Goal: Task Accomplishment & Management: Use online tool/utility

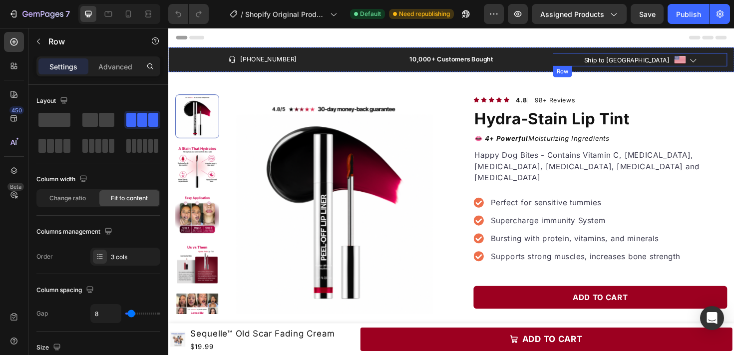
click at [730, 58] on div "Ship to [GEOGRAPHIC_DATA] Text block Image Icon Row" at bounding box center [667, 61] width 185 height 14
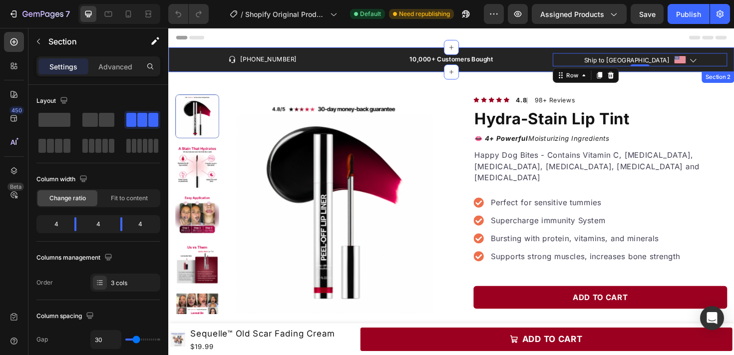
click at [734, 52] on div "Icon [PHONE_NUMBER] Text block Row 10,000+ Customers Bought Text block Ship to …" at bounding box center [467, 61] width 599 height 26
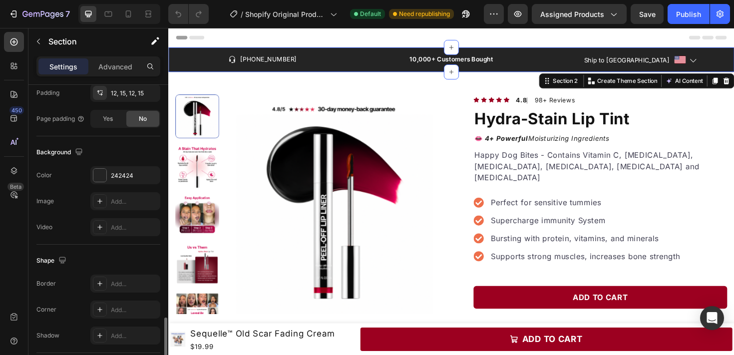
scroll to position [322, 0]
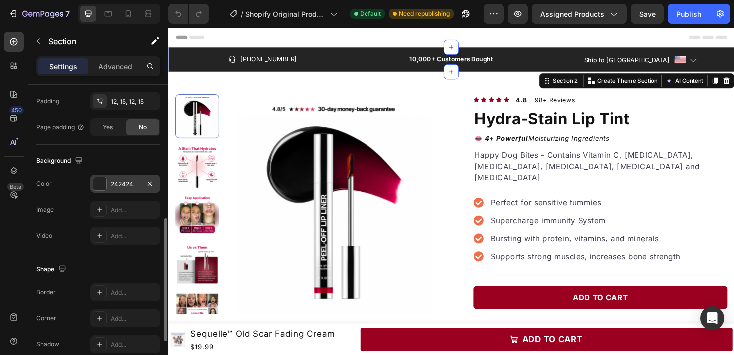
click at [111, 190] on div "242424" at bounding box center [125, 184] width 70 height 18
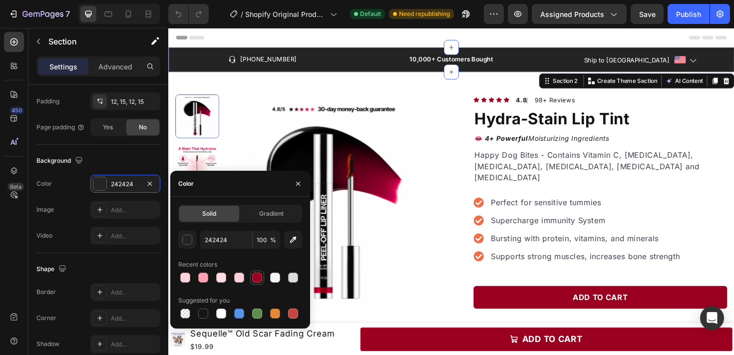
click at [255, 277] on div at bounding box center [257, 278] width 10 height 10
type input "9C0020"
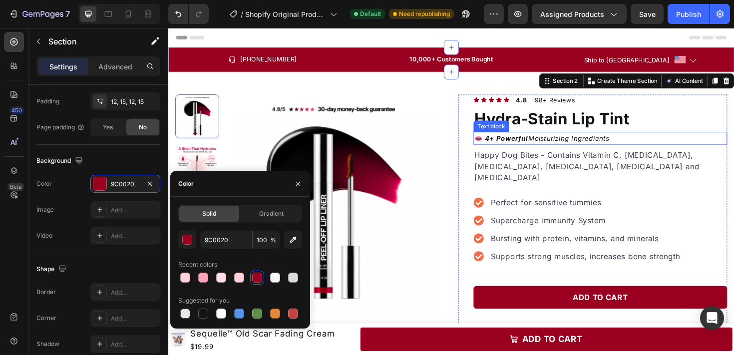
click at [616, 144] on icon "4+ Powerful Moisturizing Ingredients" at bounding box center [568, 144] width 134 height 8
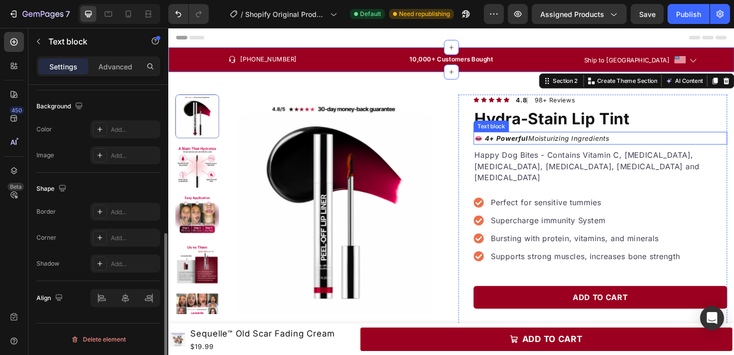
scroll to position [0, 0]
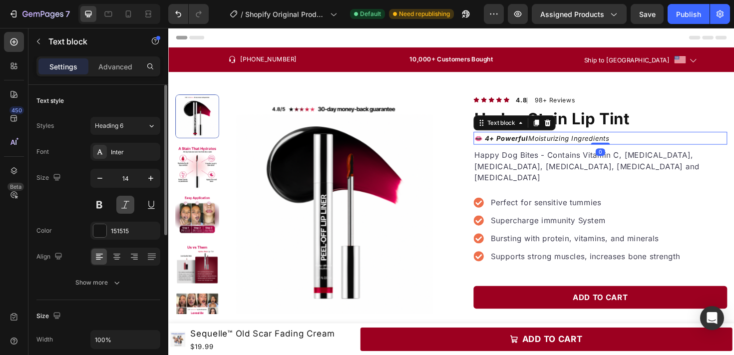
click at [123, 203] on button at bounding box center [125, 205] width 18 height 18
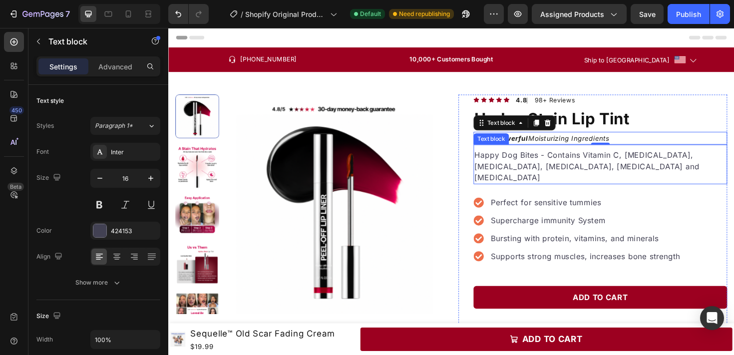
click at [604, 172] on p "Happy Dog Bites - Contains Vitamin C, [MEDICAL_DATA], [MEDICAL_DATA], [MEDICAL_…" at bounding box center [625, 174] width 267 height 36
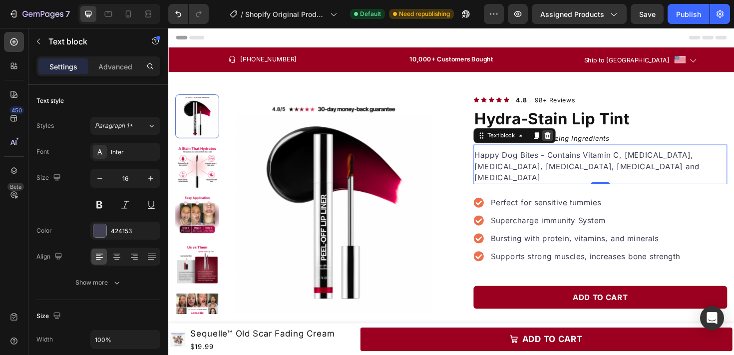
click at [569, 143] on icon at bounding box center [570, 141] width 6 height 7
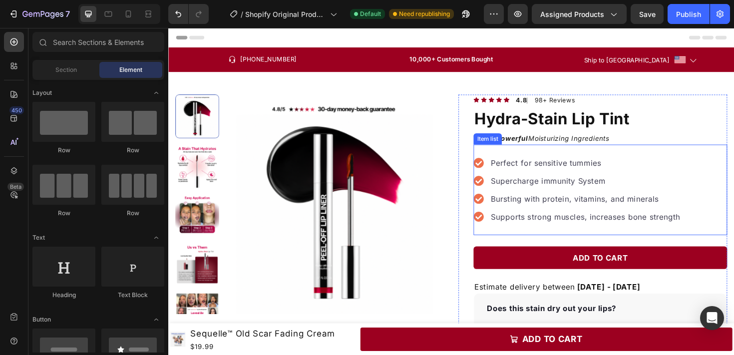
click at [568, 169] on p "Perfect for sensitive tummies" at bounding box center [610, 171] width 200 height 12
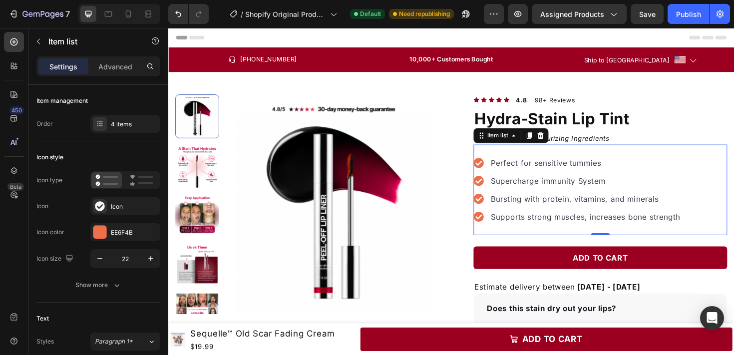
click at [494, 171] on icon at bounding box center [496, 170] width 11 height 11
click at [118, 220] on div "Icon type Icon Icon Icon color EE6F4B Icon size 22" at bounding box center [98, 219] width 124 height 97
click at [119, 210] on div "Icon" at bounding box center [134, 206] width 47 height 9
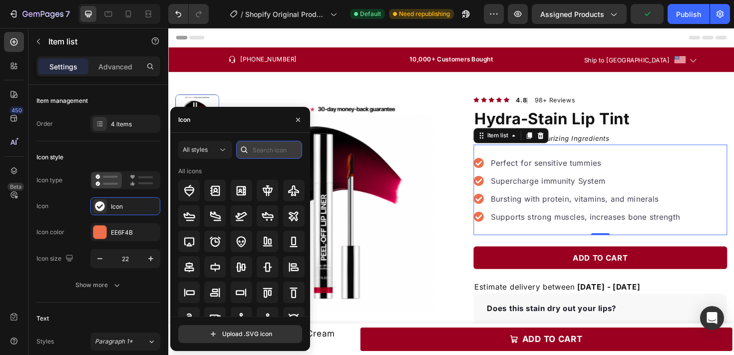
click at [260, 152] on input "text" at bounding box center [269, 150] width 66 height 18
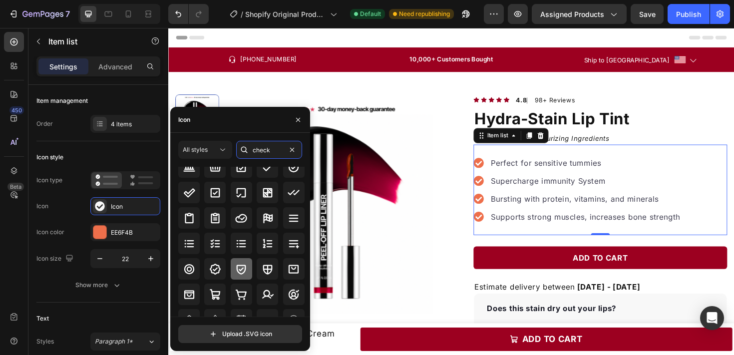
scroll to position [25, 0]
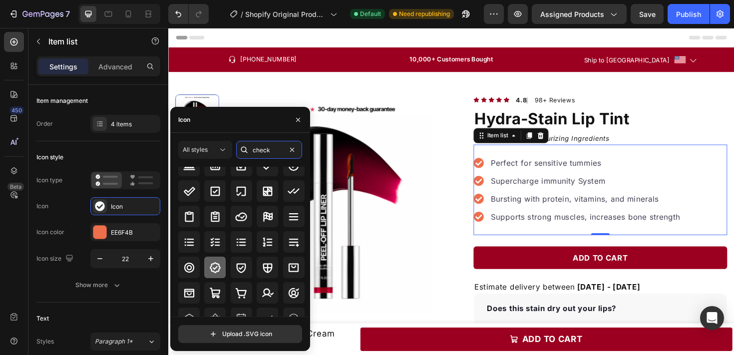
type input "check"
click at [220, 270] on icon at bounding box center [215, 268] width 12 height 12
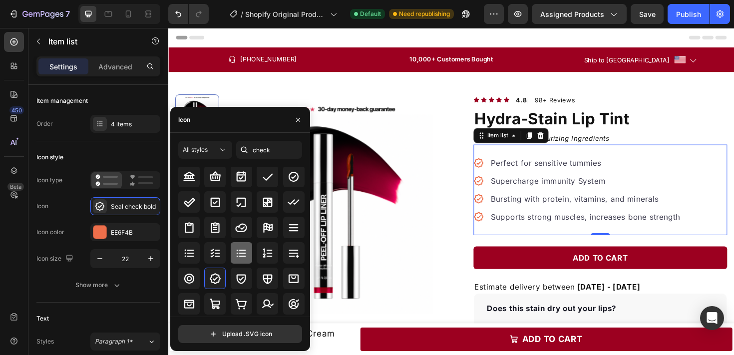
scroll to position [0, 0]
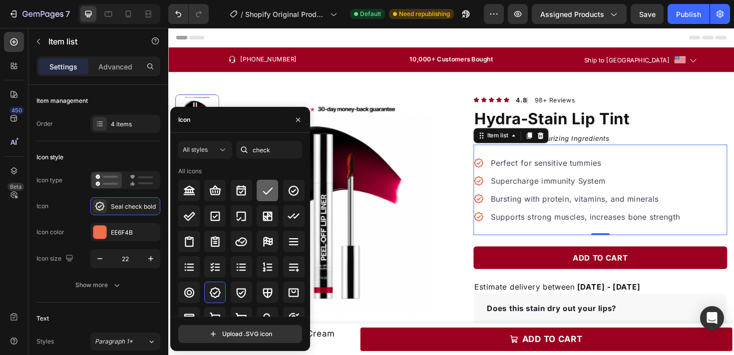
click at [257, 190] on div at bounding box center [267, 190] width 21 height 21
click at [289, 216] on icon at bounding box center [293, 215] width 11 height 5
click at [195, 221] on icon at bounding box center [189, 216] width 12 height 12
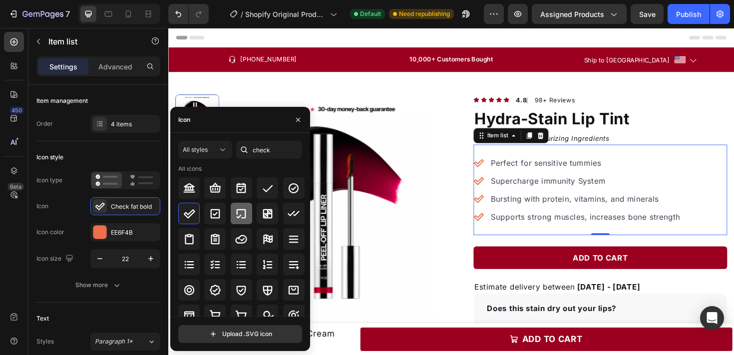
click at [241, 213] on icon at bounding box center [241, 214] width 12 height 12
click at [291, 187] on icon at bounding box center [294, 188] width 12 height 12
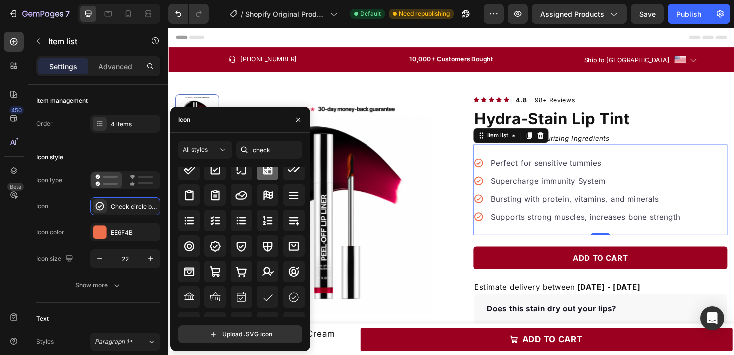
scroll to position [64, 0]
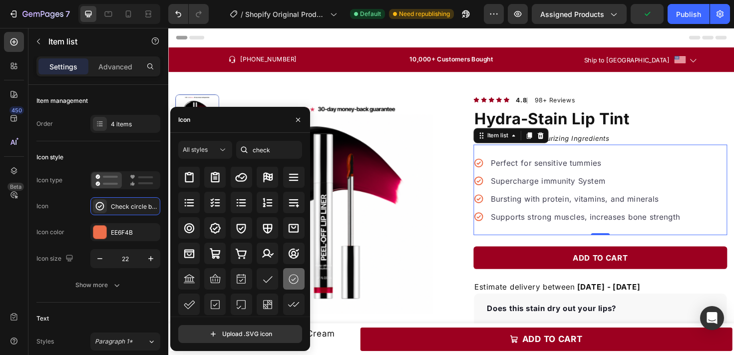
click at [289, 279] on icon at bounding box center [294, 279] width 12 height 12
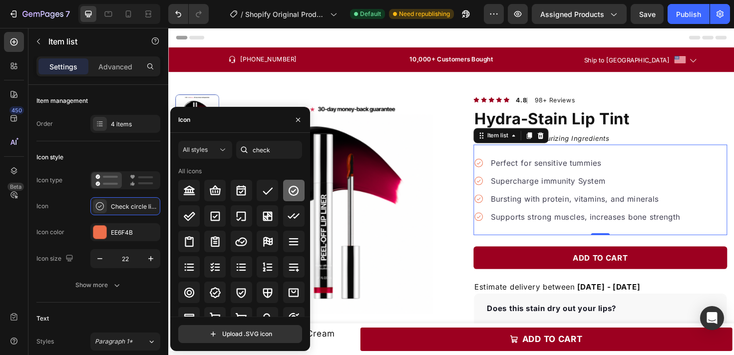
click at [293, 184] on div at bounding box center [293, 190] width 21 height 21
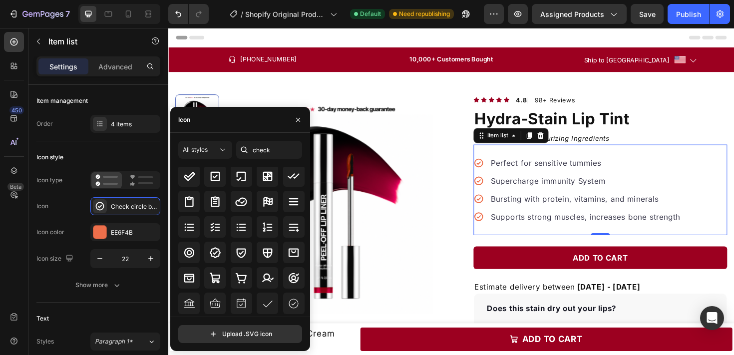
scroll to position [92, 0]
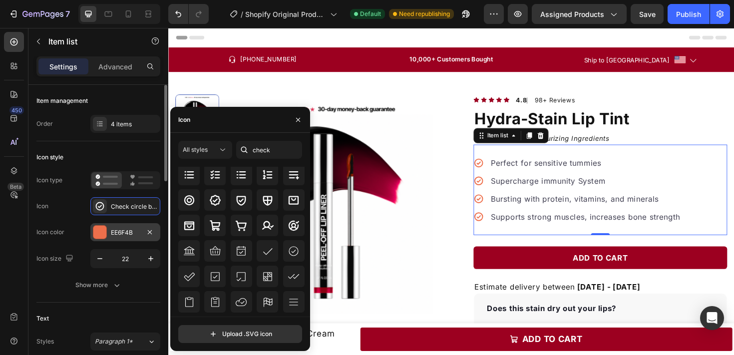
click at [115, 225] on div "EE6F4B" at bounding box center [125, 232] width 70 height 18
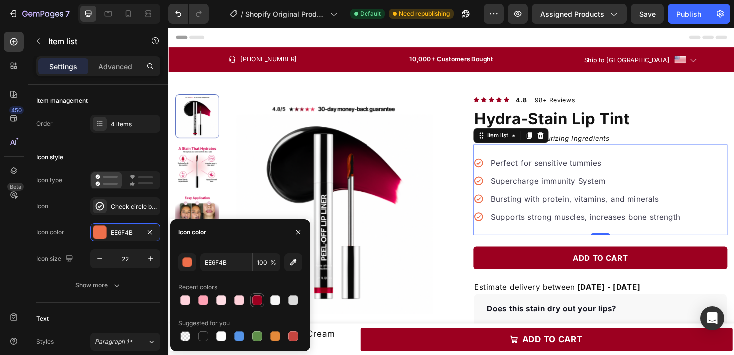
click at [260, 304] on div at bounding box center [257, 300] width 10 height 10
type input "9C0020"
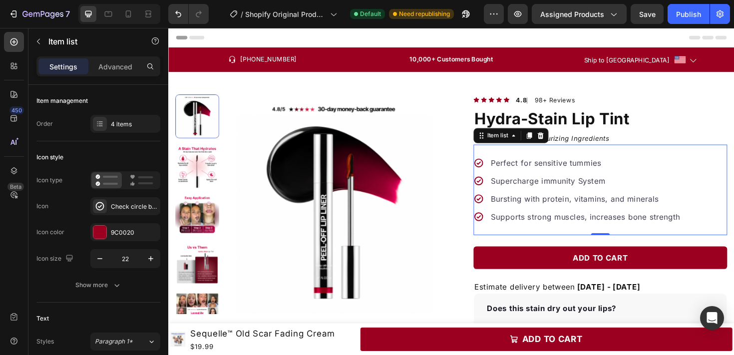
click at [603, 170] on p "Perfect for sensitive tummies" at bounding box center [610, 171] width 200 height 12
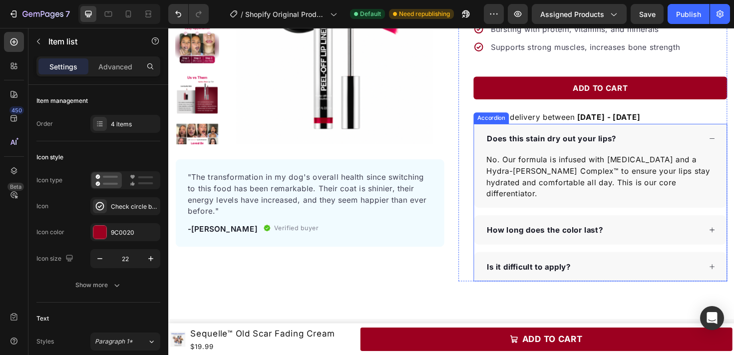
scroll to position [165, 0]
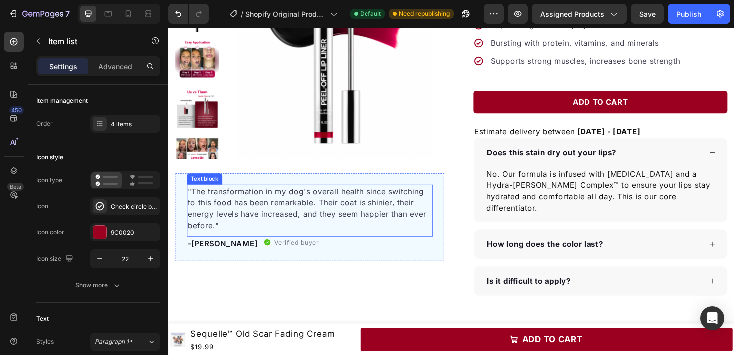
click at [384, 201] on p ""The transformation in my dog's overall health since switching to this food has…" at bounding box center [318, 219] width 259 height 48
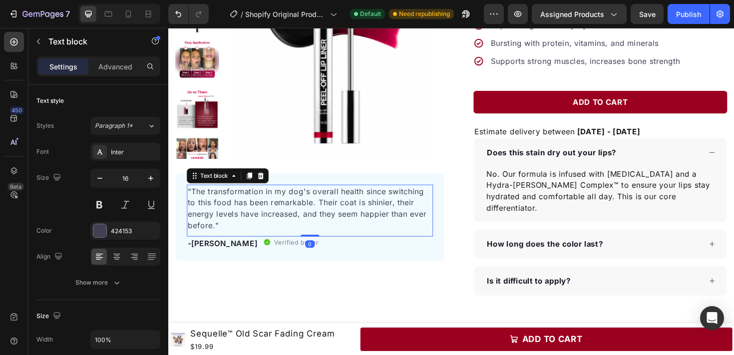
click at [384, 201] on p ""The transformation in my dog's overall health since switching to this food has…" at bounding box center [318, 219] width 259 height 48
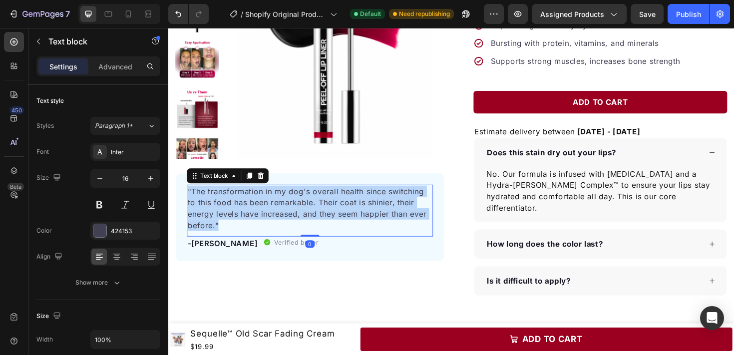
click at [384, 201] on p ""The transformation in my dog's overall health since switching to this food has…" at bounding box center [318, 219] width 259 height 48
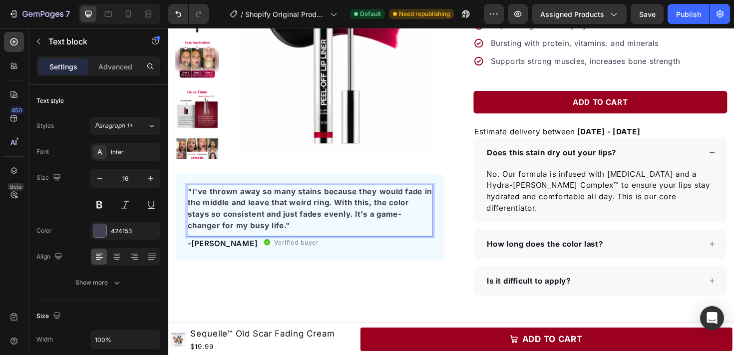
click at [248, 227] on strong ""I've thrown away so many stains because they would fade in the middle and leav…" at bounding box center [318, 219] width 259 height 46
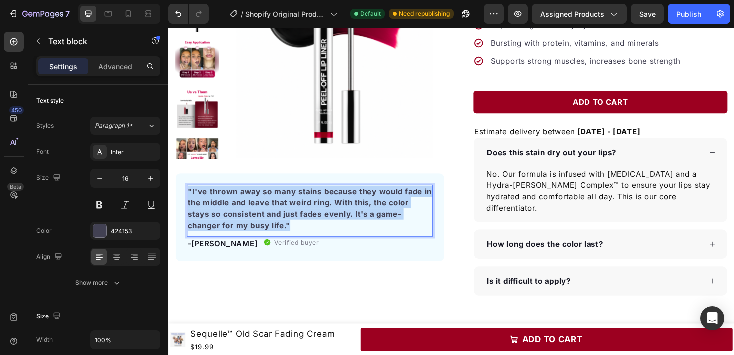
click at [248, 227] on strong ""I've thrown away so many stains because they would fade in the middle and leav…" at bounding box center [318, 219] width 259 height 46
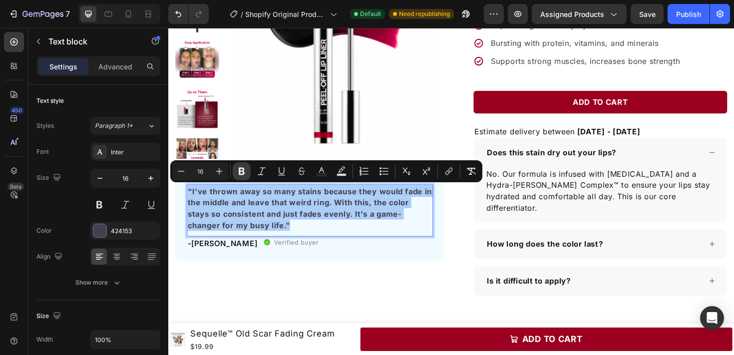
click at [245, 169] on icon "Editor contextual toolbar" at bounding box center [242, 171] width 10 height 10
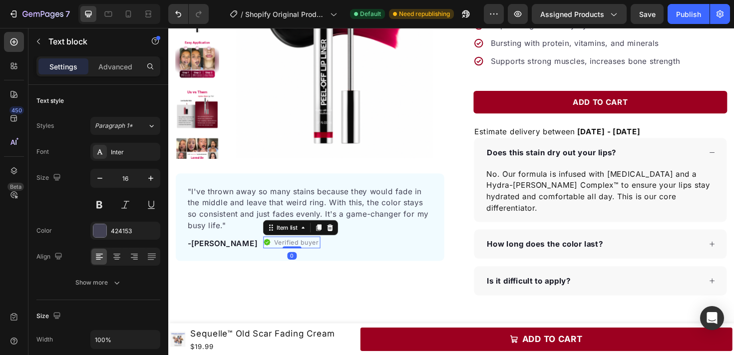
click at [269, 257] on icon at bounding box center [272, 254] width 7 height 7
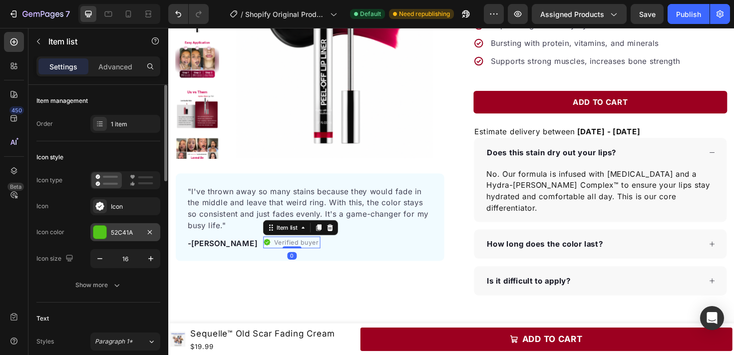
click at [132, 230] on div "52C41A" at bounding box center [125, 232] width 29 height 9
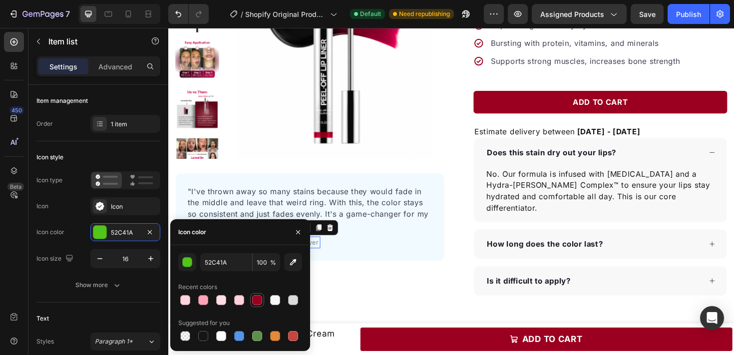
click at [252, 299] on div at bounding box center [257, 300] width 12 height 12
type input "9C0020"
click at [258, 217] on p ""I've thrown away so many stains because they would fade in the middle and leav…" at bounding box center [318, 219] width 259 height 48
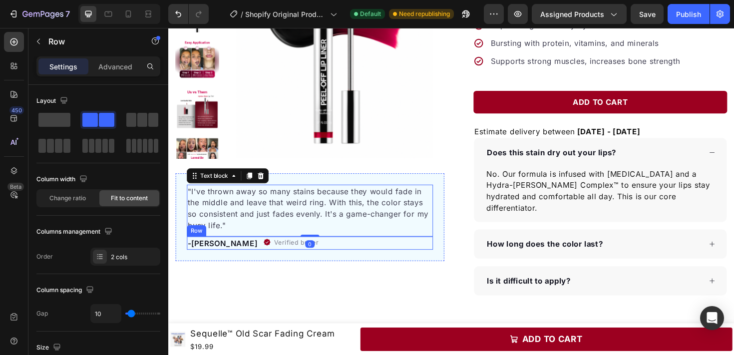
click at [348, 258] on div "-Daisy Text block Verified buyer Item list Row" at bounding box center [318, 256] width 261 height 14
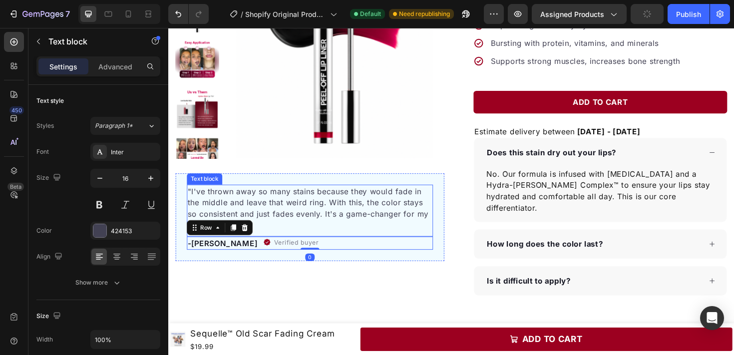
click at [346, 241] on p ""I've thrown away so many stains because they would fade in the middle and leav…" at bounding box center [318, 219] width 259 height 48
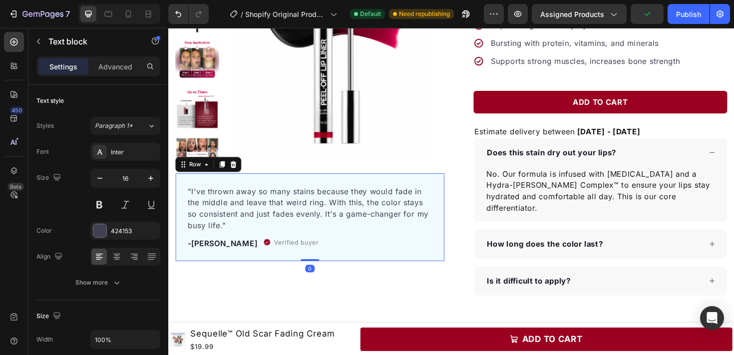
click at [453, 263] on div ""I've thrown away so many stains because they would fade in the middle and leav…" at bounding box center [318, 228] width 285 height 93
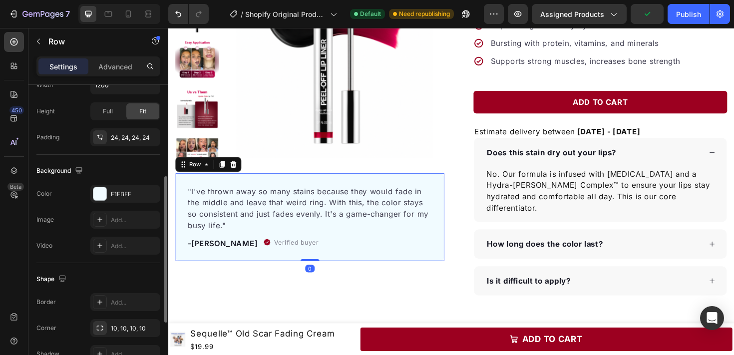
scroll to position [311, 0]
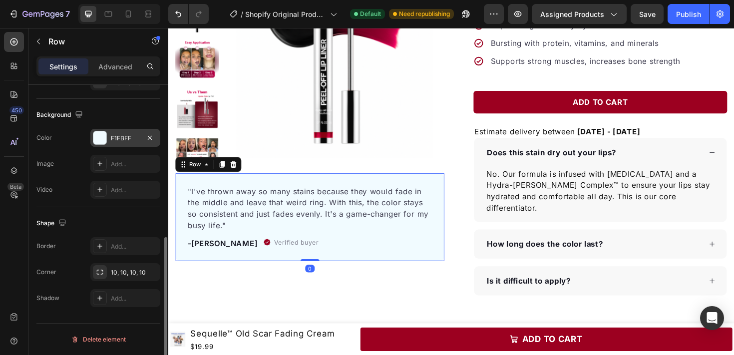
click at [137, 137] on div "F1FBFF" at bounding box center [125, 138] width 29 height 9
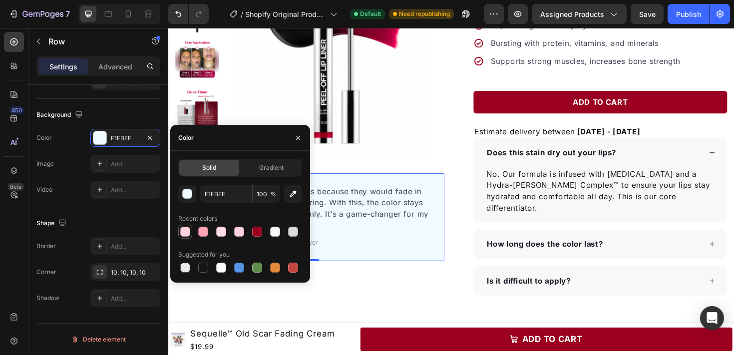
click at [187, 226] on div at bounding box center [185, 232] width 12 height 12
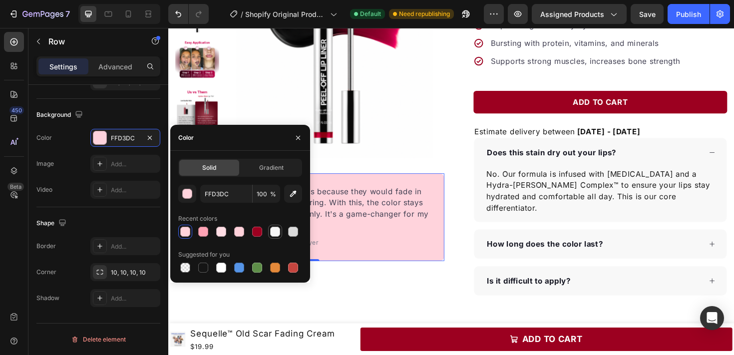
click at [273, 231] on div at bounding box center [275, 232] width 10 height 10
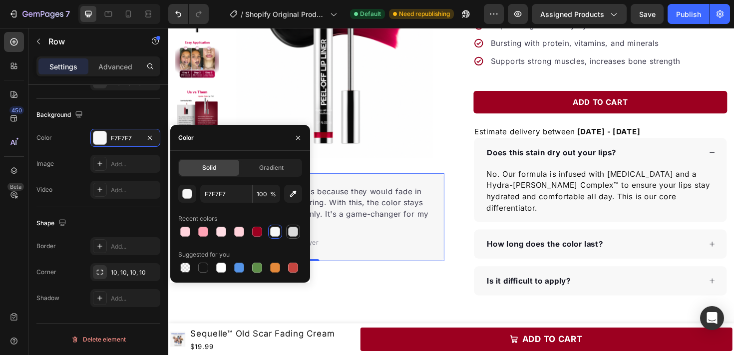
click at [293, 231] on div at bounding box center [293, 232] width 10 height 10
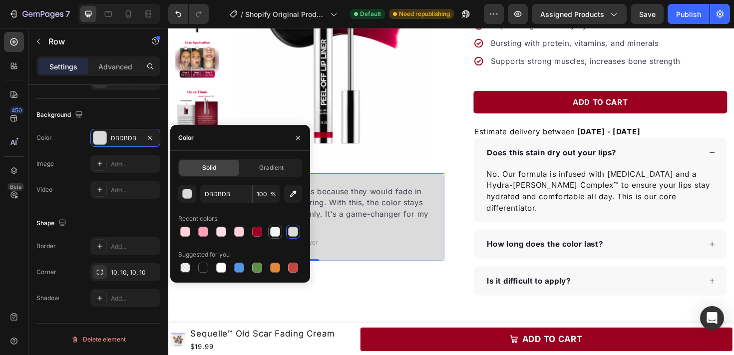
click at [280, 230] on div at bounding box center [275, 232] width 12 height 12
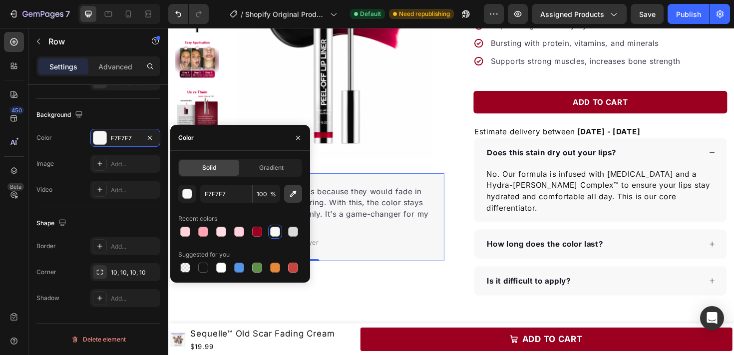
click at [299, 198] on button "button" at bounding box center [293, 194] width 18 height 18
type input "F8F8F8"
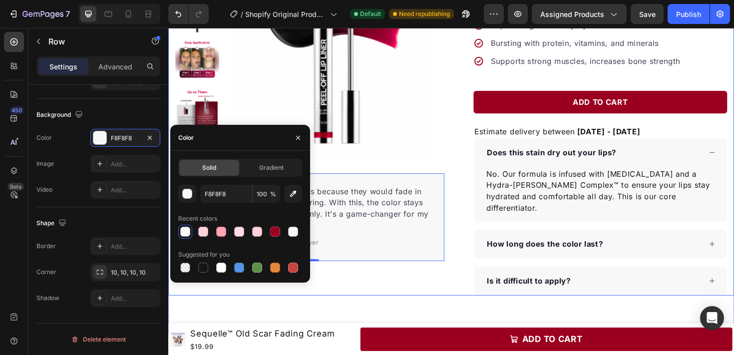
click at [439, 280] on div "Product Images "I've thrown away so many stains because they would fade in the …" at bounding box center [318, 123] width 285 height 378
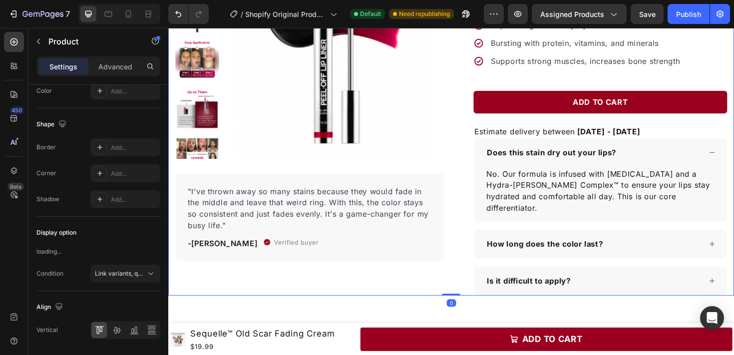
scroll to position [0, 0]
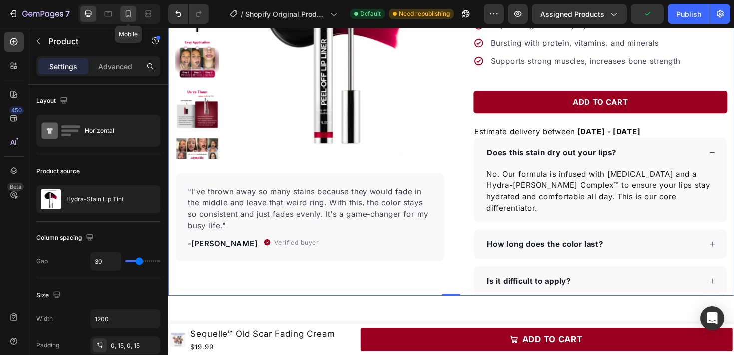
click at [129, 12] on icon at bounding box center [128, 14] width 10 height 10
type input "0"
type input "100%"
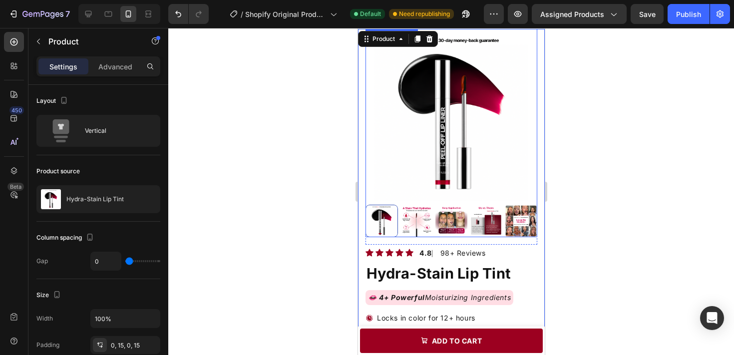
scroll to position [54, 0]
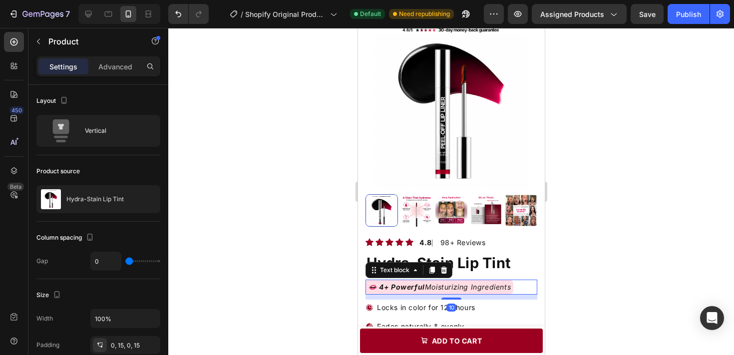
click at [510, 281] on p "👄 4+ Powerful Moisturizing Ingredients" at bounding box center [439, 287] width 143 height 12
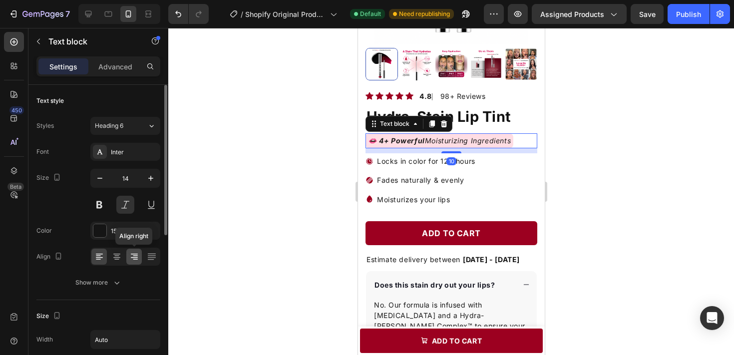
scroll to position [240, 0]
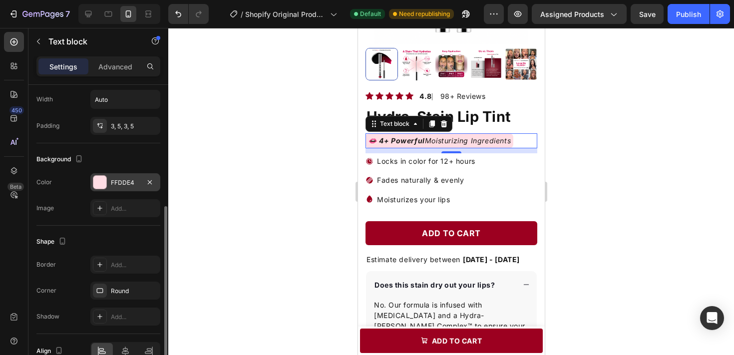
click at [121, 173] on div "FFDDE4" at bounding box center [125, 182] width 70 height 18
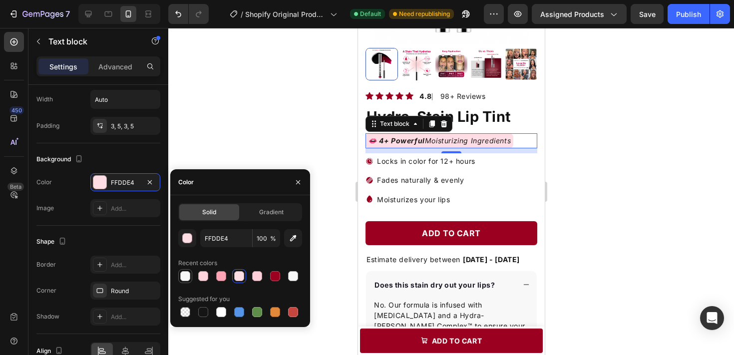
click at [188, 272] on div at bounding box center [185, 276] width 10 height 10
type input "F8F8F8"
click at [616, 207] on div at bounding box center [451, 191] width 566 height 327
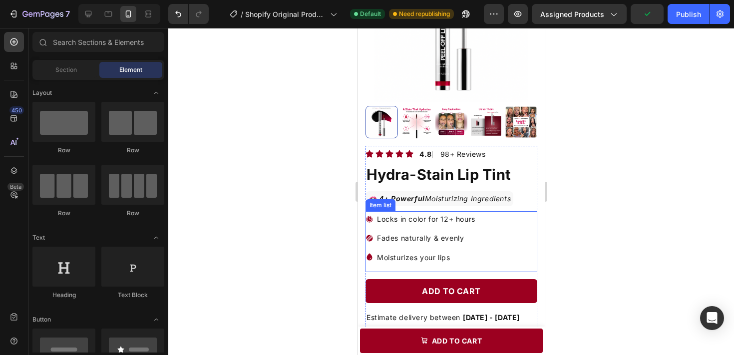
scroll to position [138, 0]
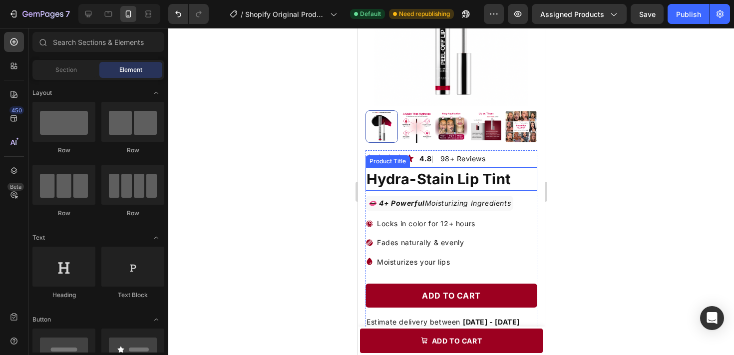
click at [604, 198] on div at bounding box center [451, 191] width 566 height 327
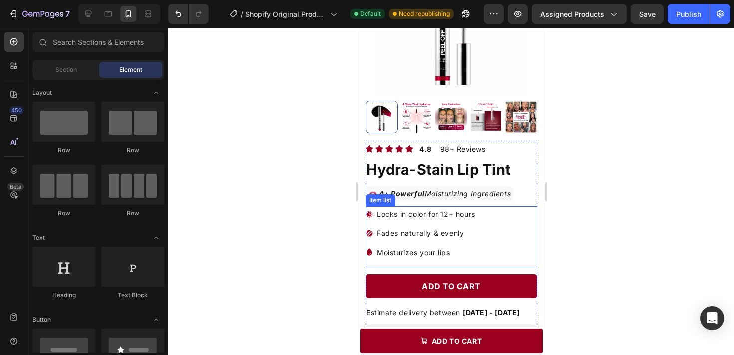
scroll to position [151, 0]
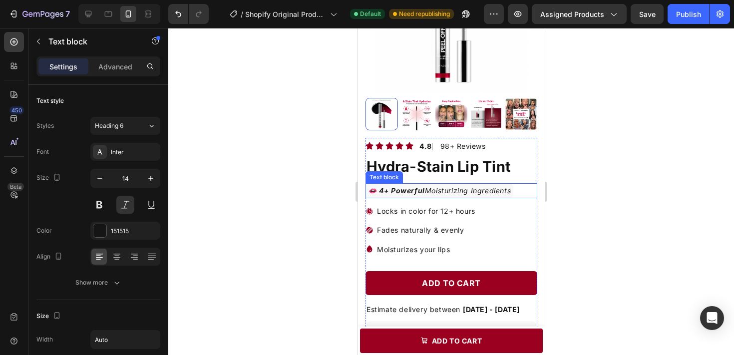
click at [464, 192] on icon "4+ Powerful Moisturizing Ingredients" at bounding box center [444, 190] width 134 height 8
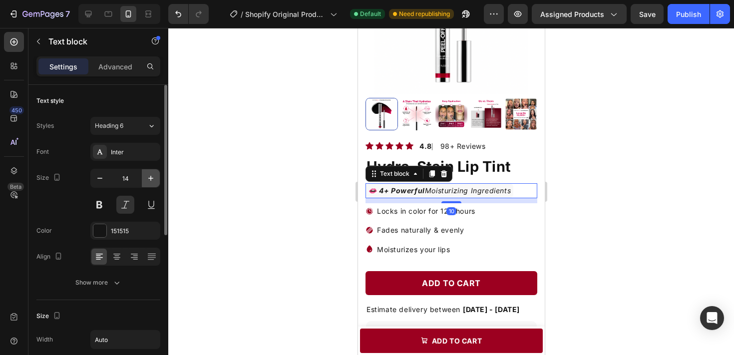
click at [153, 181] on icon "button" at bounding box center [151, 178] width 10 height 10
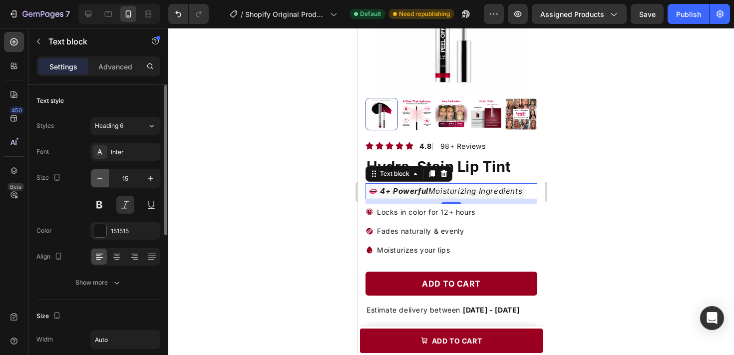
click at [106, 179] on button "button" at bounding box center [100, 178] width 18 height 18
type input "14"
click at [120, 193] on div "14" at bounding box center [125, 191] width 70 height 45
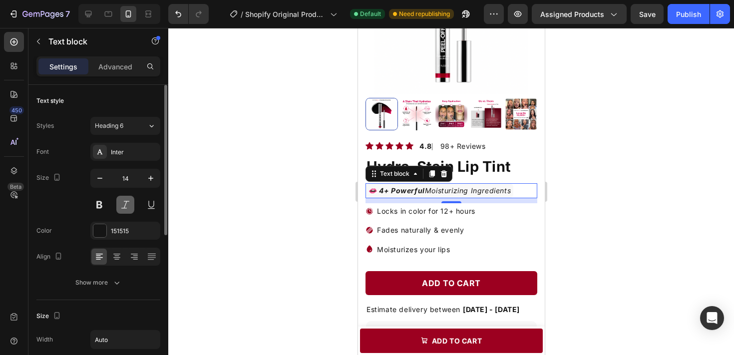
click at [122, 198] on button at bounding box center [125, 205] width 18 height 18
click at [122, 205] on button at bounding box center [125, 205] width 18 height 18
click at [435, 193] on icon "4+ Powerful Moisturizing Ingredients" at bounding box center [444, 190] width 134 height 8
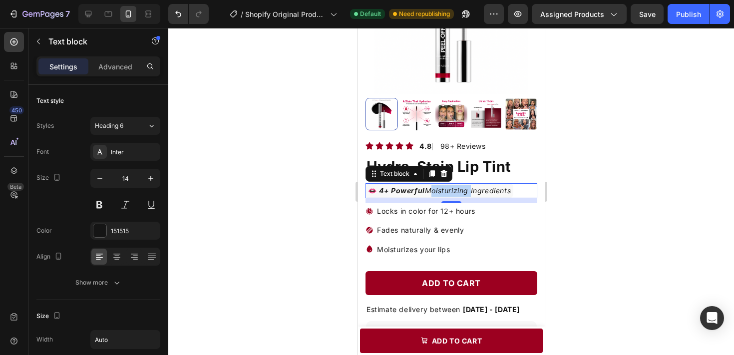
click at [435, 193] on icon "4+ Powerful Moisturizing Ingredients" at bounding box center [444, 190] width 134 height 8
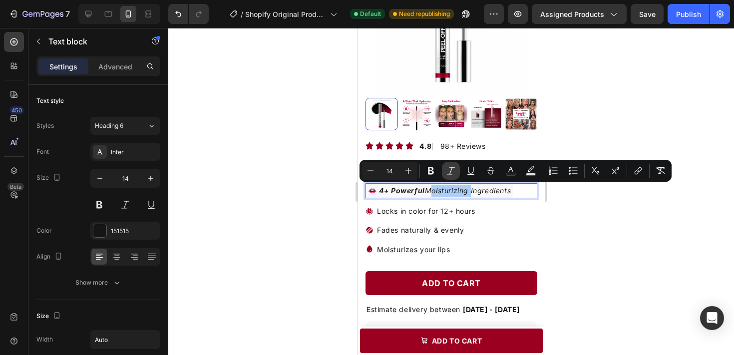
click at [446, 172] on icon "Editor contextual toolbar" at bounding box center [451, 171] width 10 height 10
click at [571, 211] on div at bounding box center [451, 191] width 566 height 327
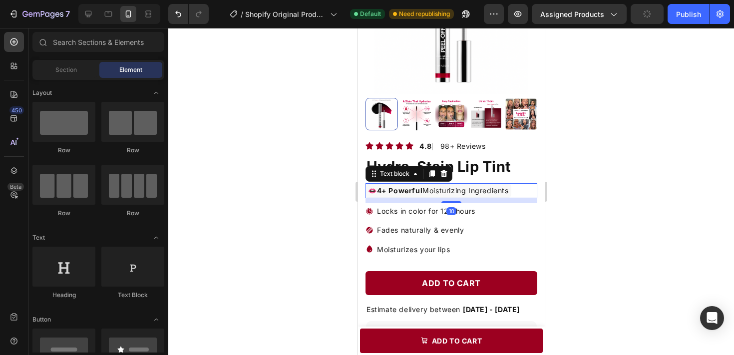
click at [488, 189] on p "👄 4+ Powerful Moisturizing Ingredients" at bounding box center [438, 191] width 141 height 12
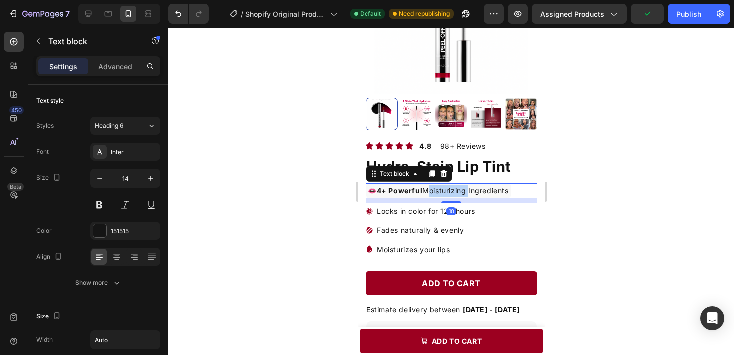
click at [432, 192] on p "👄 4+ Powerful Moisturizing Ingredients" at bounding box center [438, 191] width 141 height 12
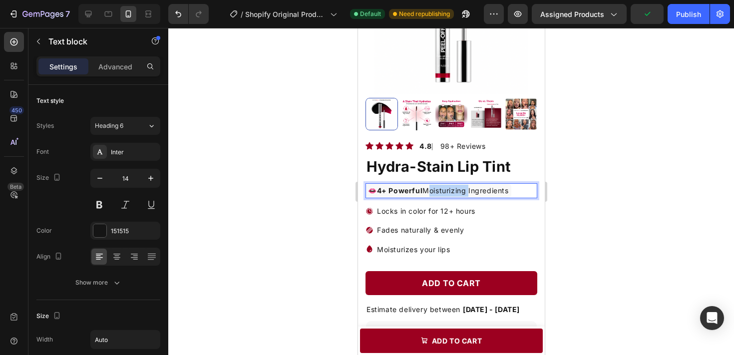
click at [432, 192] on p "👄 4+ Powerful Moisturizing Ingredients" at bounding box center [438, 191] width 141 height 12
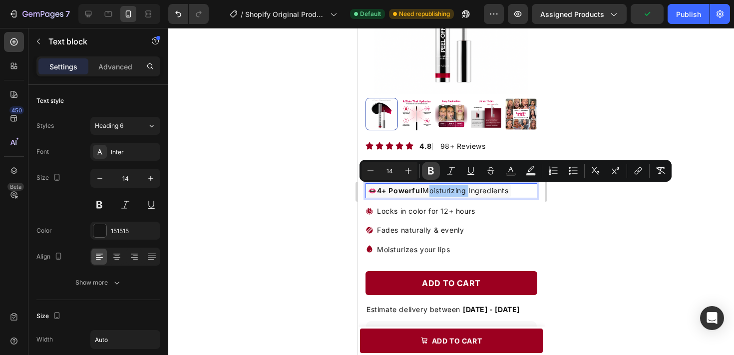
click at [436, 174] on button "Bold" at bounding box center [431, 171] width 18 height 18
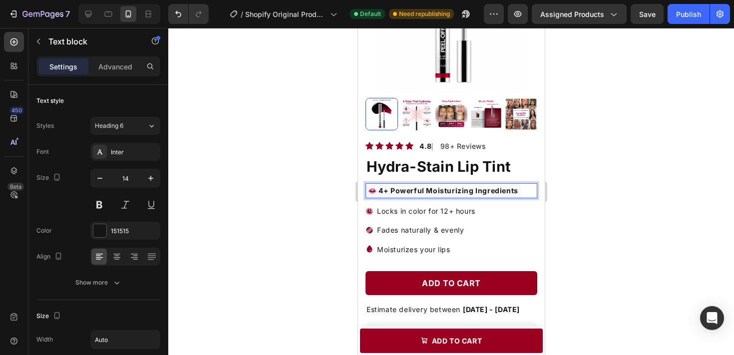
click at [601, 216] on div at bounding box center [451, 191] width 566 height 327
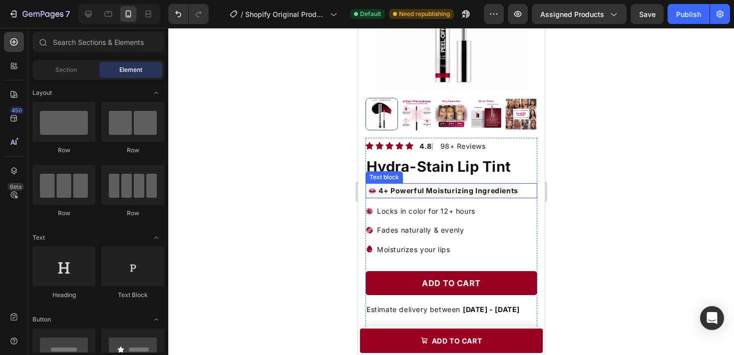
click at [380, 190] on strong "👄 4+ Powerful Moisturizing Ingredients" at bounding box center [443, 190] width 150 height 8
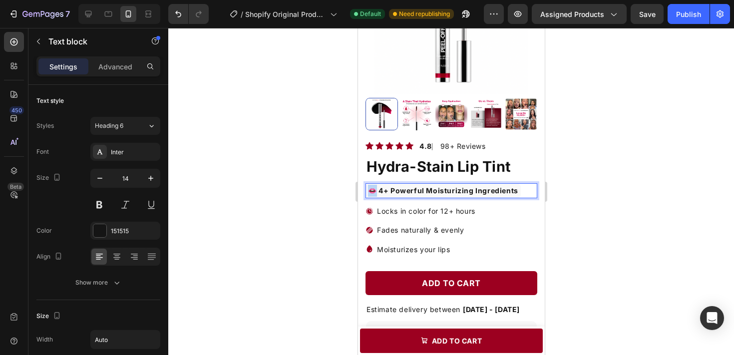
click at [373, 190] on strong "👄 4+ Powerful Moisturizing Ingredients" at bounding box center [443, 190] width 150 height 8
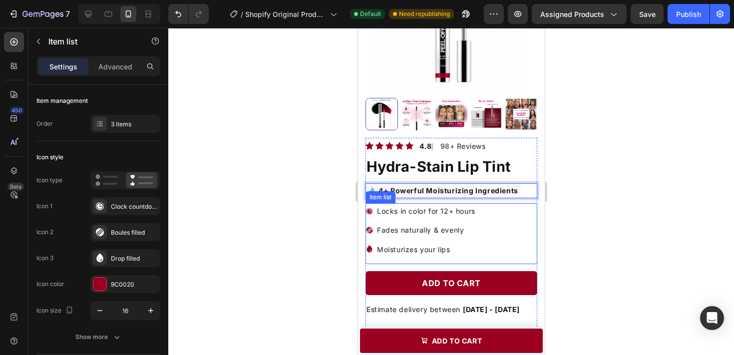
click at [422, 216] on p "Locks in color for 12+ hours" at bounding box center [426, 211] width 98 height 12
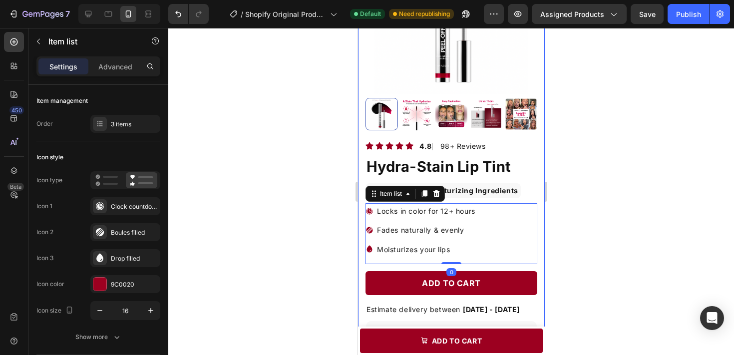
click at [620, 209] on div at bounding box center [451, 191] width 566 height 327
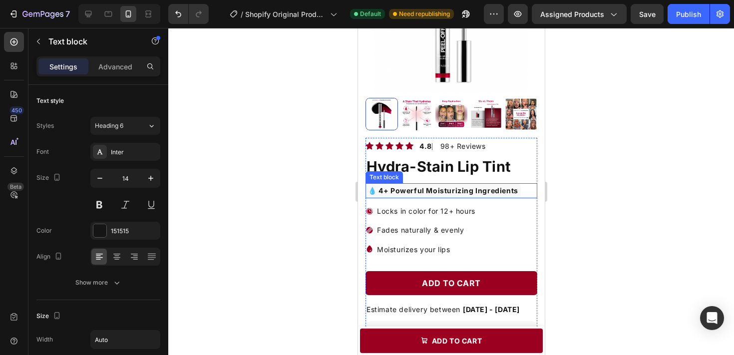
click at [383, 188] on strong "💧 4+ Powerful Moisturizing Ingredients" at bounding box center [443, 190] width 150 height 8
click at [651, 194] on div at bounding box center [451, 191] width 566 height 327
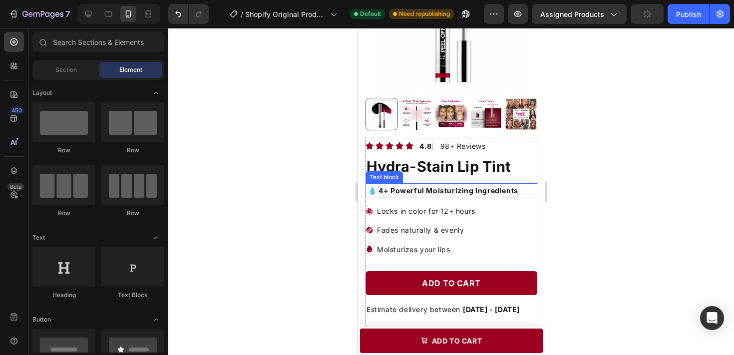
click at [386, 191] on strong "💧 4+ Powerful Moisturizing Ingredients" at bounding box center [443, 190] width 150 height 8
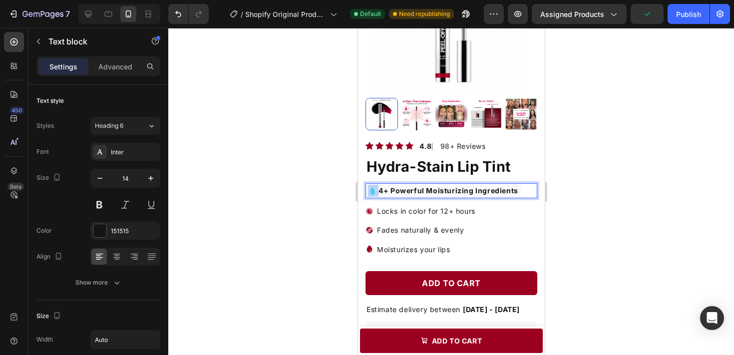
drag, startPoint x: 378, startPoint y: 191, endPoint x: 368, endPoint y: 191, distance: 10.0
click at [368, 191] on strong "💧 4+ Powerful Moisturizing Ingredients" at bounding box center [443, 190] width 150 height 8
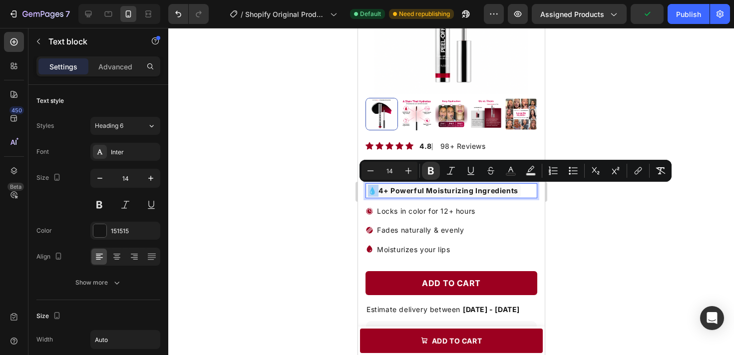
copy strong "💧 4"
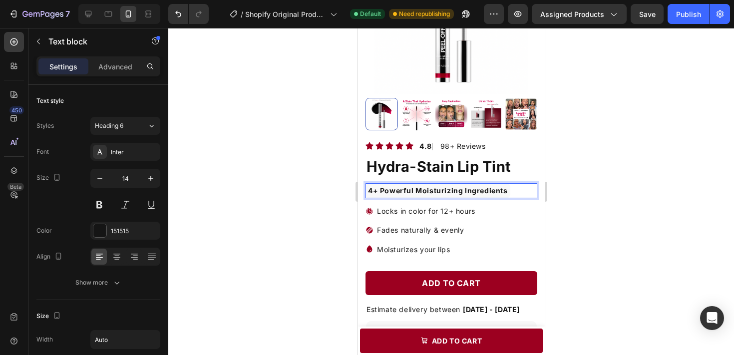
click at [502, 190] on strong "4+ Powerful Moisturizing Ingredients" at bounding box center [438, 190] width 140 height 8
click at [504, 190] on strong "4+ Powerful Moisturizing Ingredients" at bounding box center [438, 190] width 140 height 8
click at [604, 199] on div at bounding box center [451, 191] width 566 height 327
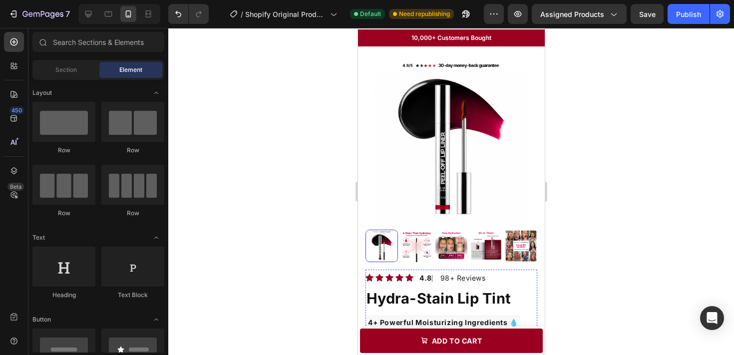
scroll to position [9, 0]
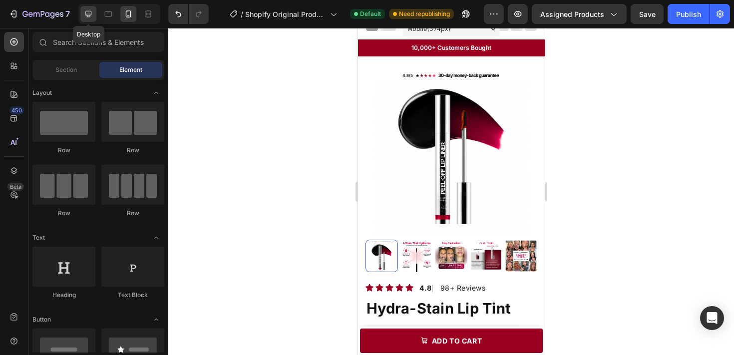
click at [85, 13] on icon at bounding box center [88, 14] width 6 height 6
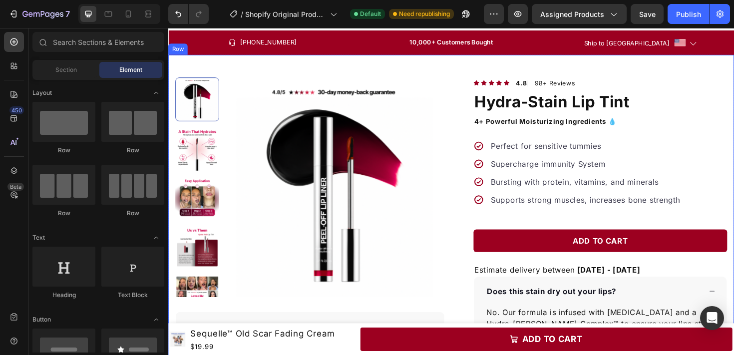
scroll to position [20, 0]
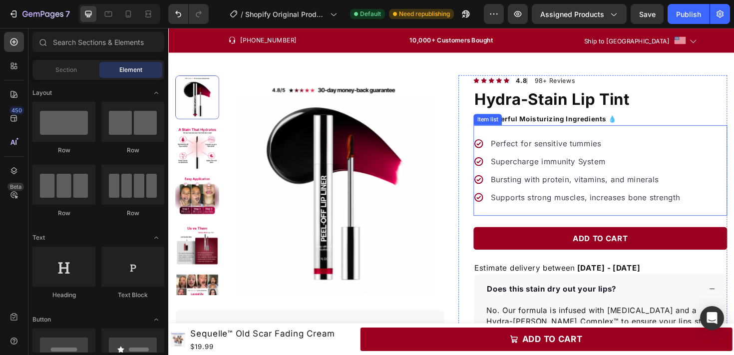
click at [511, 150] on p "Perfect for sensitive tummies" at bounding box center [610, 150] width 200 height 12
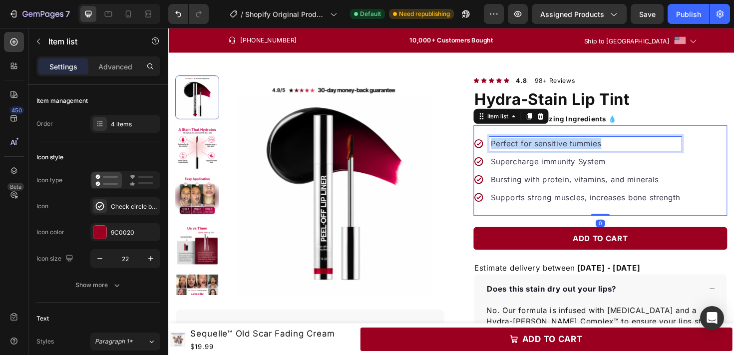
click at [511, 150] on p "Perfect for sensitive tummies" at bounding box center [610, 150] width 200 height 12
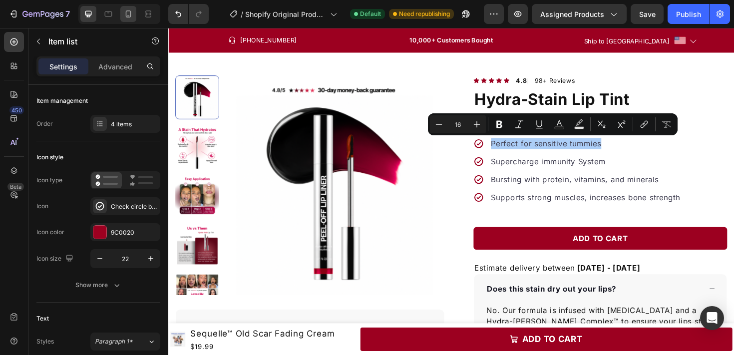
click at [127, 19] on div at bounding box center [128, 14] width 16 height 16
type input "16"
type input "14"
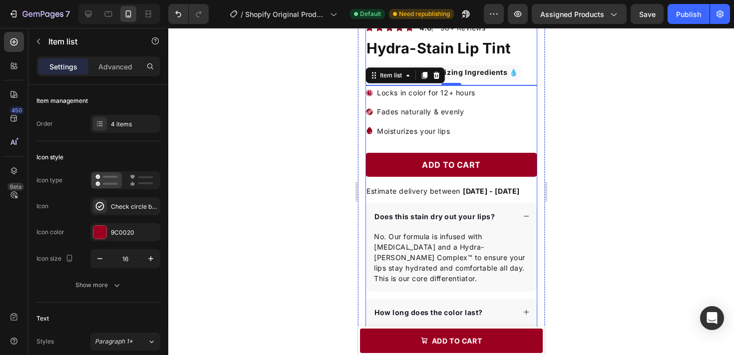
scroll to position [236, 0]
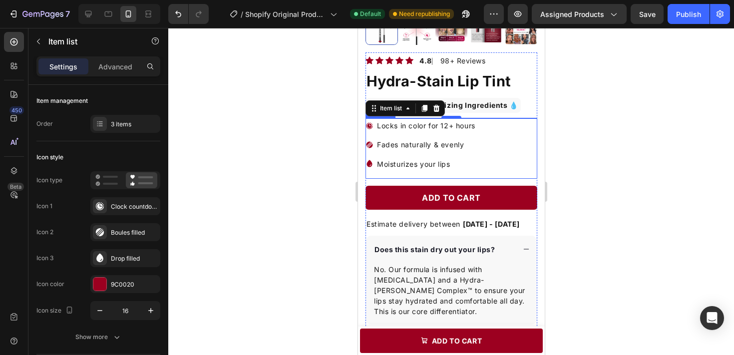
click at [431, 126] on p "Locks in color for 12+ hours" at bounding box center [426, 125] width 98 height 12
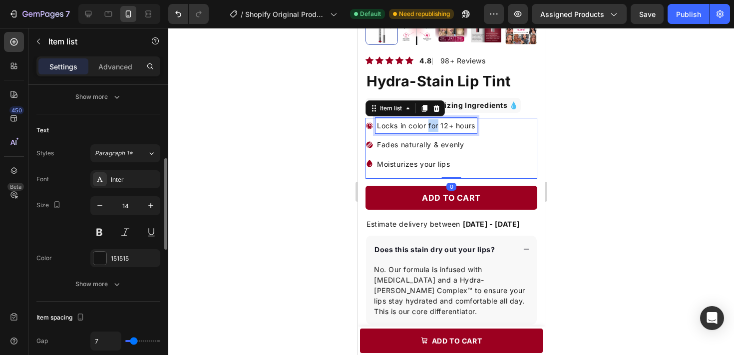
click at [431, 126] on p "Locks in color for 12+ hours" at bounding box center [426, 125] width 98 height 12
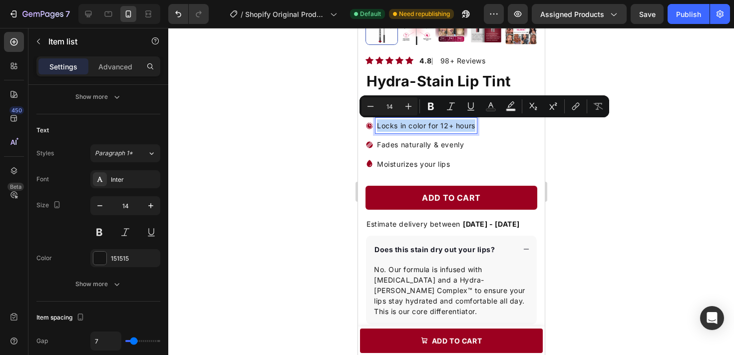
click at [386, 130] on p "Locks in color for 12+ hours" at bounding box center [426, 125] width 98 height 12
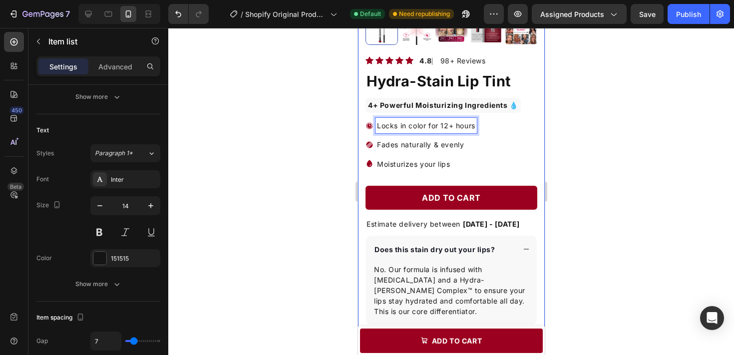
click at [561, 144] on div at bounding box center [451, 191] width 566 height 327
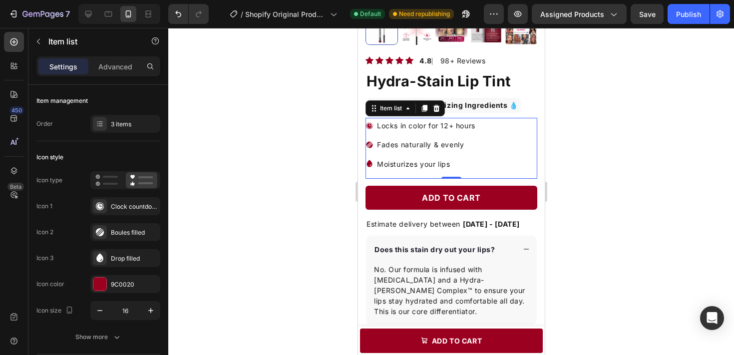
drag, startPoint x: 496, startPoint y: 166, endPoint x: 440, endPoint y: 143, distance: 60.5
click at [440, 143] on div "Locks in color for 12+ hours Fades naturally & evenly Moisturizes your lips" at bounding box center [451, 148] width 172 height 61
click at [416, 125] on p "Locks in color for 12+ hours" at bounding box center [426, 125] width 98 height 12
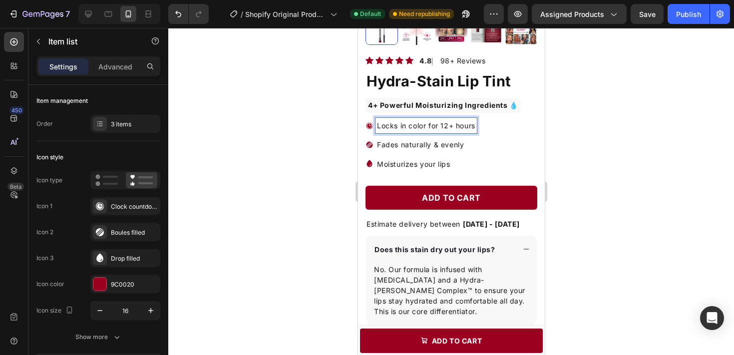
click at [420, 125] on p "Locks in color for 12+ hours" at bounding box center [426, 125] width 98 height 12
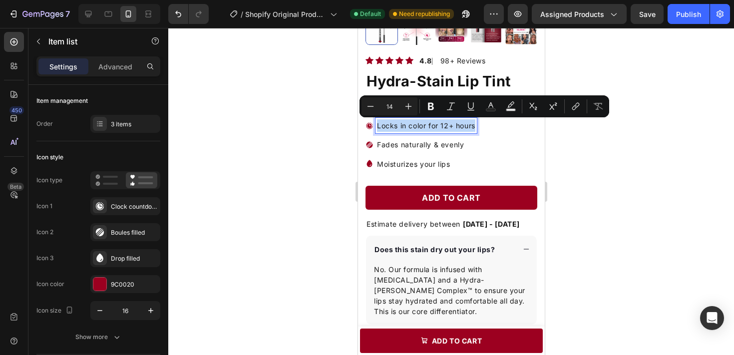
copy p "Locks in color for 12+ hours"
click at [90, 12] on icon at bounding box center [88, 14] width 10 height 10
type input "24"
type input "18"
type input "8"
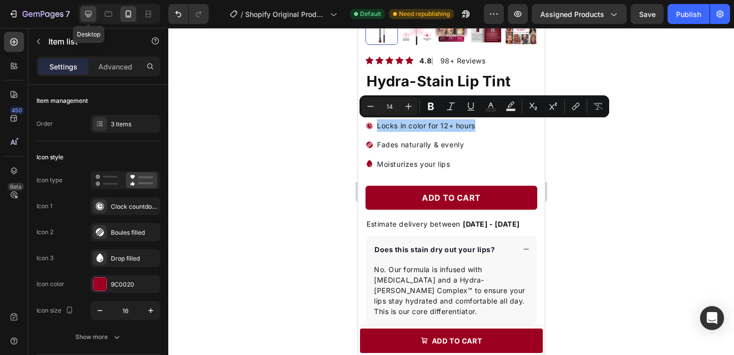
type input "8"
type input "12"
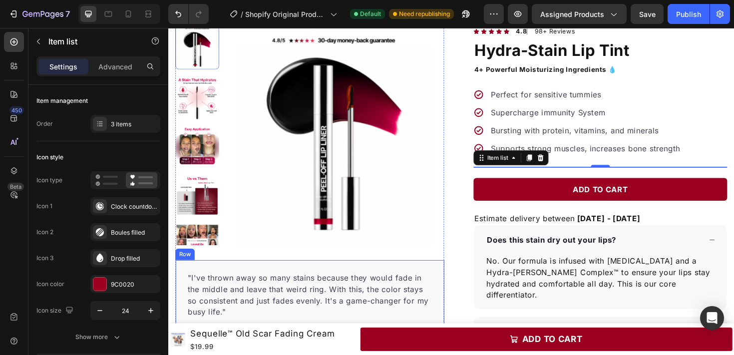
scroll to position [40, 0]
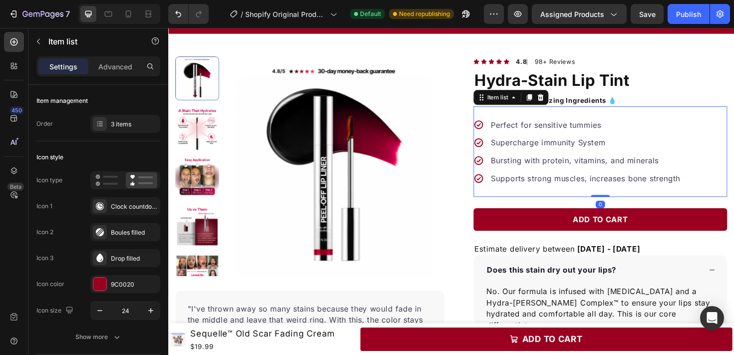
click at [566, 130] on p "Perfect for sensitive tummies" at bounding box center [610, 130] width 200 height 12
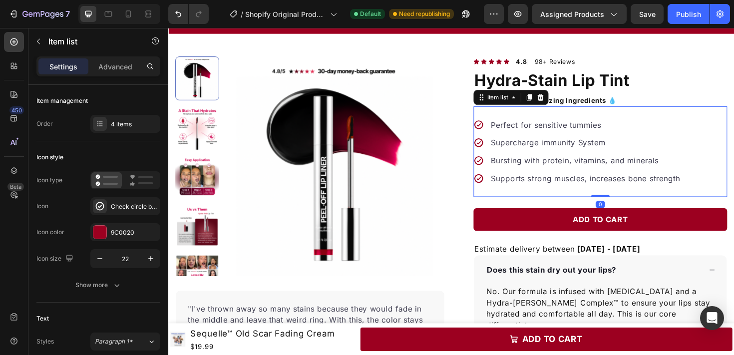
scroll to position [240, 0]
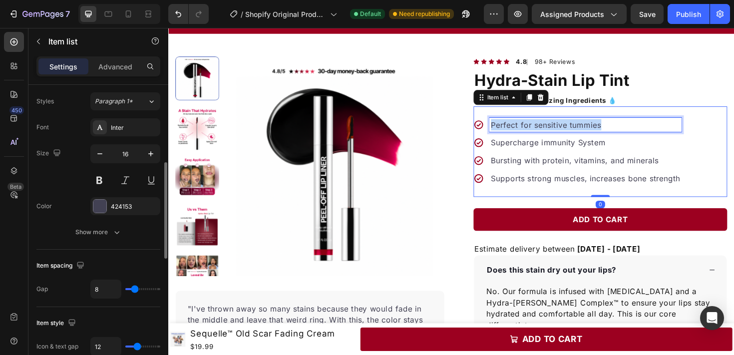
click at [566, 130] on p "Perfect for sensitive tummies" at bounding box center [610, 130] width 200 height 12
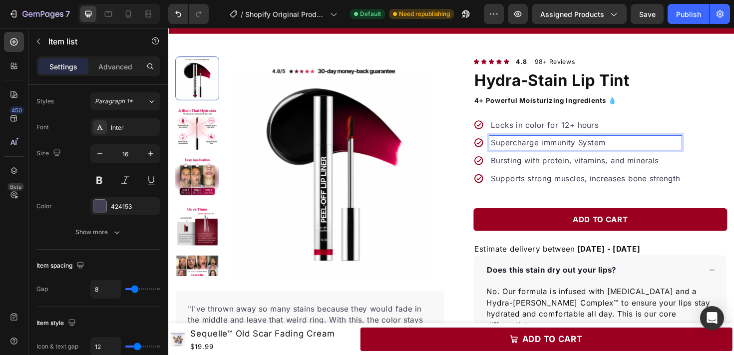
click at [563, 147] on p "Supercharge immunity System" at bounding box center [610, 149] width 200 height 12
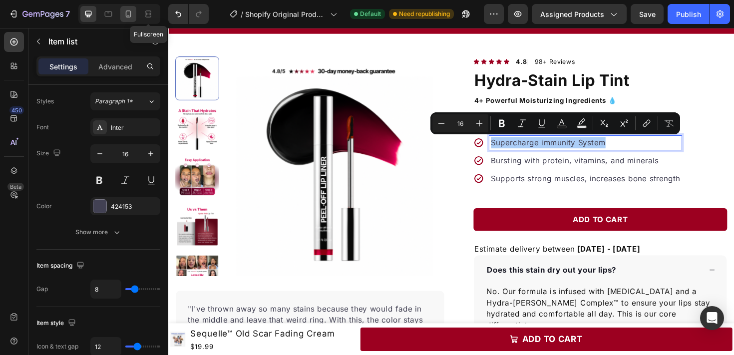
click at [129, 10] on icon at bounding box center [128, 13] width 5 height 7
type input "16"
type input "14"
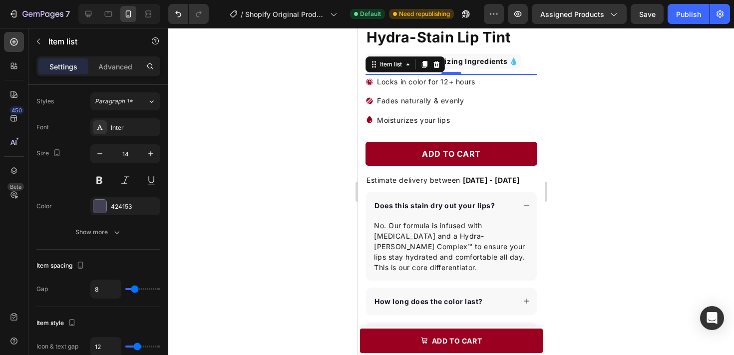
scroll to position [291, 0]
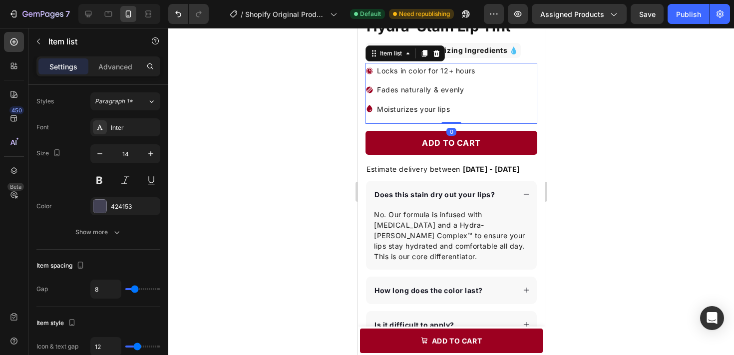
click at [416, 90] on p "Fades naturally & evenly" at bounding box center [426, 89] width 98 height 12
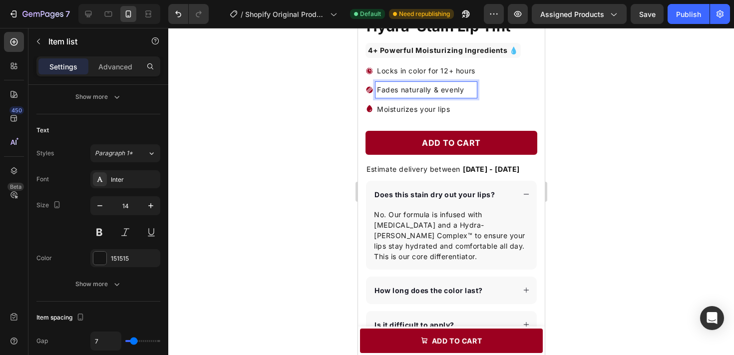
click at [416, 90] on p "Fades naturally & evenly" at bounding box center [426, 89] width 98 height 12
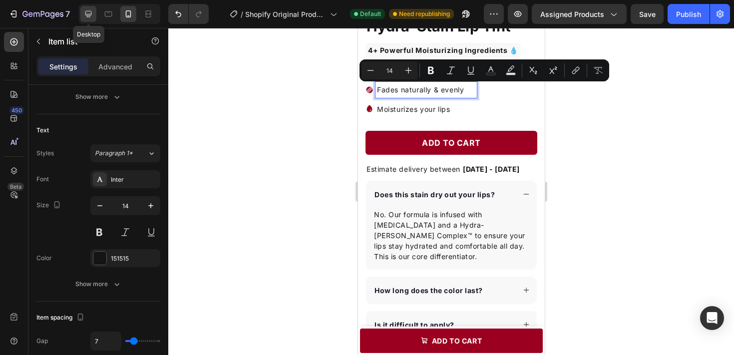
click at [87, 12] on icon at bounding box center [88, 14] width 10 height 10
type input "24"
type input "18"
type input "8"
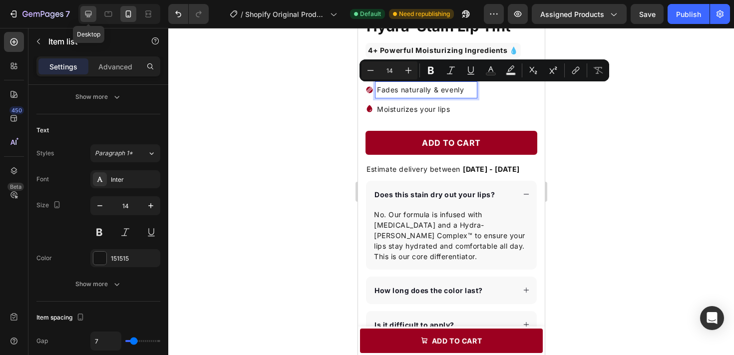
type input "12"
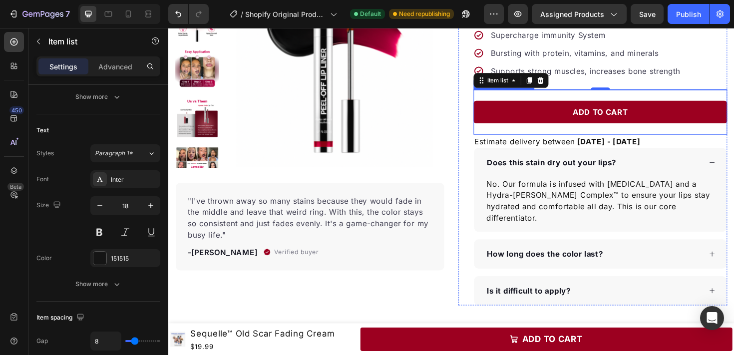
scroll to position [64, 0]
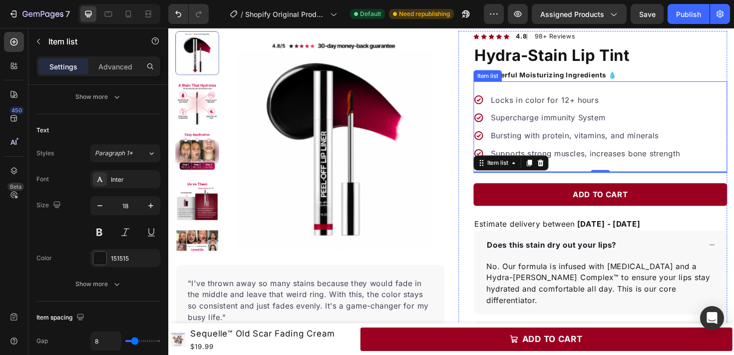
click at [550, 119] on p "Supercharge immunity System" at bounding box center [610, 123] width 200 height 12
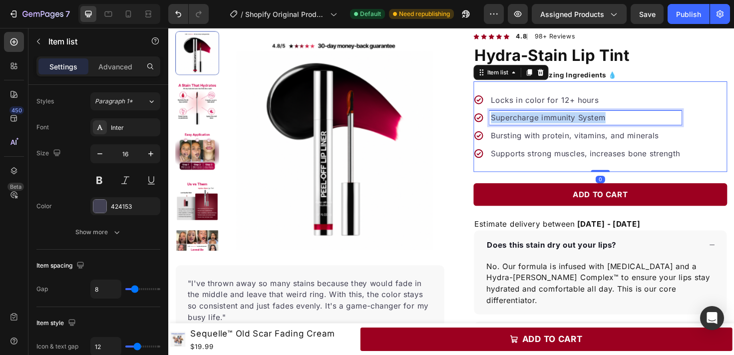
click at [550, 119] on p "Supercharge immunity System" at bounding box center [610, 123] width 200 height 12
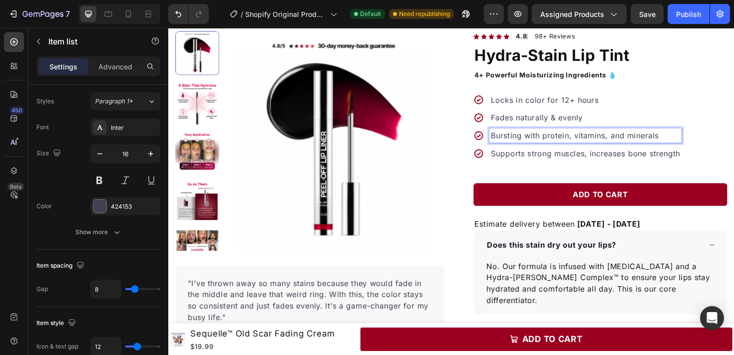
click at [546, 137] on p "Bursting with protein, vitamins, and minerals" at bounding box center [610, 142] width 200 height 12
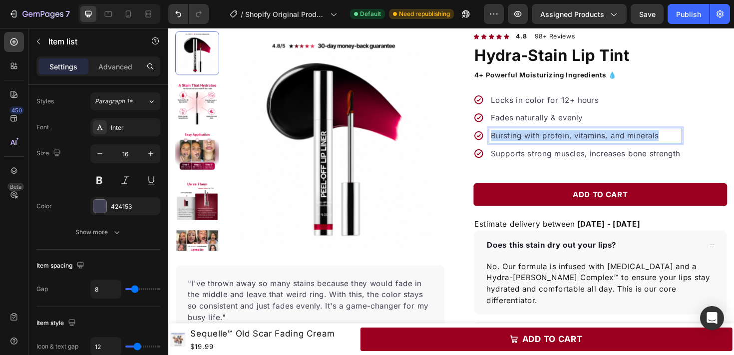
click at [546, 137] on p "Bursting with protein, vitamins, and minerals" at bounding box center [610, 142] width 200 height 12
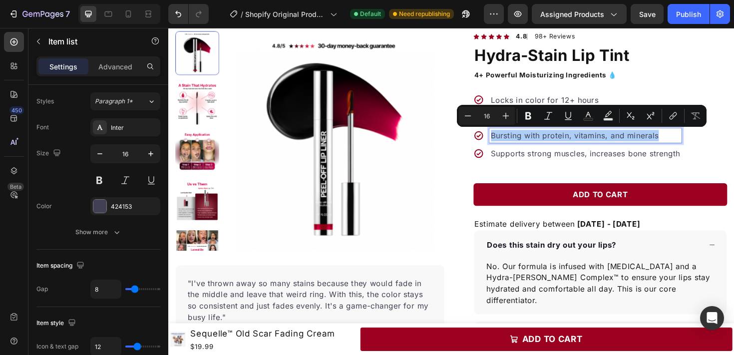
click at [118, 13] on div at bounding box center [119, 14] width 82 height 20
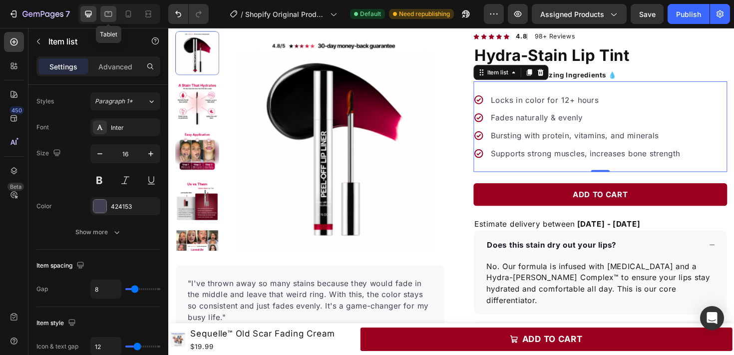
click at [113, 13] on icon at bounding box center [108, 14] width 10 height 10
type input "16"
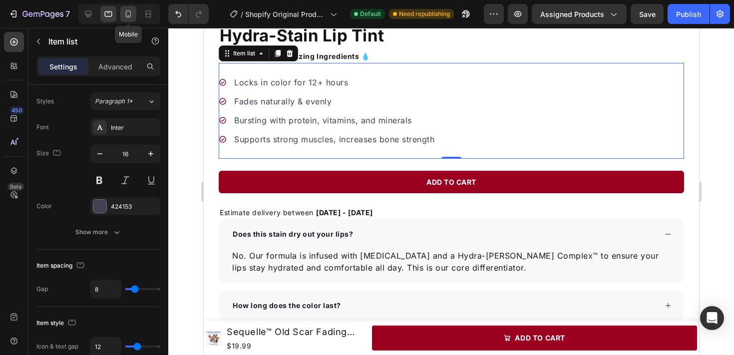
click at [128, 15] on icon at bounding box center [128, 13] width 5 height 7
type input "14"
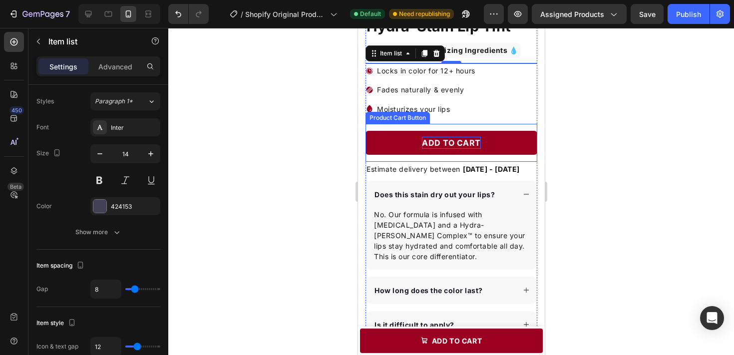
scroll to position [270, 0]
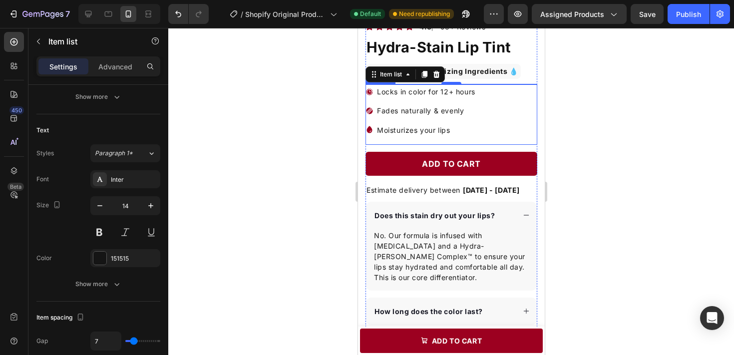
click at [444, 135] on p "Moisturizes your lips" at bounding box center [426, 130] width 98 height 12
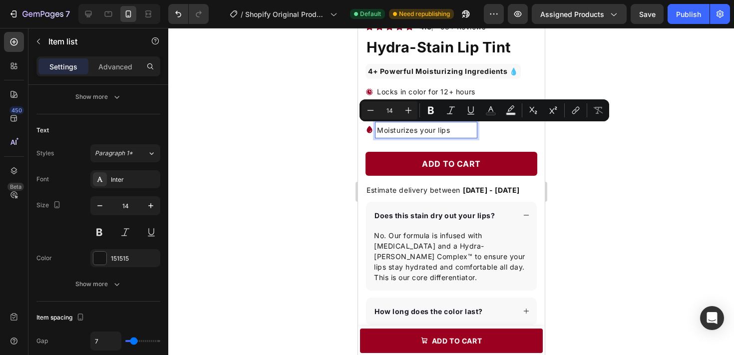
click at [444, 135] on p "Moisturizes your lips" at bounding box center [426, 130] width 98 height 12
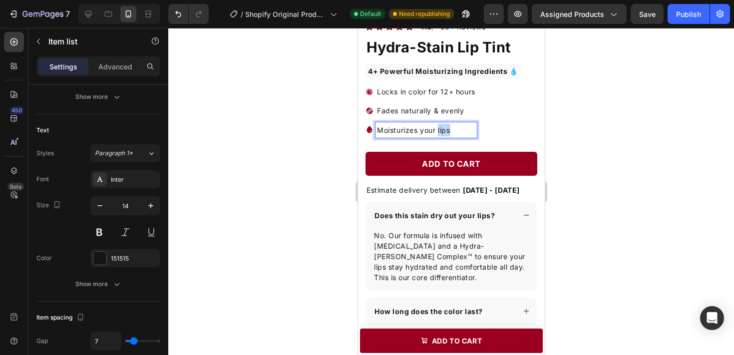
click at [444, 135] on p "Moisturizes your lips" at bounding box center [426, 130] width 98 height 12
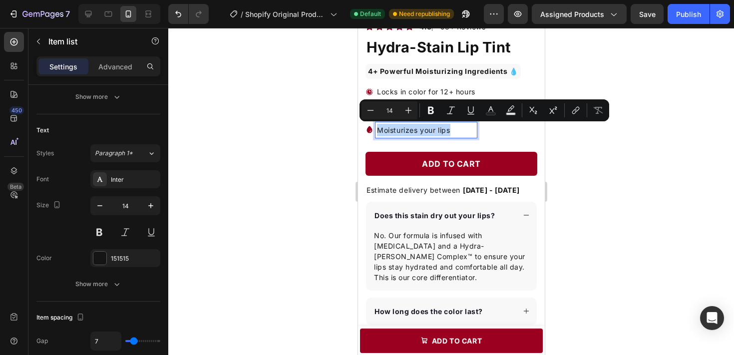
copy p "Moisturizes your lips"
click at [93, 17] on div at bounding box center [88, 14] width 16 height 16
type input "24"
type input "18"
type input "8"
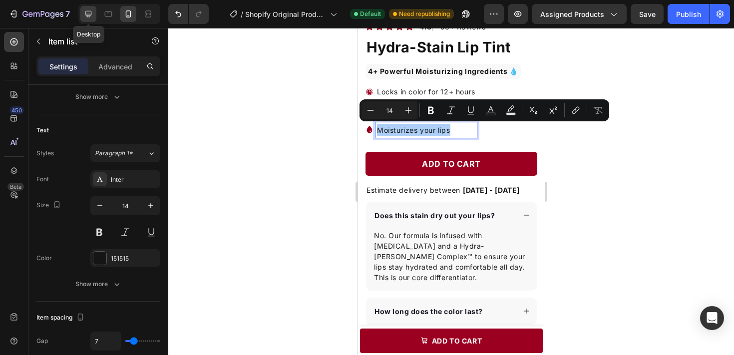
type input "8"
type input "12"
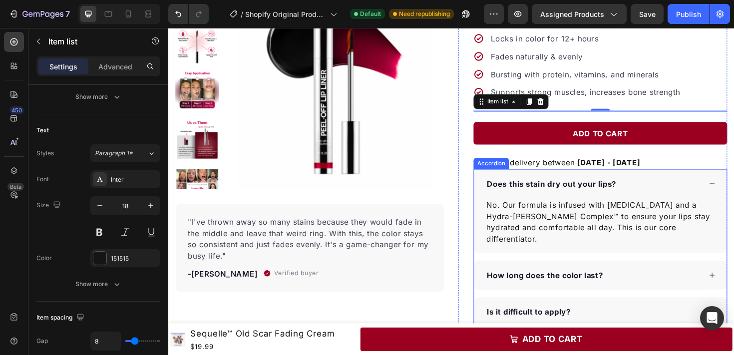
scroll to position [118, 0]
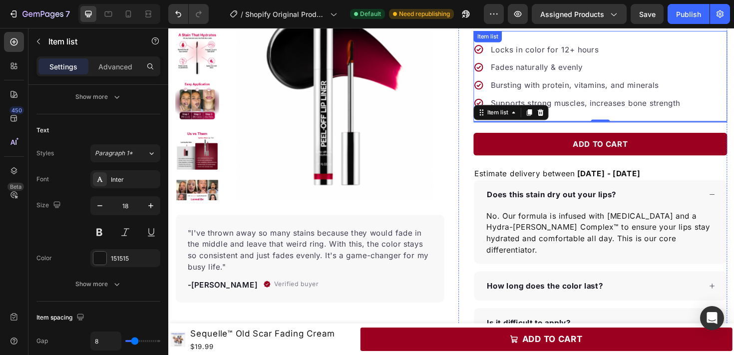
click at [627, 91] on p "Bursting with protein, vitamins, and minerals" at bounding box center [610, 88] width 200 height 12
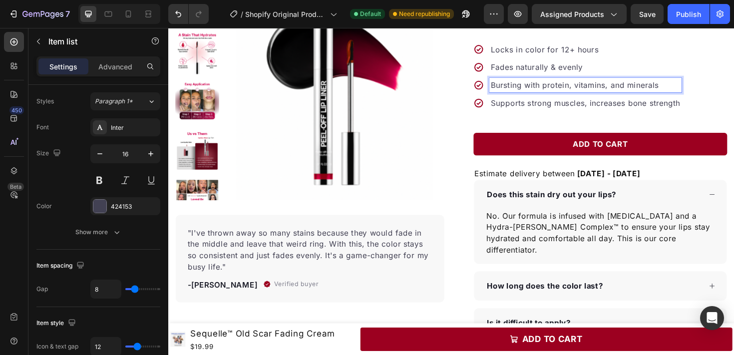
click at [627, 91] on p "Bursting with protein, vitamins, and minerals" at bounding box center [610, 88] width 200 height 12
click at [620, 104] on p "Supports strong muscles, increases bone strength" at bounding box center [610, 107] width 200 height 12
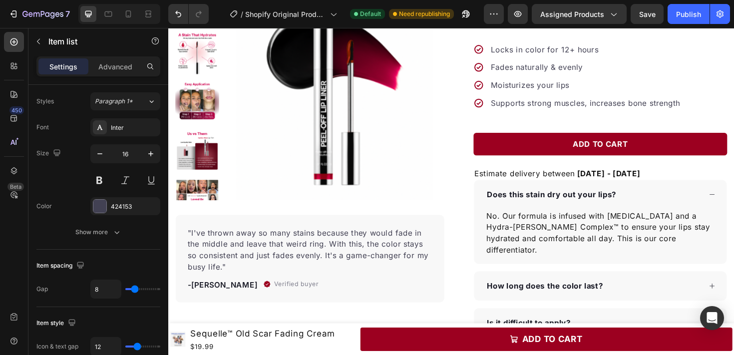
click at [724, 109] on div "Locks in color for 12+ hours Fades naturally & evenly Moisturizes your lips Sup…" at bounding box center [625, 79] width 269 height 96
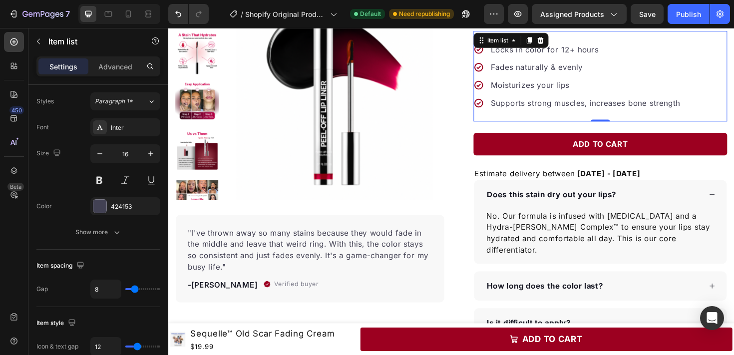
click at [689, 112] on p "Supports strong muscles, increases bone strength" at bounding box center [610, 107] width 200 height 12
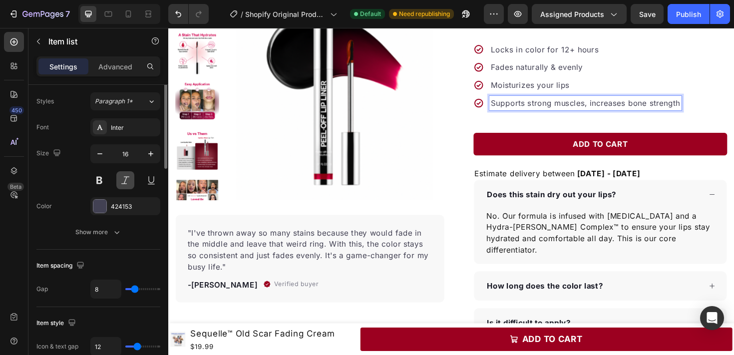
scroll to position [0, 0]
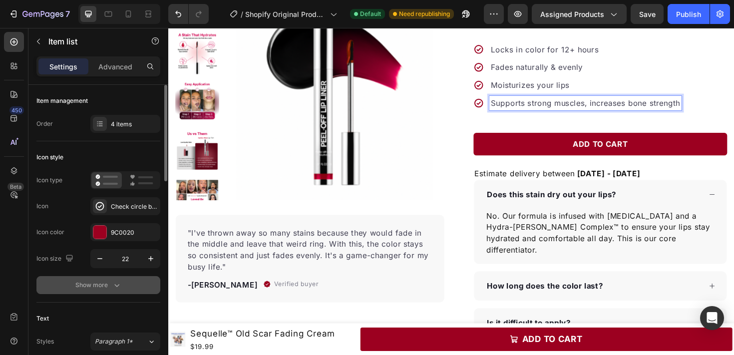
click at [101, 279] on button "Show more" at bounding box center [98, 285] width 124 height 18
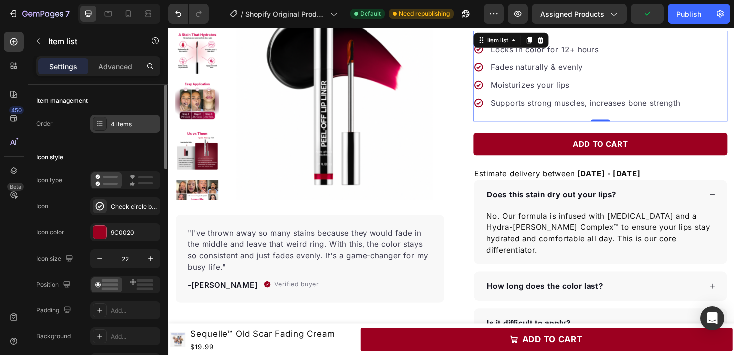
click at [118, 127] on div "4 items" at bounding box center [134, 124] width 47 height 9
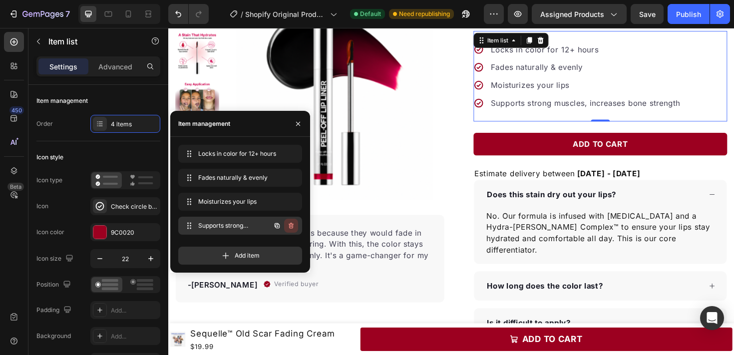
click at [292, 222] on icon "button" at bounding box center [291, 226] width 8 height 8
click at [292, 226] on div "Delete" at bounding box center [284, 225] width 18 height 9
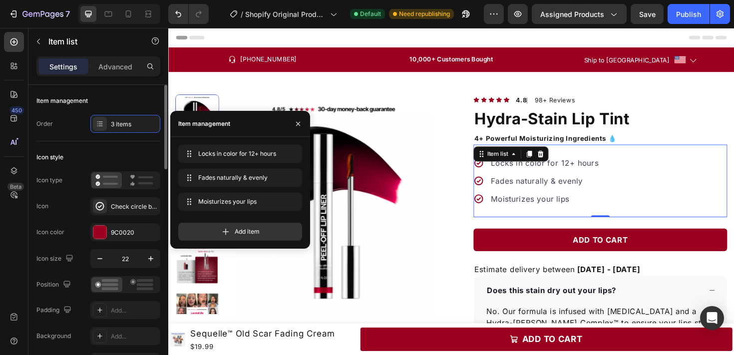
click at [131, 190] on div "Icon type Icon Check circle bold Icon color 9C0020 Icon size 22" at bounding box center [98, 219] width 124 height 97
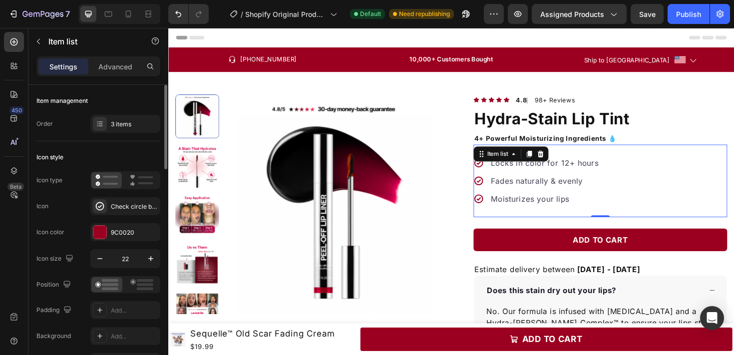
click at [140, 188] on div at bounding box center [125, 180] width 70 height 18
click at [139, 182] on icon at bounding box center [141, 180] width 23 height 12
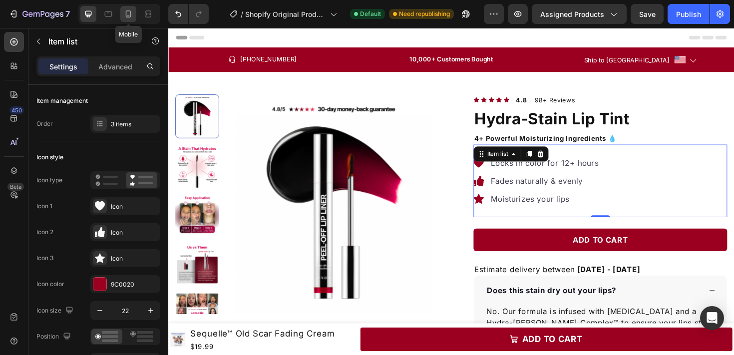
click at [132, 16] on icon at bounding box center [128, 14] width 10 height 10
type input "16"
type input "14"
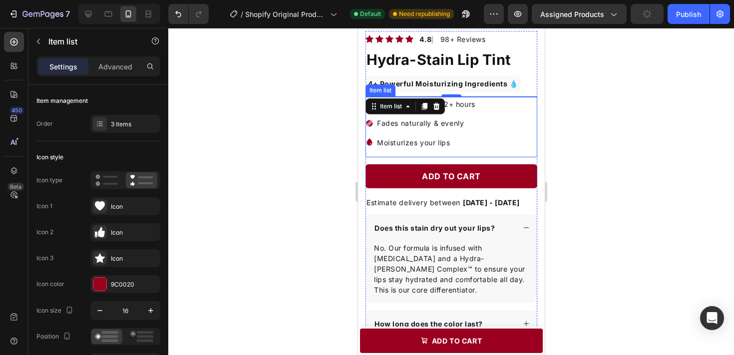
scroll to position [249, 0]
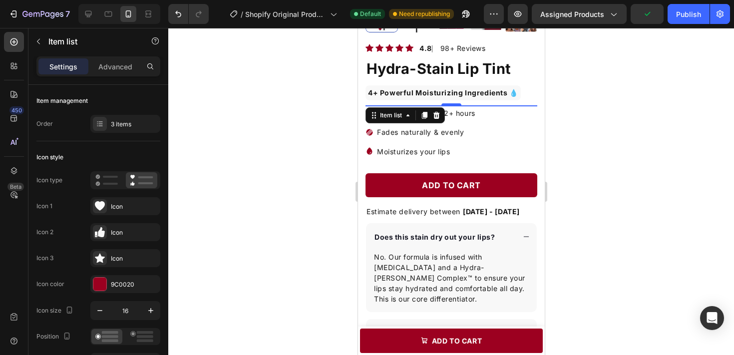
click at [631, 224] on div at bounding box center [451, 191] width 566 height 327
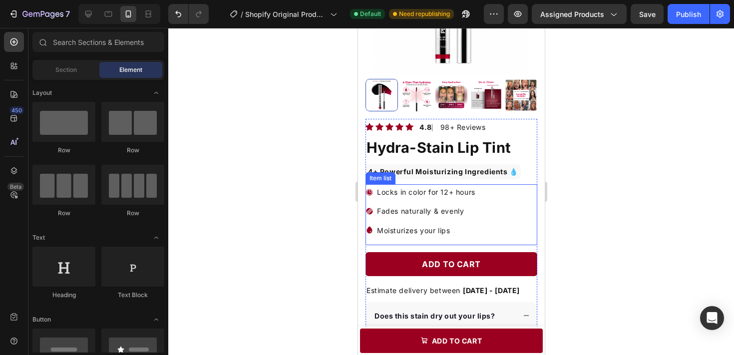
scroll to position [167, 0]
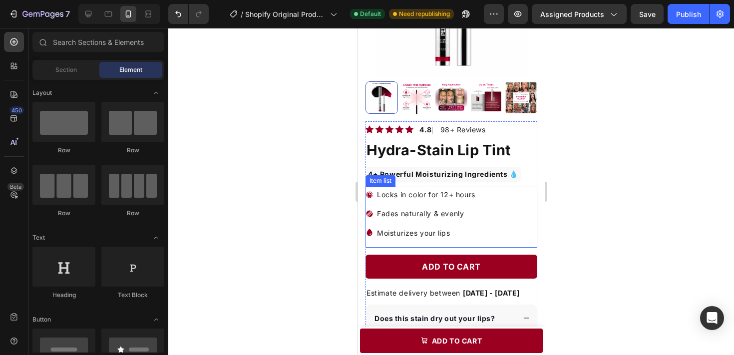
click at [370, 192] on icon at bounding box center [369, 194] width 6 height 6
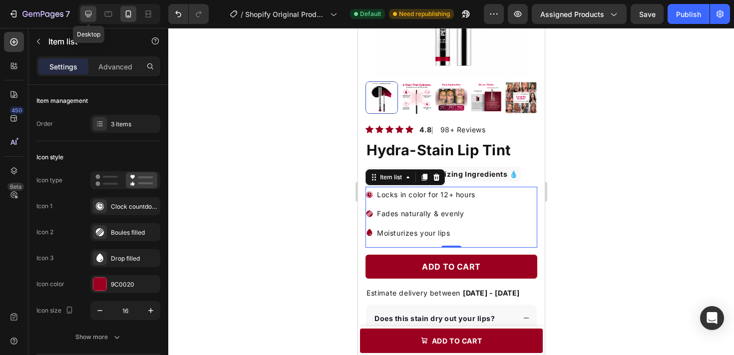
click at [93, 16] on div at bounding box center [88, 14] width 16 height 16
type input "24"
type input "18"
type input "8"
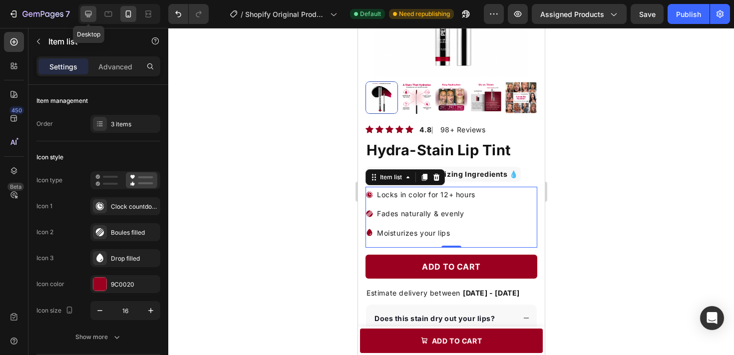
type input "12"
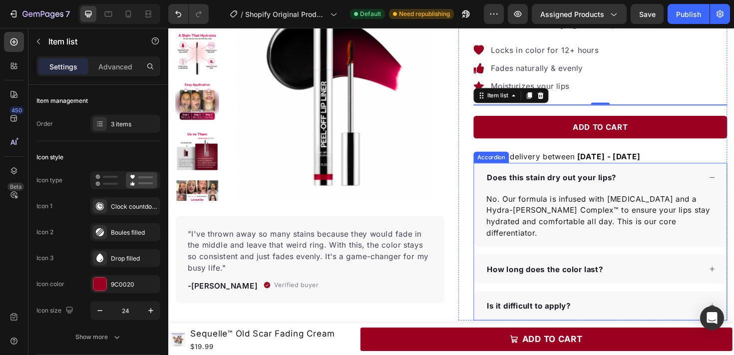
scroll to position [75, 0]
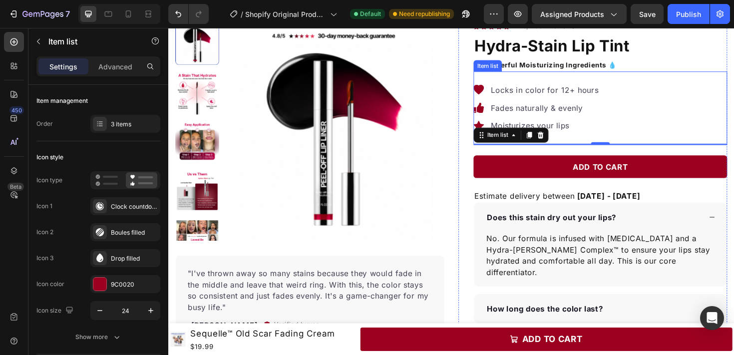
click at [498, 96] on icon at bounding box center [496, 93] width 11 height 10
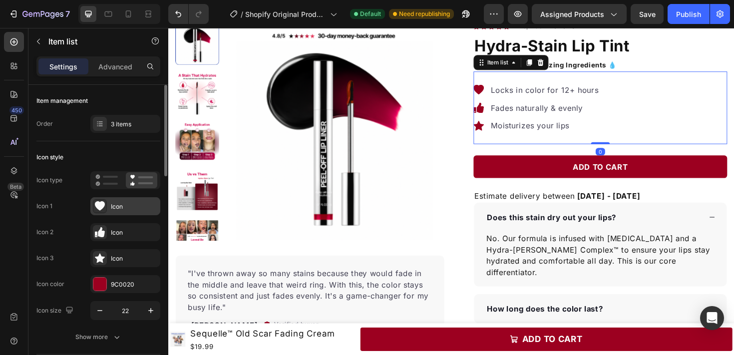
click at [123, 215] on div "Icon" at bounding box center [125, 206] width 70 height 18
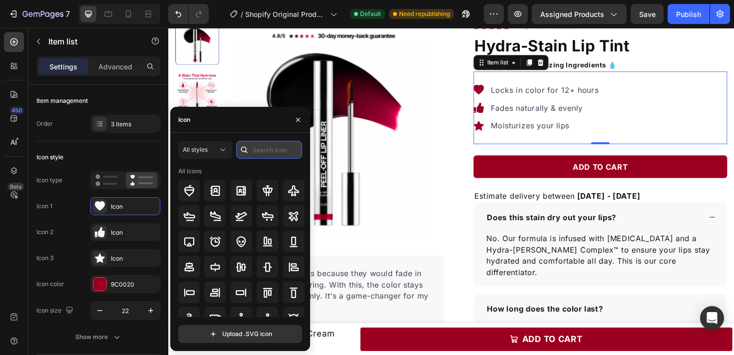
click at [255, 151] on input "text" at bounding box center [269, 150] width 66 height 18
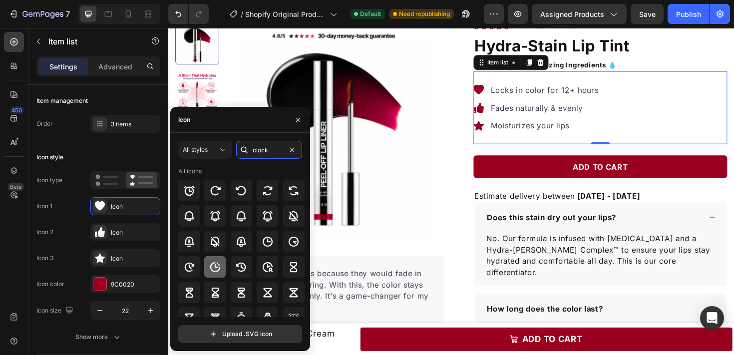
type input "clock"
click at [218, 260] on div at bounding box center [214, 266] width 21 height 21
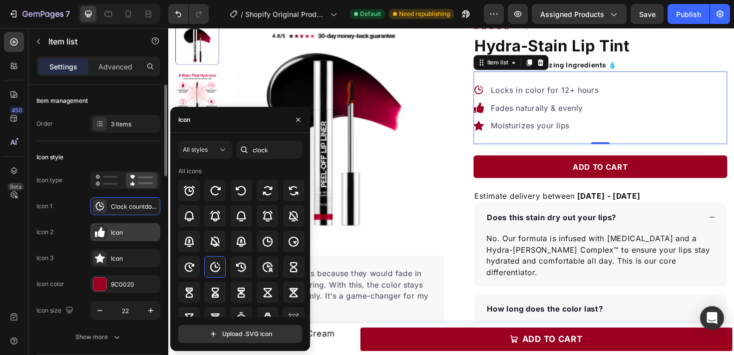
click at [132, 239] on div "Icon" at bounding box center [125, 232] width 70 height 18
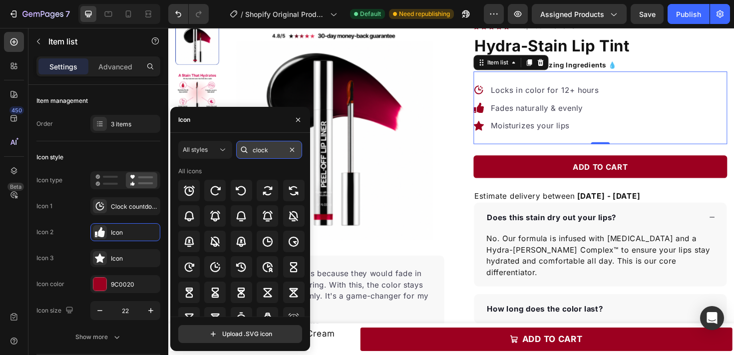
click at [267, 148] on input "clock" at bounding box center [269, 150] width 66 height 18
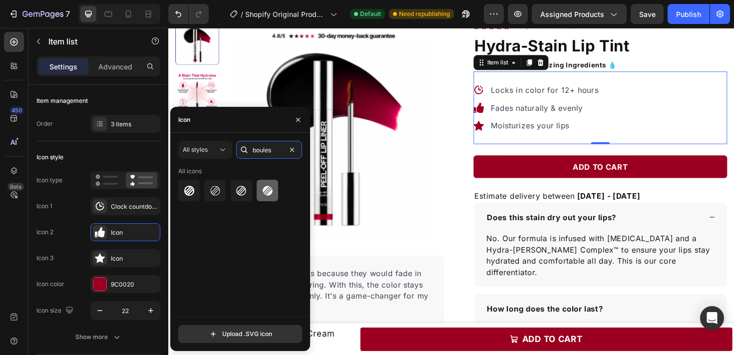
type input "boules"
click at [275, 188] on div at bounding box center [267, 190] width 21 height 21
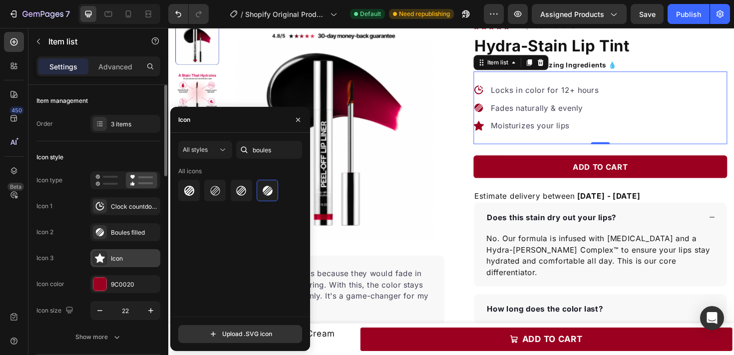
click at [134, 259] on div "Icon" at bounding box center [134, 258] width 47 height 9
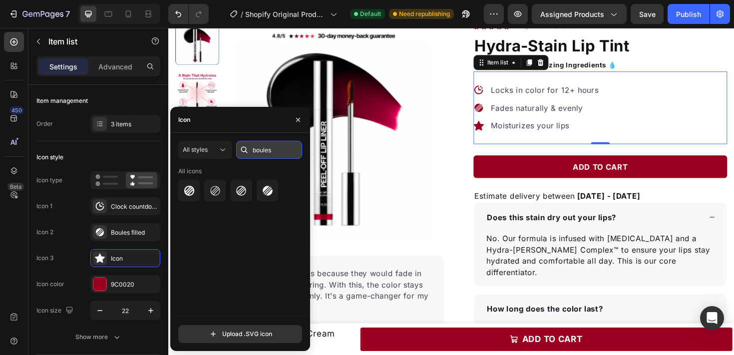
click at [265, 151] on input "boules" at bounding box center [269, 150] width 66 height 18
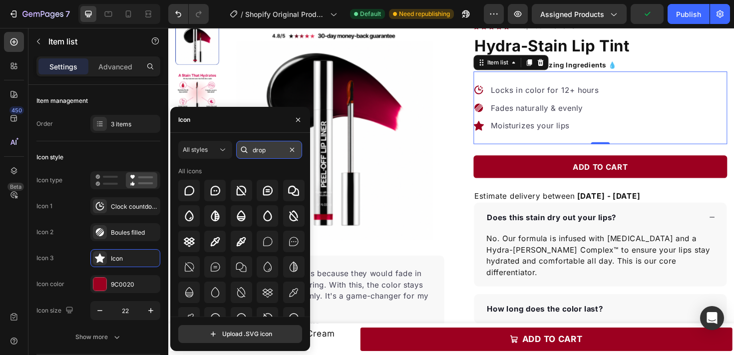
click at [272, 147] on input "drop" at bounding box center [269, 150] width 66 height 18
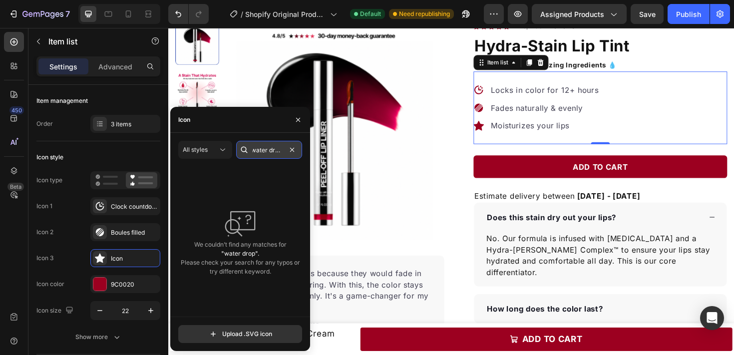
click at [260, 152] on input "water drop" at bounding box center [269, 150] width 66 height 18
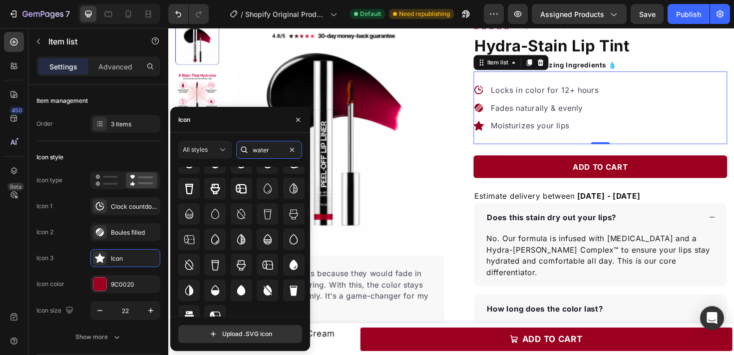
scroll to position [30, 0]
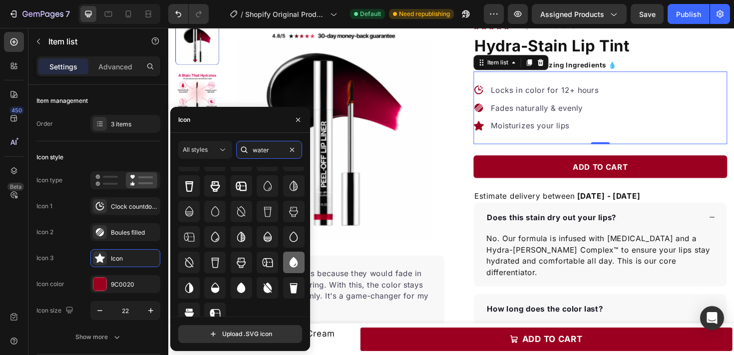
type input "water"
click at [288, 258] on icon at bounding box center [294, 263] width 12 height 12
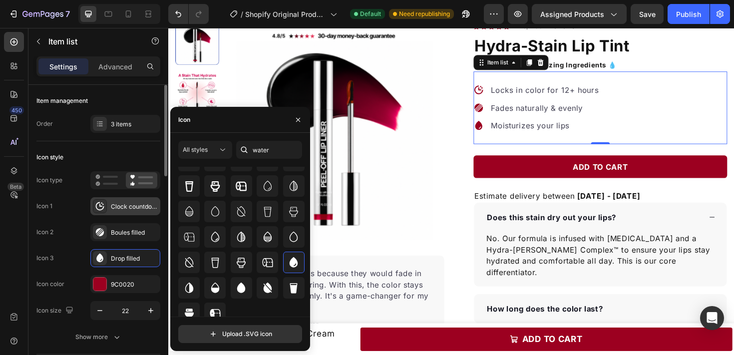
click at [116, 203] on div "Clock countdown bold" at bounding box center [134, 206] width 47 height 9
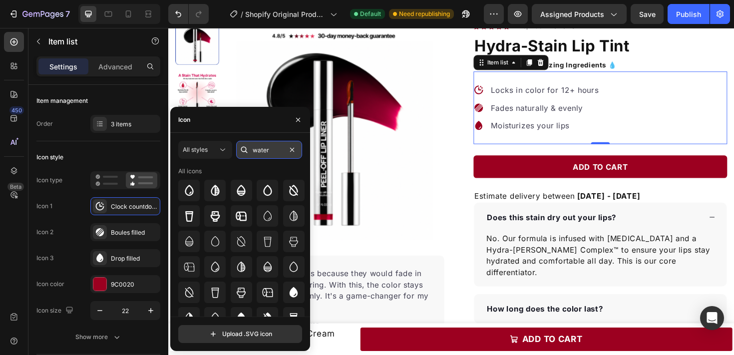
click at [262, 150] on input "water" at bounding box center [269, 150] width 66 height 18
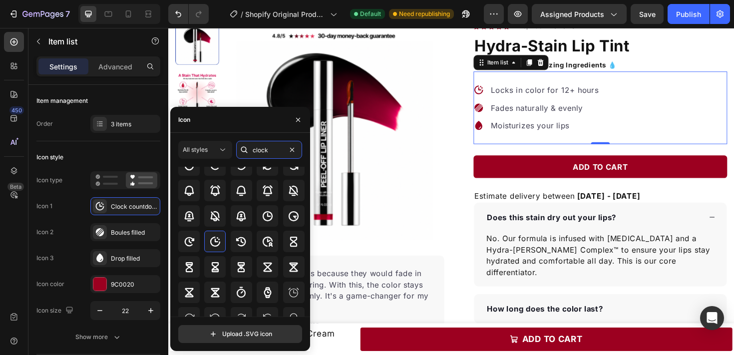
scroll to position [37, 0]
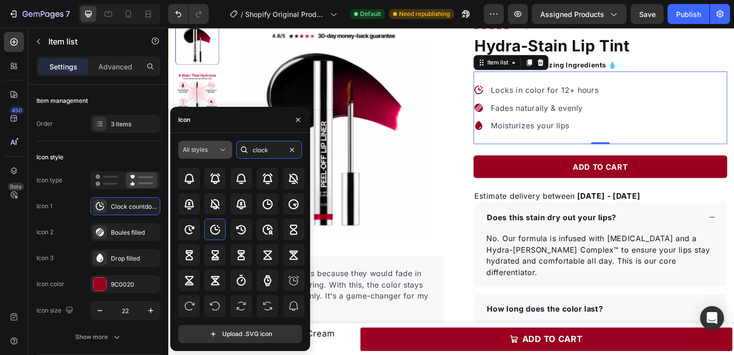
type input "clock"
click at [218, 150] on icon at bounding box center [223, 150] width 10 height 10
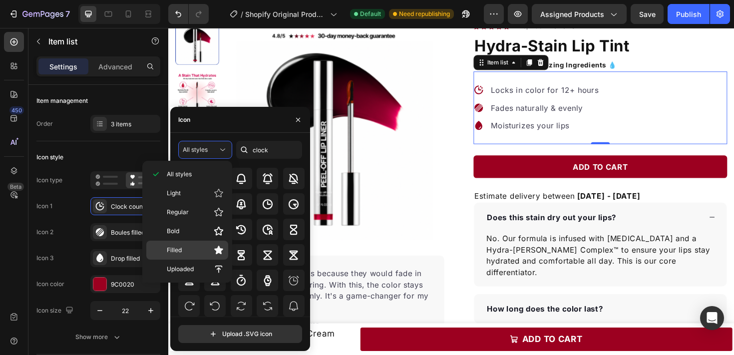
click at [212, 258] on div "Filled" at bounding box center [187, 250] width 82 height 19
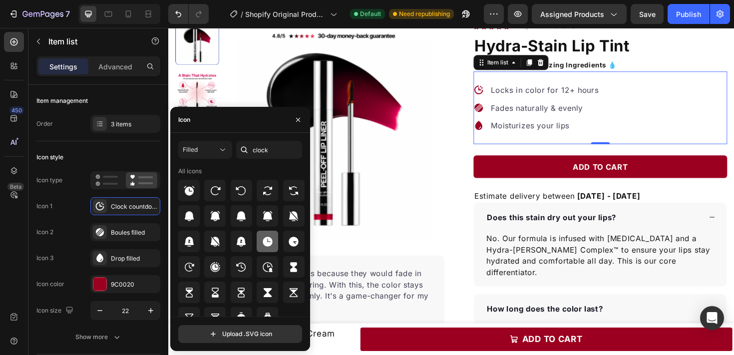
scroll to position [12, 0]
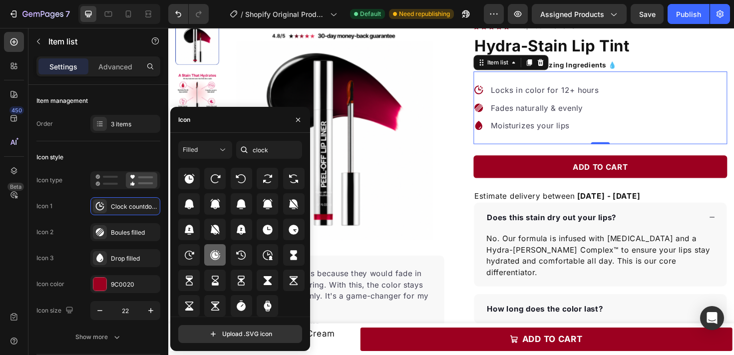
click at [211, 259] on icon at bounding box center [215, 255] width 12 height 12
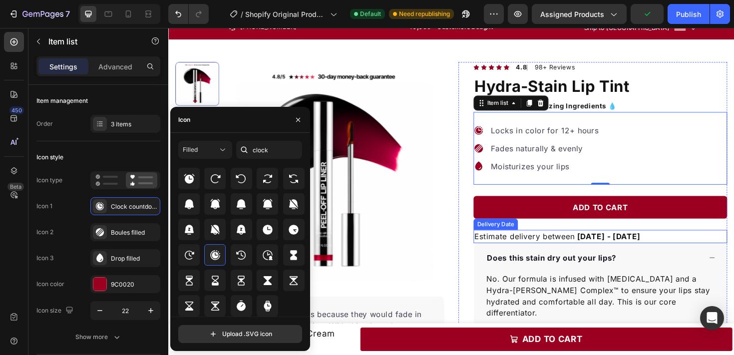
scroll to position [24, 0]
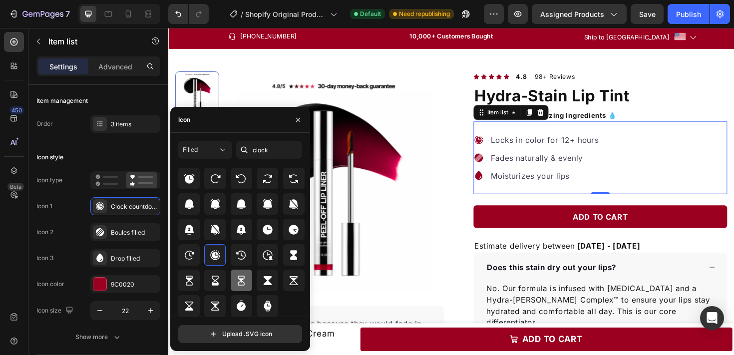
click at [244, 276] on icon at bounding box center [241, 281] width 12 height 12
click at [237, 300] on icon at bounding box center [241, 306] width 12 height 12
click at [262, 302] on icon at bounding box center [268, 306] width 12 height 12
click at [215, 262] on div at bounding box center [214, 254] width 21 height 21
click at [188, 260] on icon at bounding box center [189, 255] width 12 height 12
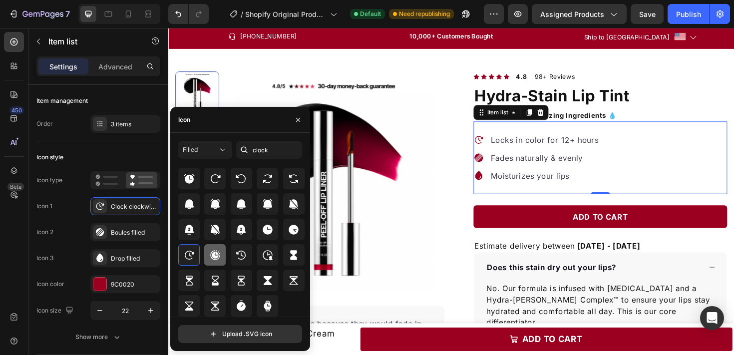
click at [207, 260] on div at bounding box center [214, 254] width 21 height 21
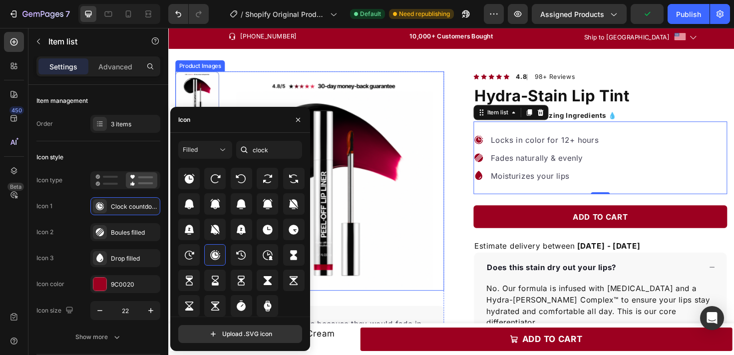
scroll to position [0, 0]
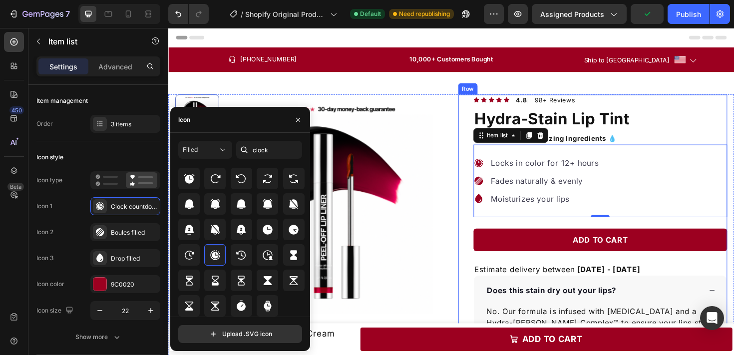
click at [473, 77] on div "Product Images "I've thrown away so many stains because they would fade in the …" at bounding box center [467, 285] width 599 height 423
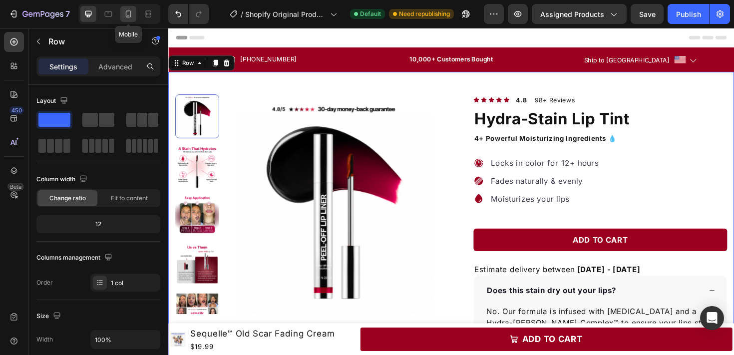
click at [133, 16] on icon at bounding box center [128, 14] width 10 height 10
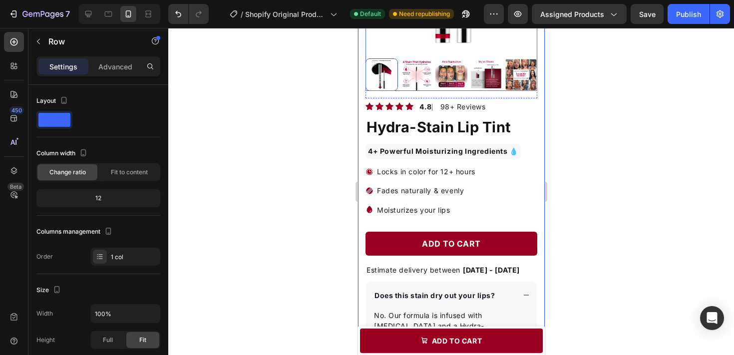
scroll to position [193, 0]
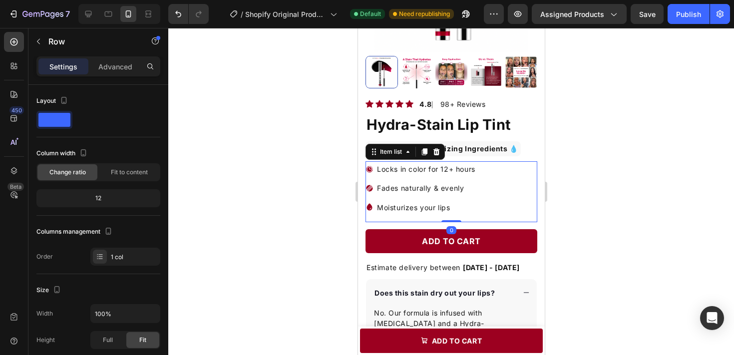
click at [367, 168] on icon at bounding box center [369, 169] width 6 height 6
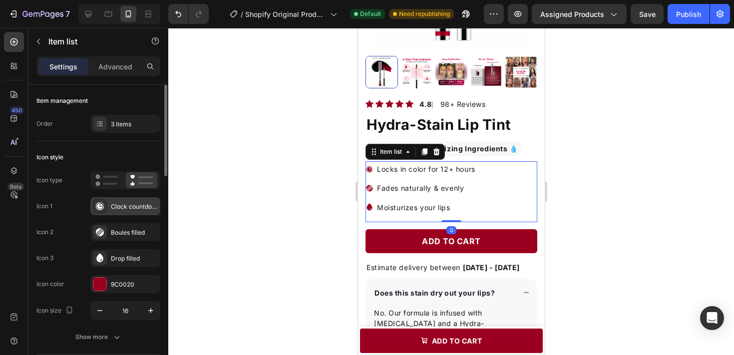
click at [135, 214] on div "Clock countdown filled" at bounding box center [125, 206] width 70 height 18
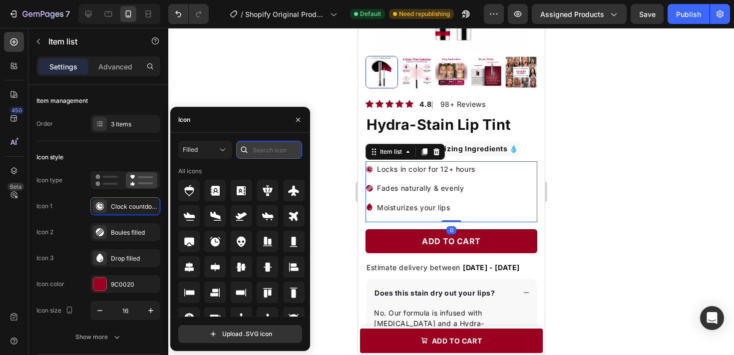
click at [254, 148] on input "text" at bounding box center [269, 150] width 66 height 18
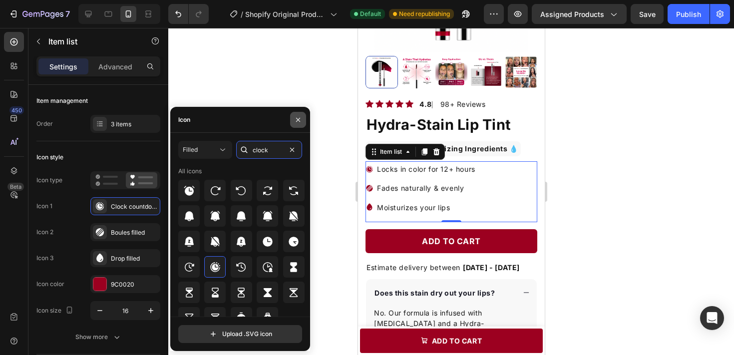
type input "clock"
click at [298, 122] on icon "button" at bounding box center [298, 120] width 8 height 8
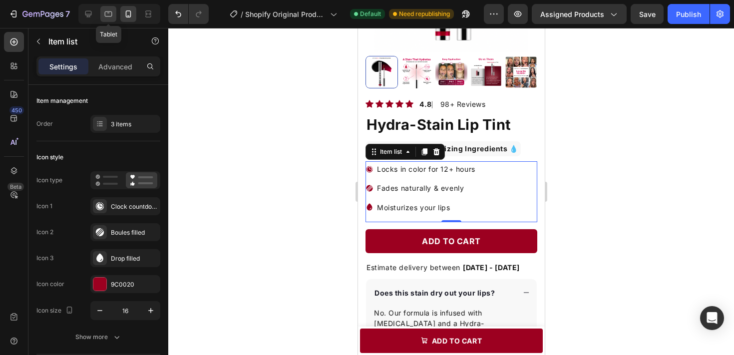
click at [109, 13] on icon at bounding box center [108, 14] width 10 height 10
type input "12"
type input "8"
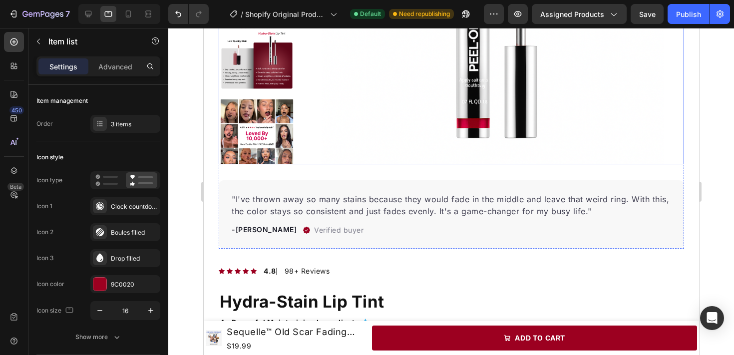
scroll to position [229, 0]
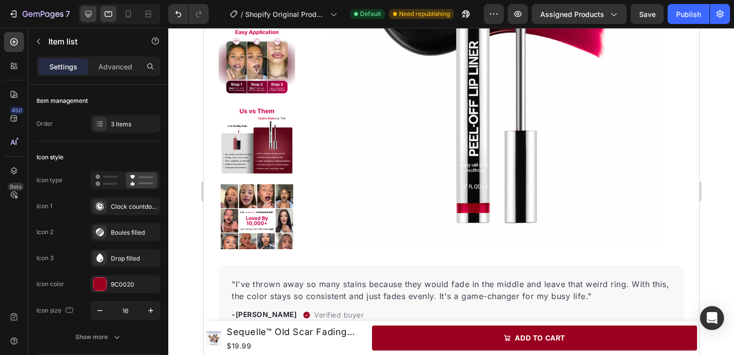
click at [91, 17] on icon at bounding box center [88, 14] width 10 height 10
type input "24"
type input "18"
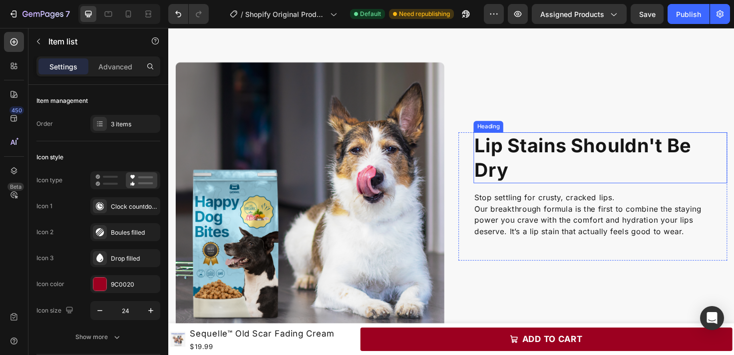
scroll to position [472, 0]
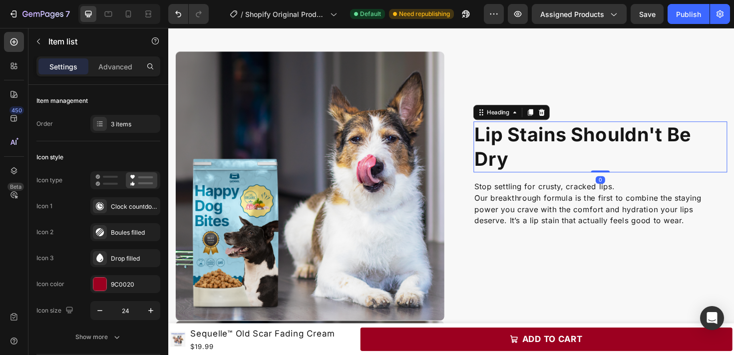
click at [527, 153] on h2 "Lip Stains Shouldn't Be Dry" at bounding box center [625, 154] width 269 height 54
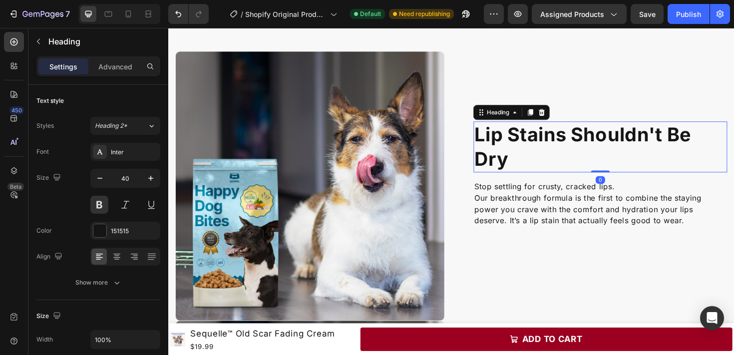
click at [527, 153] on h2 "Lip Stains Shouldn't Be Dry" at bounding box center [625, 154] width 269 height 54
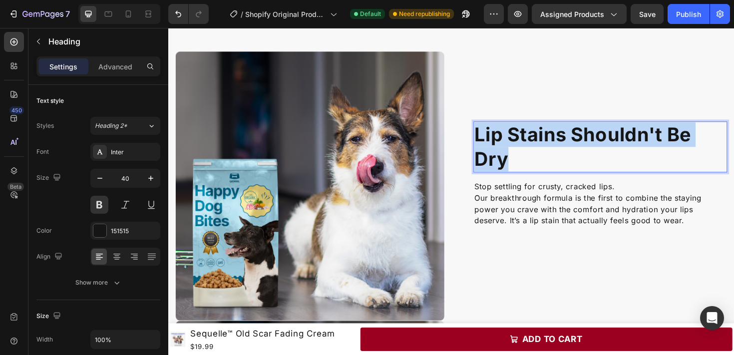
click at [527, 153] on p "Lip Stains Shouldn't Be Dry" at bounding box center [625, 154] width 267 height 52
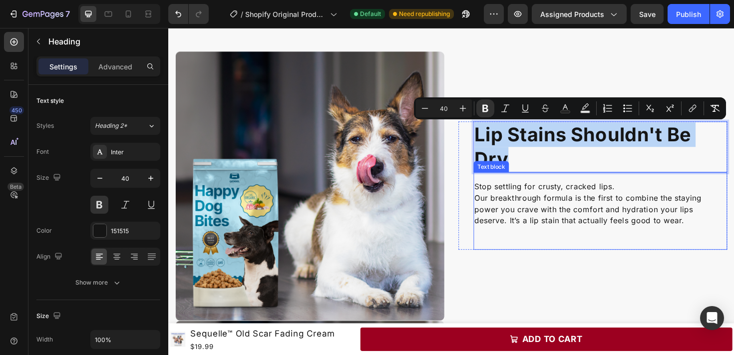
click at [519, 199] on p "Stop settling for crusty, cracked lips." at bounding box center [625, 196] width 267 height 12
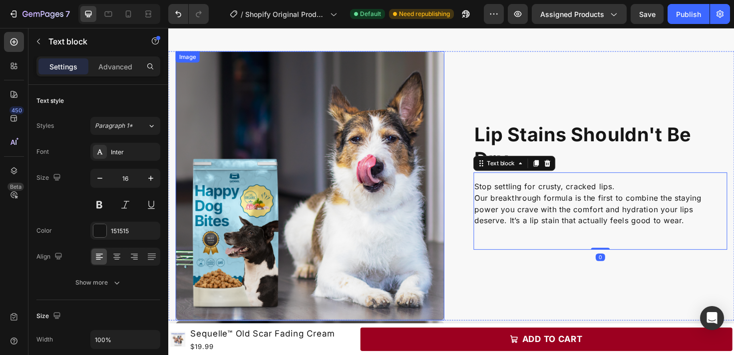
click at [421, 134] on img at bounding box center [318, 194] width 285 height 285
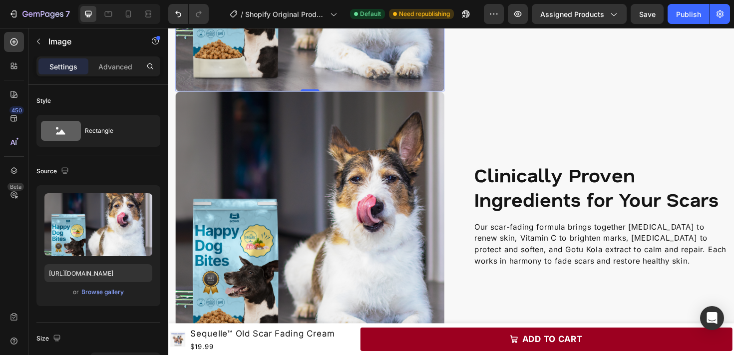
scroll to position [706, 0]
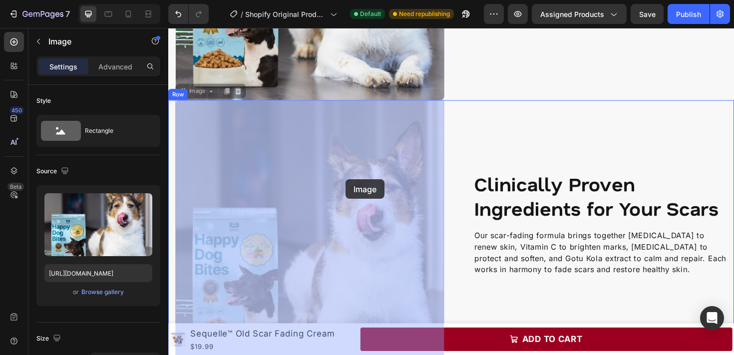
drag, startPoint x: 427, startPoint y: 154, endPoint x: 301, endPoint y: 190, distance: 132.0
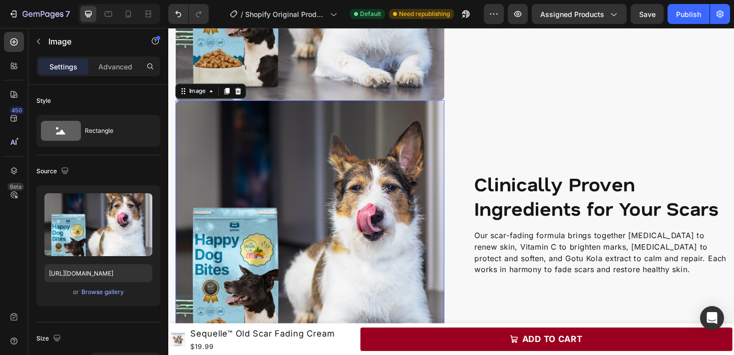
click at [464, 161] on div "Clinically Proven Ingredients for Your Scars Heading Our scar-fading formula br…" at bounding box center [467, 246] width 599 height 285
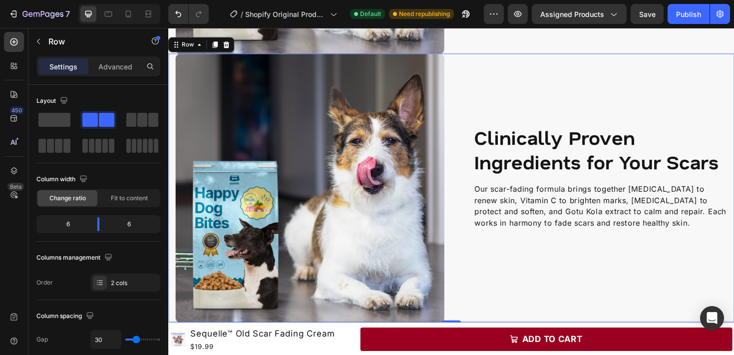
scroll to position [757, 0]
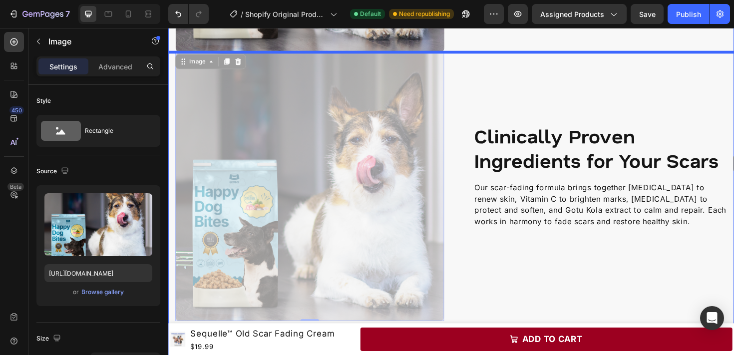
drag, startPoint x: 358, startPoint y: 190, endPoint x: 767, endPoint y: 161, distance: 410.0
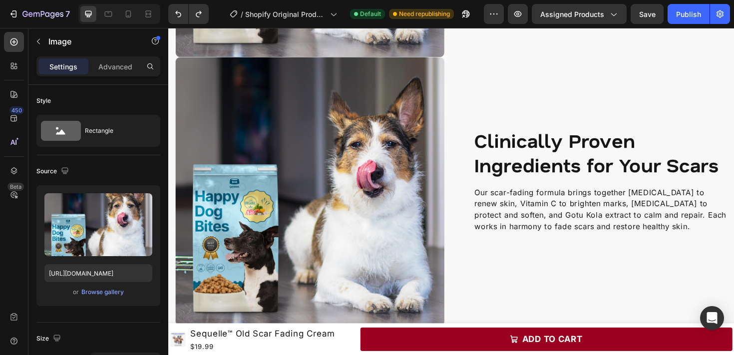
scroll to position [728, 0]
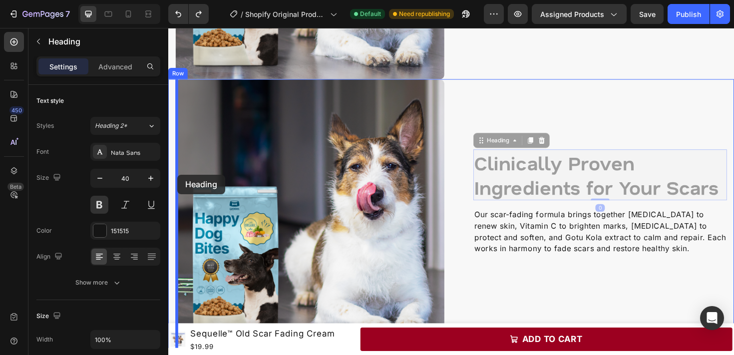
drag, startPoint x: 562, startPoint y: 181, endPoint x: 178, endPoint y: 183, distance: 384.0
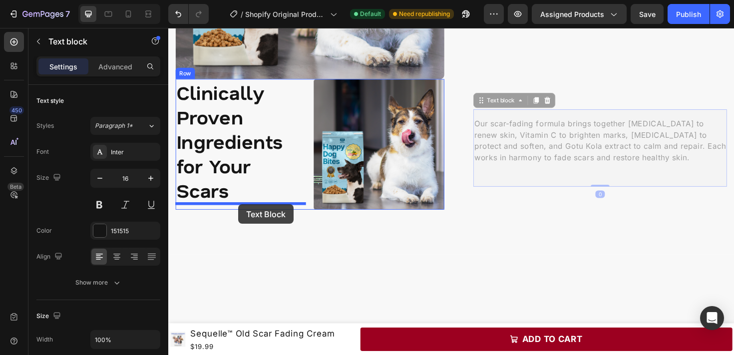
drag, startPoint x: 539, startPoint y: 143, endPoint x: 242, endPoint y: 215, distance: 305.7
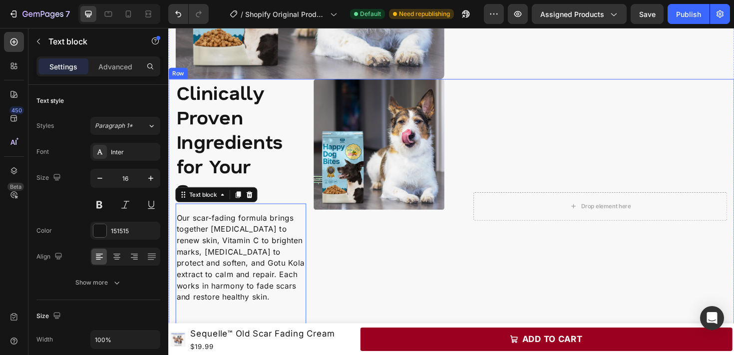
click at [566, 277] on div "Drop element here Row" at bounding box center [617, 217] width 285 height 270
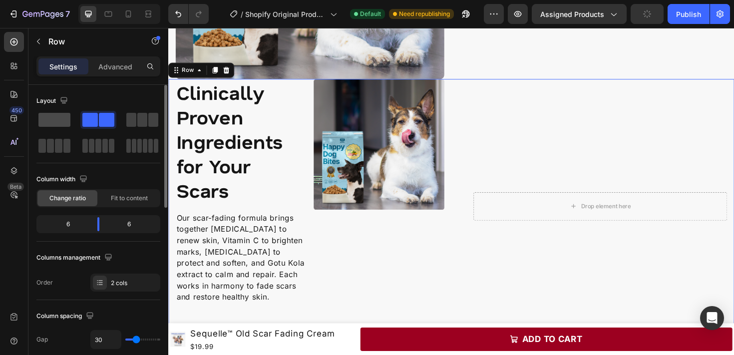
click at [59, 120] on span at bounding box center [54, 120] width 32 height 14
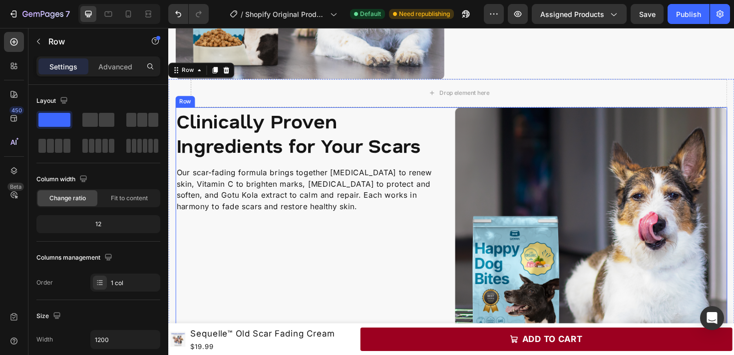
click at [386, 254] on div "Clinically Proven Ingredients for Your Scars Heading Our scar-fading formula br…" at bounding box center [320, 256] width 288 height 288
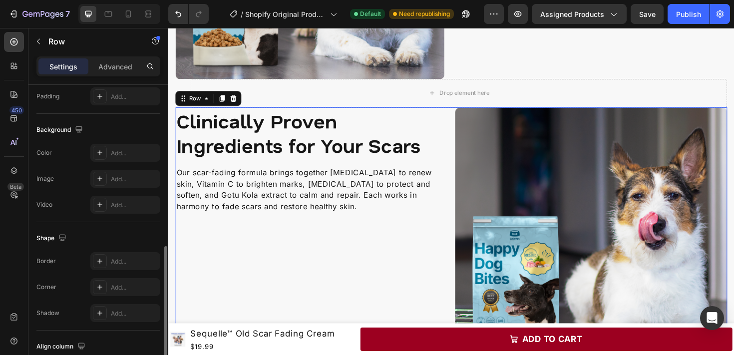
scroll to position [424, 0]
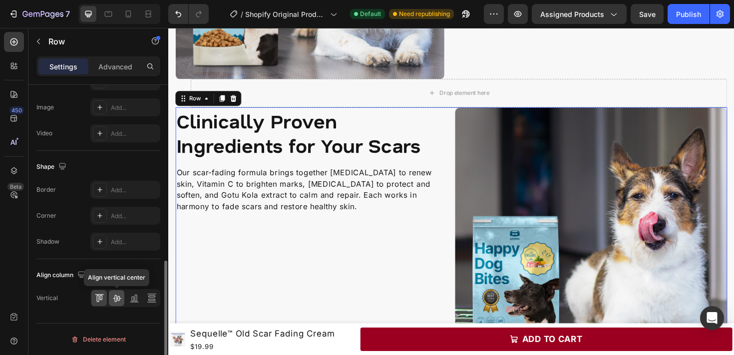
click at [117, 299] on icon at bounding box center [117, 298] width 10 height 10
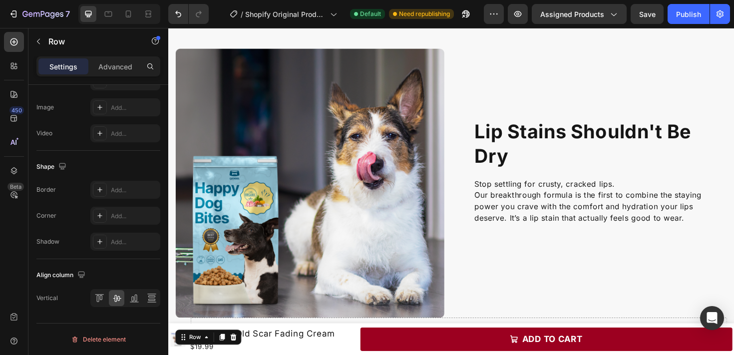
scroll to position [475, 0]
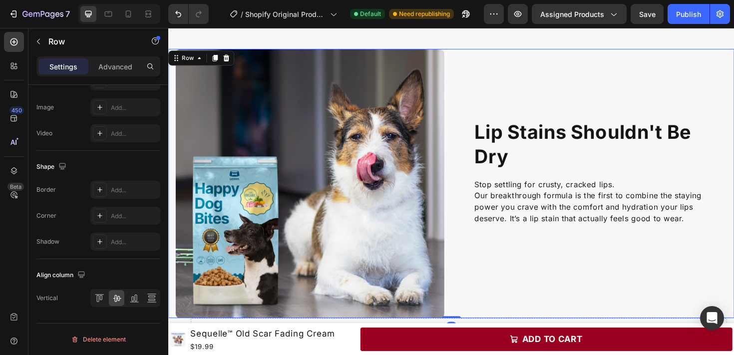
click at [589, 273] on div "⁠⁠⁠⁠⁠⁠⁠ Lip Stains Shouldn't Be Dry Heading Stop settling for crusty, cracked l…" at bounding box center [617, 192] width 285 height 285
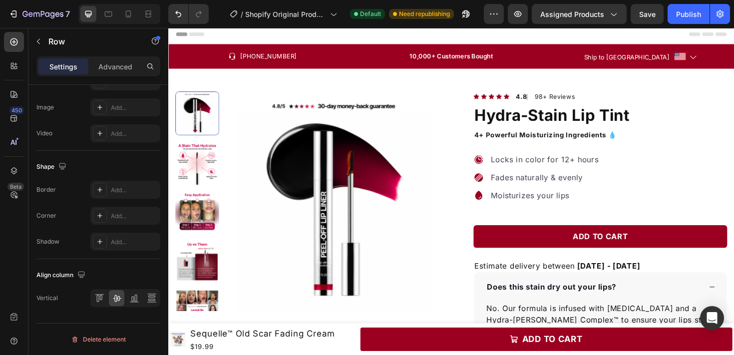
scroll to position [1, 0]
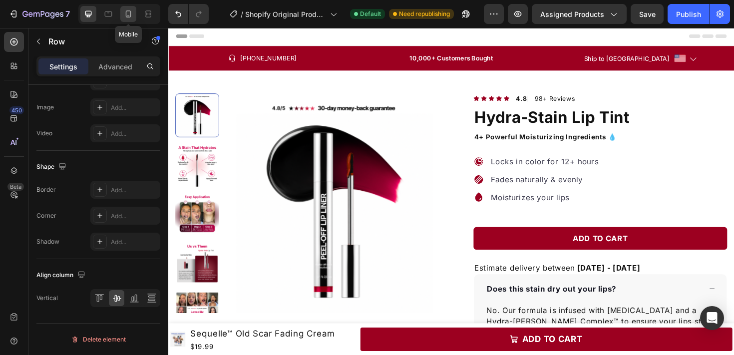
click at [132, 15] on icon at bounding box center [128, 14] width 10 height 10
type input "0"
type input "100%"
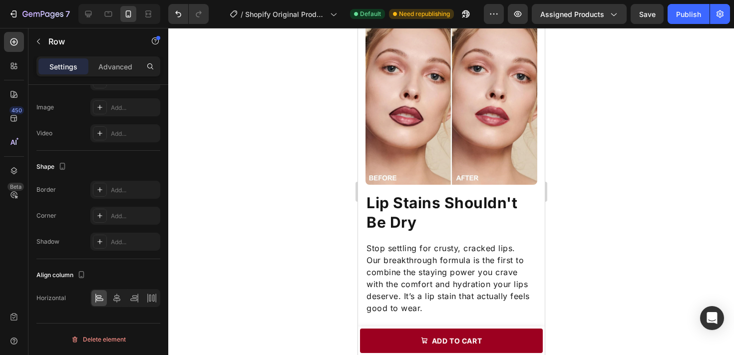
scroll to position [630, 0]
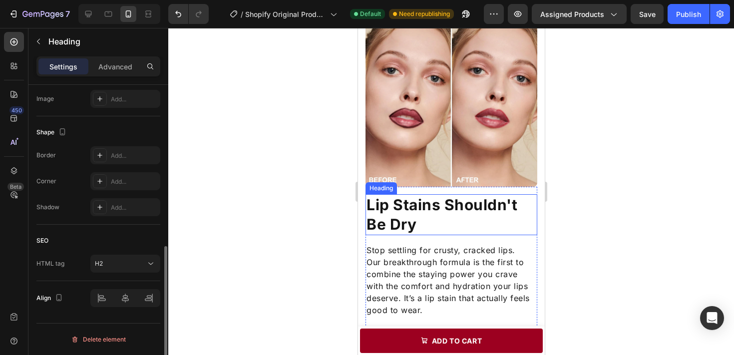
click at [473, 211] on strong "Lip Stains Shouldn't Be Dry" at bounding box center [441, 214] width 151 height 37
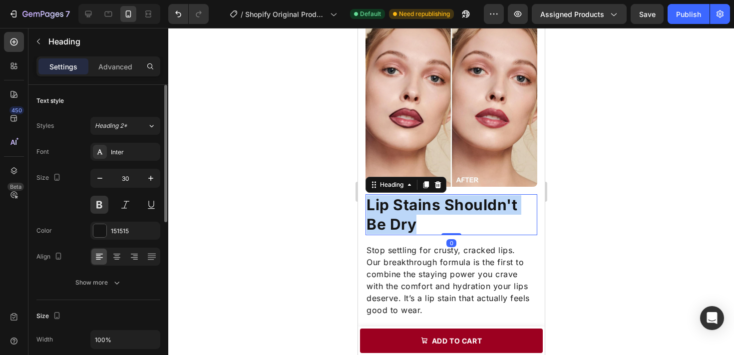
click at [473, 211] on strong "Lip Stains Shouldn't Be Dry" at bounding box center [441, 214] width 151 height 37
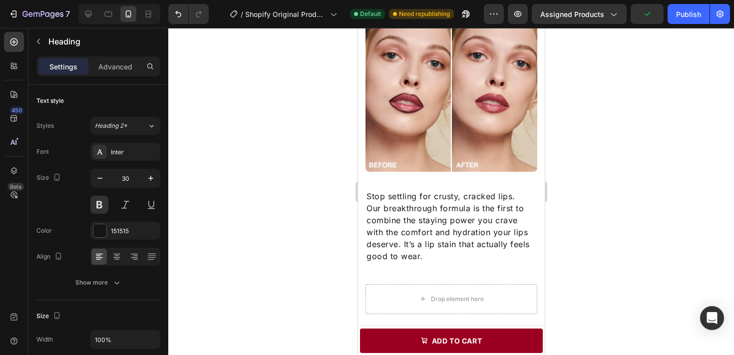
scroll to position [649, 0]
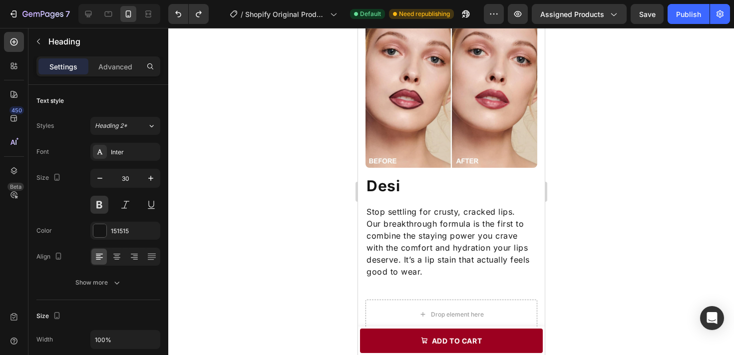
click at [407, 186] on h2 "Desi" at bounding box center [451, 185] width 172 height 21
click at [390, 186] on p "Desi" at bounding box center [451, 185] width 170 height 19
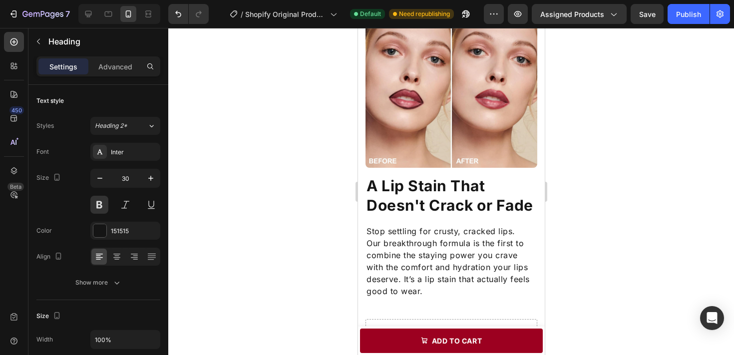
click at [491, 196] on p "A Lip Stain That Doesn't Crack or Fade" at bounding box center [451, 195] width 170 height 39
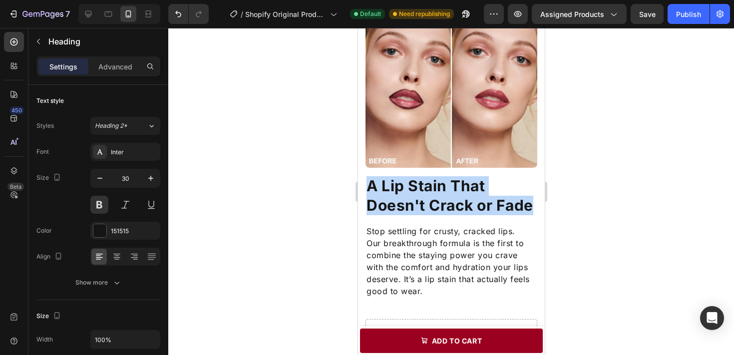
click at [491, 196] on p "A Lip Stain That Doesn't Crack or Fade" at bounding box center [451, 195] width 170 height 39
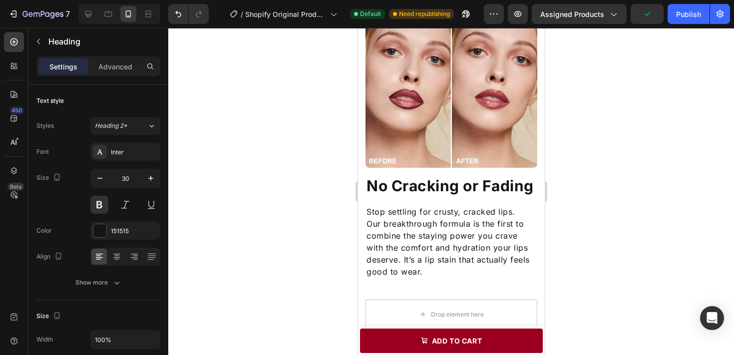
click at [511, 189] on p "No Cracking or Fading" at bounding box center [451, 185] width 170 height 19
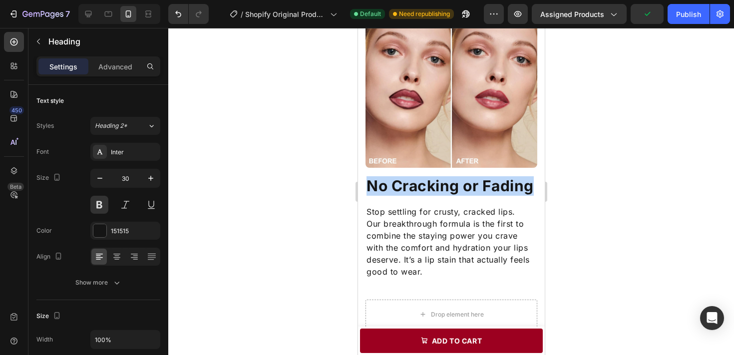
click at [511, 189] on p "No Cracking or Fading" at bounding box center [451, 185] width 170 height 19
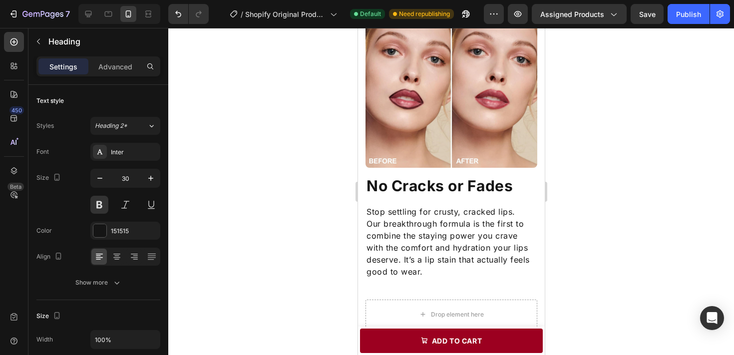
click at [608, 208] on div at bounding box center [451, 191] width 566 height 327
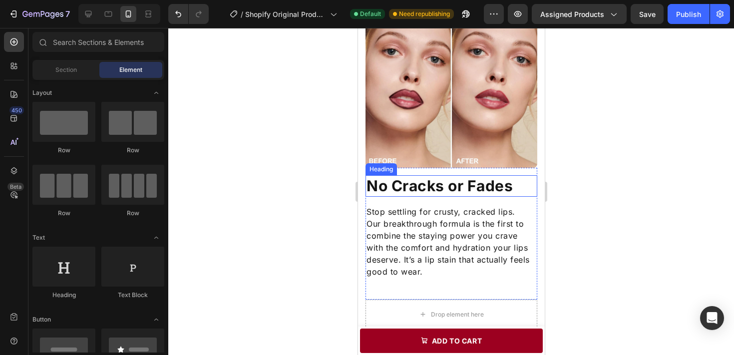
click at [462, 188] on p "No Cracks or Fades" at bounding box center [451, 185] width 170 height 19
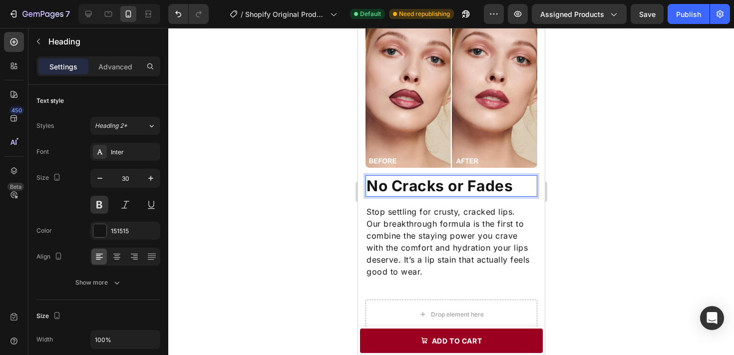
click at [457, 188] on p "No Cracks or Fades" at bounding box center [451, 185] width 170 height 19
click at [584, 197] on div at bounding box center [451, 191] width 566 height 327
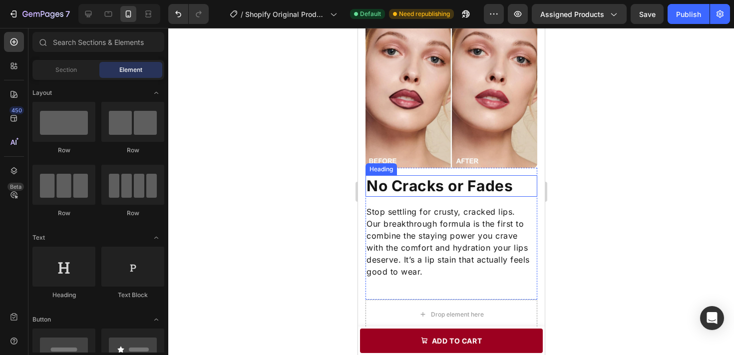
click at [447, 185] on p "No Cracks or Fades" at bounding box center [451, 185] width 170 height 19
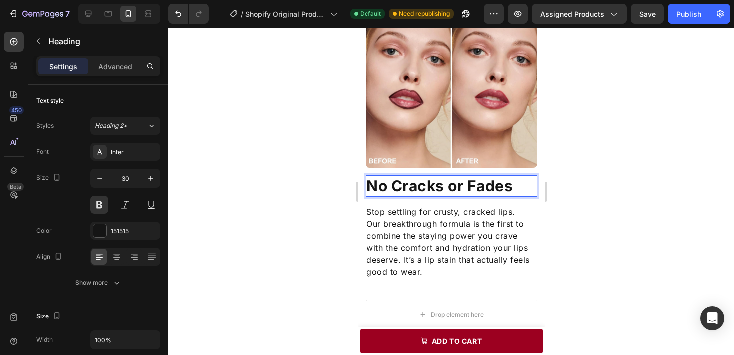
click at [452, 185] on p "No Cracks or Fades" at bounding box center [451, 185] width 170 height 19
click at [598, 173] on div at bounding box center [451, 191] width 566 height 327
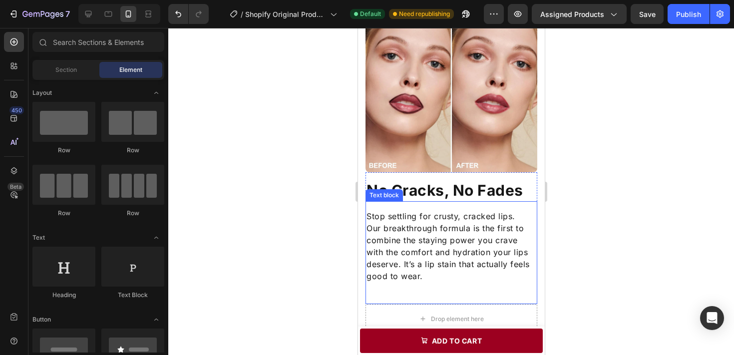
scroll to position [640, 0]
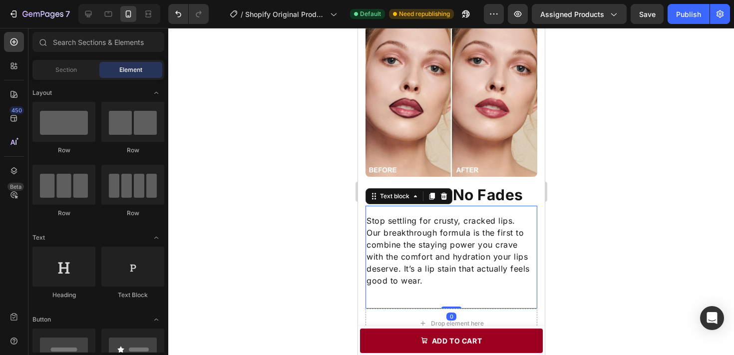
click at [461, 276] on p "Our breakthrough formula is the first to combine the staying power you crave wi…" at bounding box center [451, 257] width 170 height 60
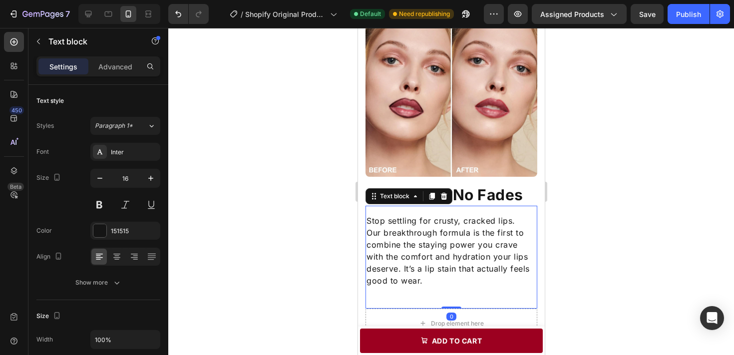
click at [482, 257] on p "Our breakthrough formula is the first to combine the staying power you crave wi…" at bounding box center [451, 257] width 170 height 60
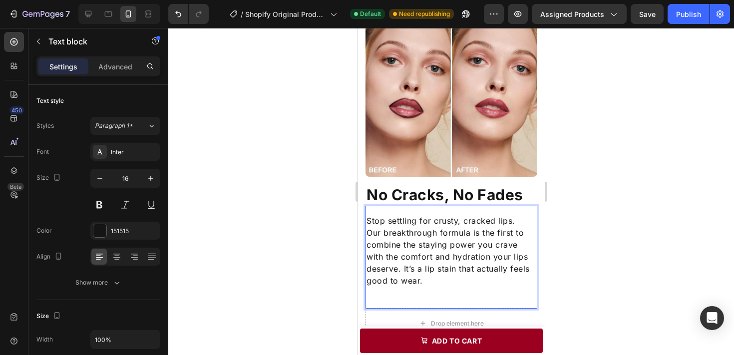
click at [514, 255] on p "Our breakthrough formula is the first to combine the staying power you crave wi…" at bounding box center [451, 257] width 170 height 60
click at [486, 273] on p "Our breakthrough formula is the first to combine the staying power you crave wi…" at bounding box center [451, 257] width 170 height 60
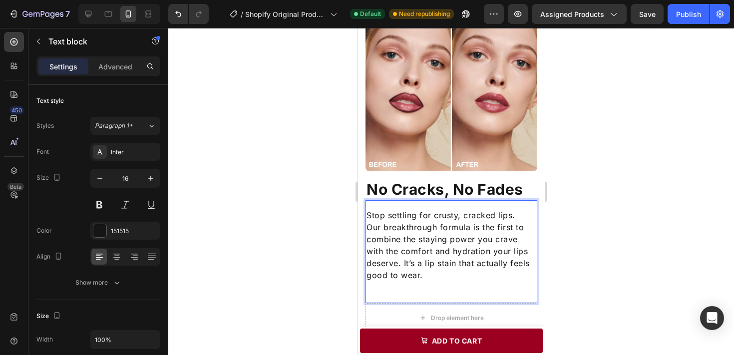
scroll to position [646, 0]
click at [486, 276] on p "Our breakthrough formula is the first to combine the staying power you crave wi…" at bounding box center [451, 250] width 170 height 60
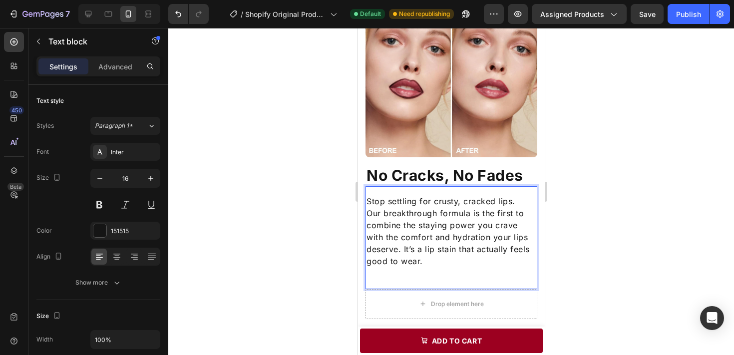
scroll to position [661, 0]
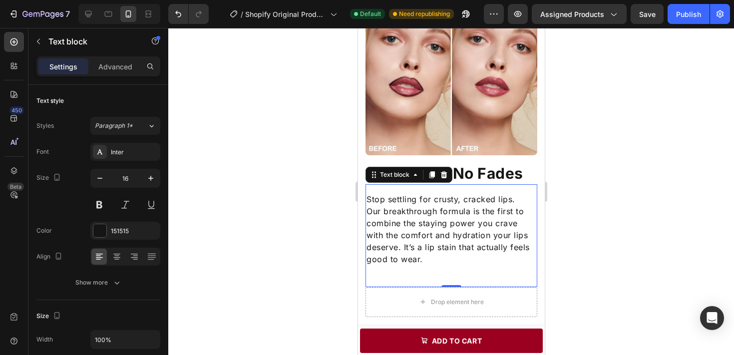
click at [479, 285] on div "Stop settling for crusty, cracked lips. Our breakthrough formula is the first t…" at bounding box center [451, 235] width 172 height 103
click at [485, 269] on div "Stop settling for crusty, cracked lips. Our breakthrough formula is the first t…" at bounding box center [451, 235] width 172 height 103
click at [487, 262] on p "Our breakthrough formula is the first to combine the staying power you crave wi…" at bounding box center [451, 235] width 170 height 60
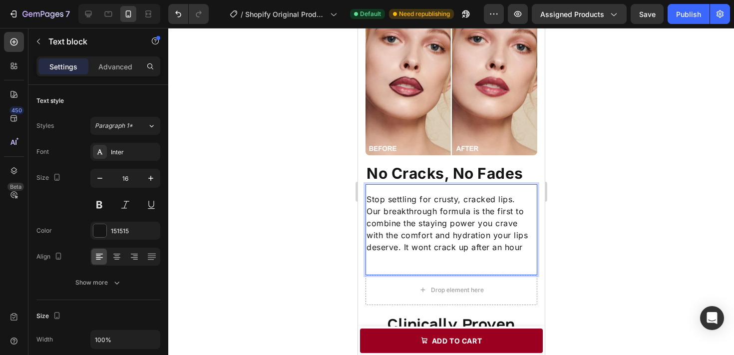
click at [479, 249] on p "Our breakthrough formula is the first to combine the staying power you crave wi…" at bounding box center [451, 229] width 170 height 48
click at [502, 245] on p "Our breakthrough formula is the first to combine the staying power you crave wi…" at bounding box center [451, 229] width 170 height 48
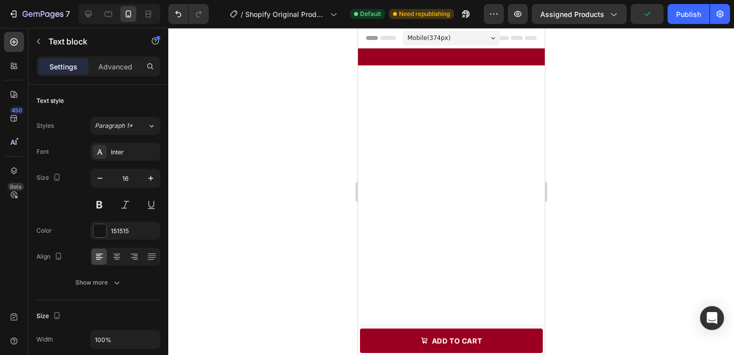
scroll to position [661, 0]
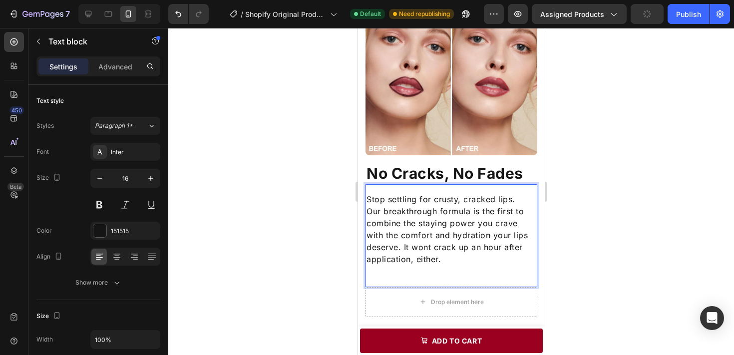
click at [402, 244] on p "Our breakthrough formula is the first to combine the staying power you crave wi…" at bounding box center [451, 235] width 170 height 60
click at [576, 197] on div at bounding box center [451, 191] width 566 height 327
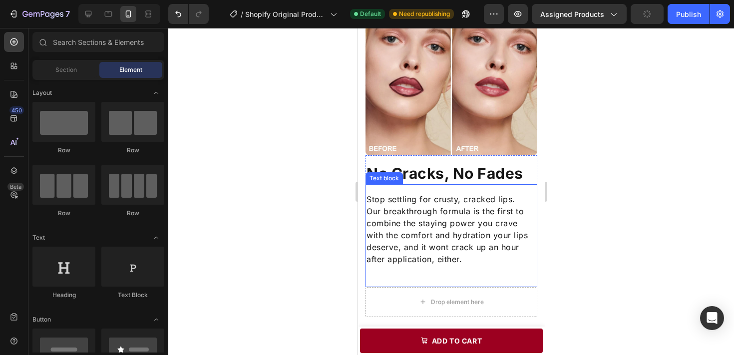
click at [460, 196] on p "Stop settling for crusty, cracked lips." at bounding box center [451, 199] width 170 height 12
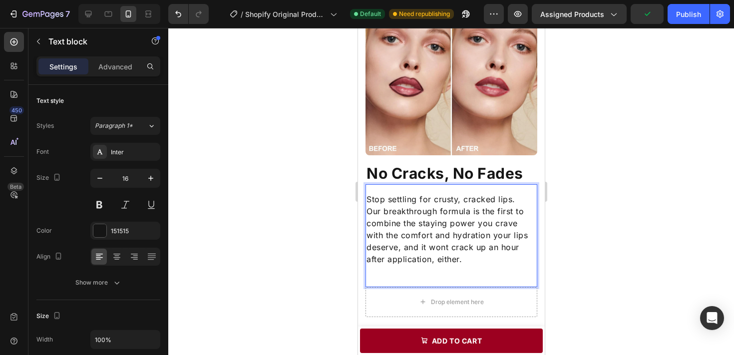
click at [639, 183] on div at bounding box center [451, 191] width 566 height 327
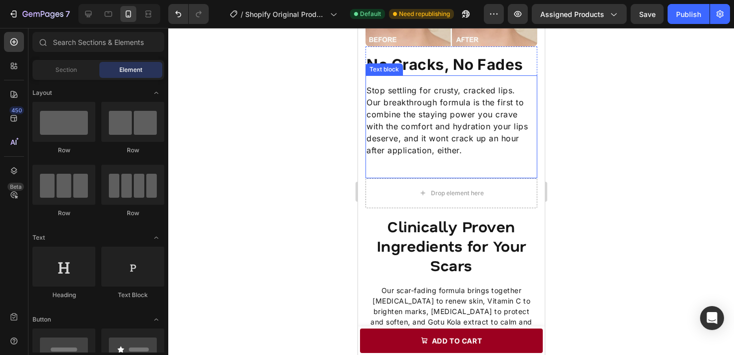
scroll to position [775, 0]
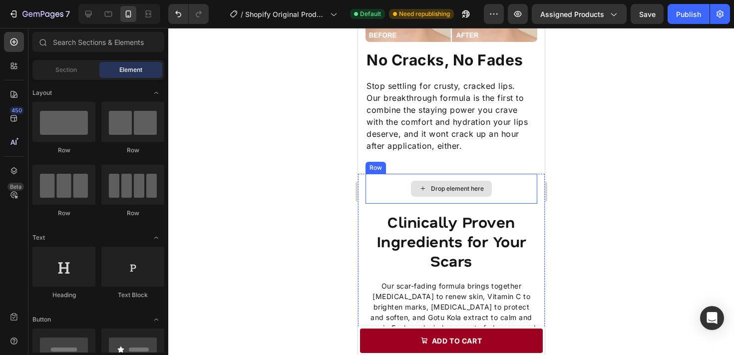
click at [524, 201] on div "Drop element here" at bounding box center [451, 189] width 172 height 30
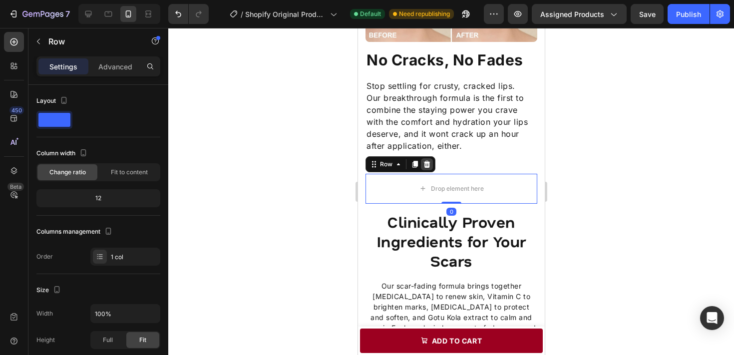
click at [427, 158] on div at bounding box center [426, 164] width 12 height 12
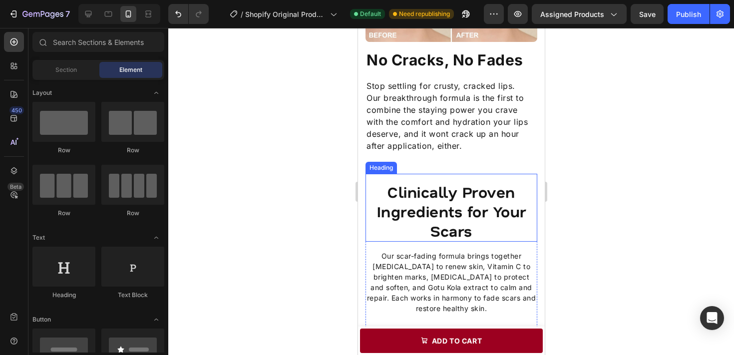
click at [435, 196] on h2 "Clinically Proven Ingredients for Your Scars" at bounding box center [451, 211] width 172 height 60
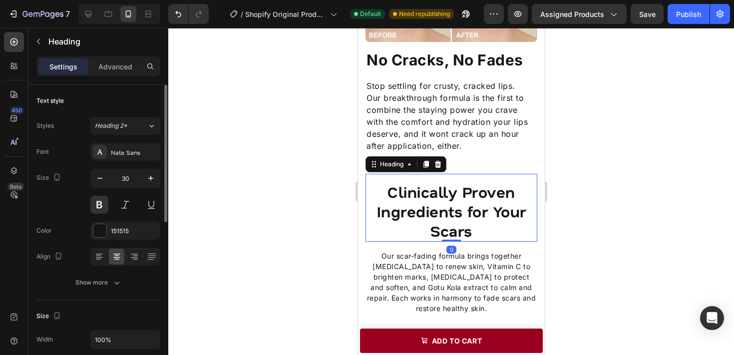
click at [151, 163] on div "Font Nata Sans Size 30 Color 151515 Align Show more" at bounding box center [98, 217] width 124 height 149
click at [145, 158] on div "Nata Sans" at bounding box center [125, 152] width 70 height 18
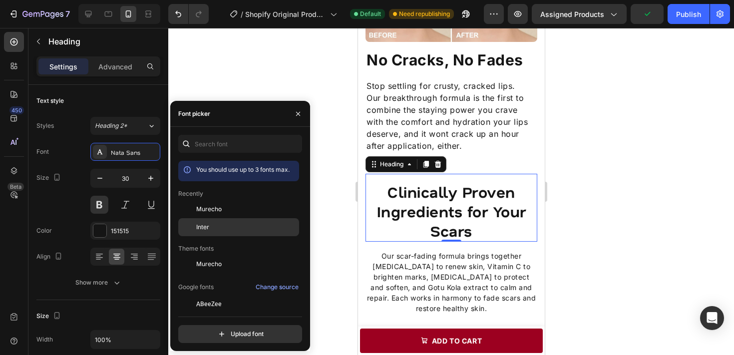
click at [214, 224] on div "Inter" at bounding box center [246, 227] width 101 height 9
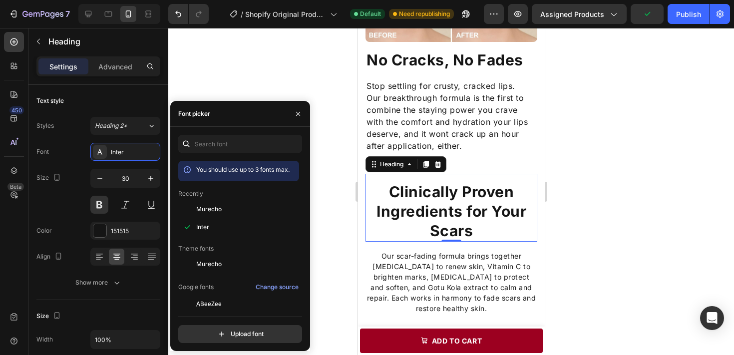
click at [600, 201] on div at bounding box center [451, 191] width 566 height 327
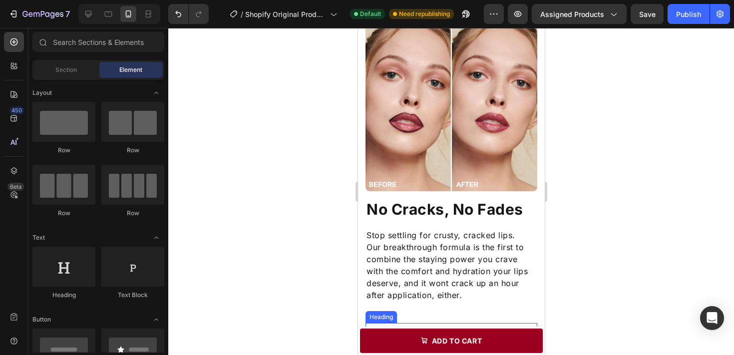
scroll to position [625, 0]
click at [587, 240] on div at bounding box center [451, 191] width 566 height 327
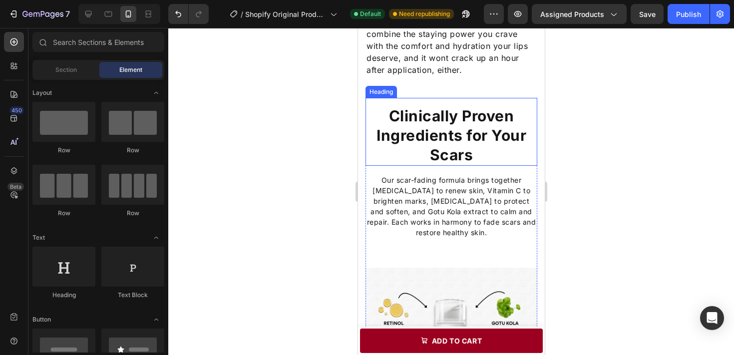
scroll to position [904, 0]
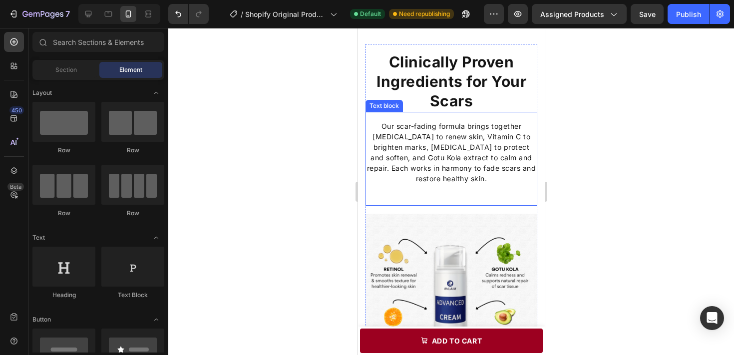
click at [475, 158] on p "Our scar-fading formula brings together [MEDICAL_DATA] to renew skin, Vitamin C…" at bounding box center [451, 152] width 170 height 63
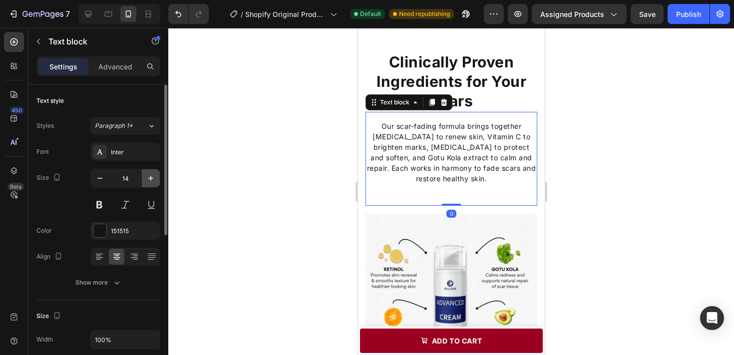
click at [154, 176] on icon "button" at bounding box center [151, 178] width 10 height 10
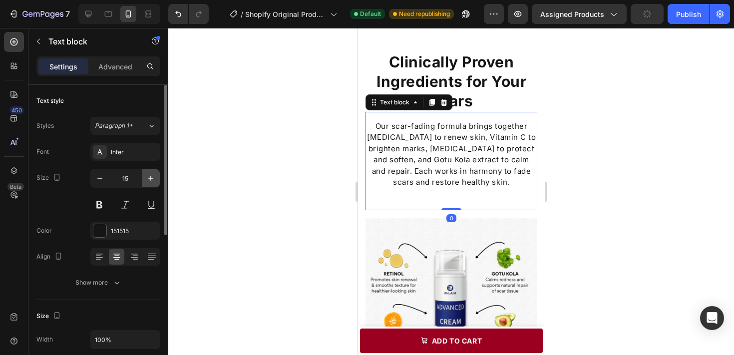
type input "16"
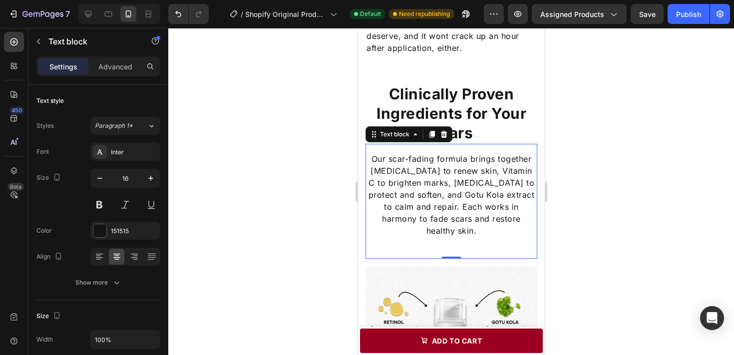
scroll to position [763, 0]
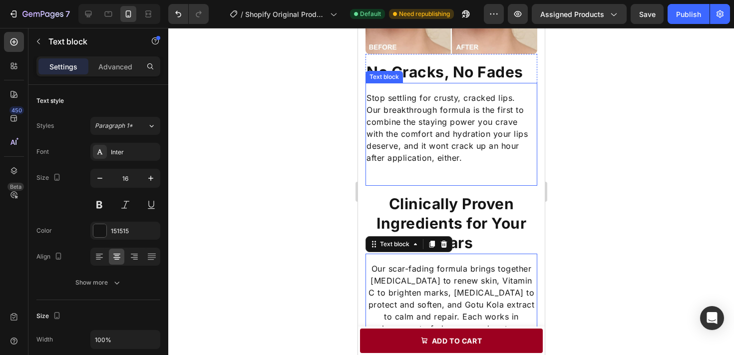
click at [422, 116] on p "Our breakthrough formula is the first to combine the staying power you crave wi…" at bounding box center [451, 134] width 170 height 60
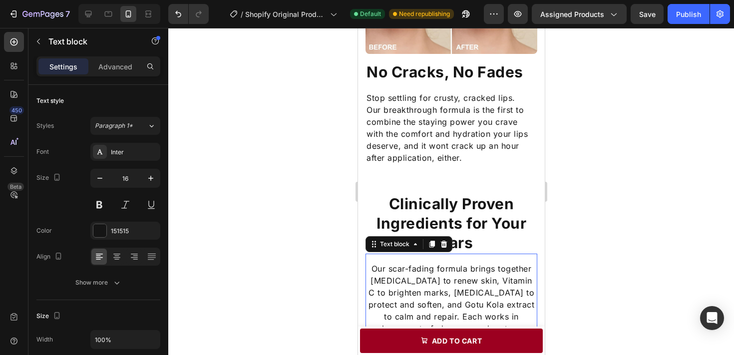
click at [449, 276] on p "Our scar-fading formula brings together [MEDICAL_DATA] to renew skin, Vitamin C…" at bounding box center [451, 305] width 170 height 84
click at [99, 258] on icon at bounding box center [99, 257] width 7 height 1
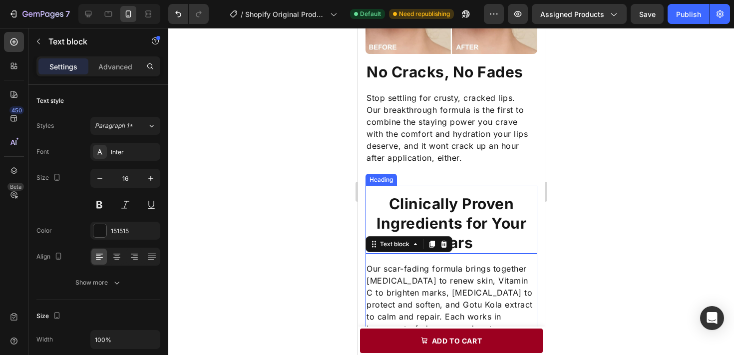
click at [616, 223] on div at bounding box center [451, 191] width 566 height 327
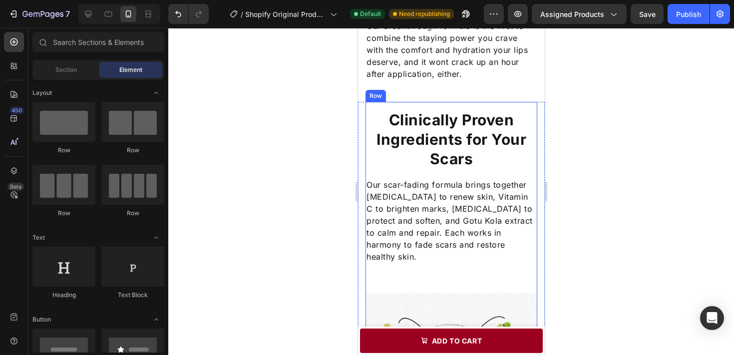
scroll to position [837, 0]
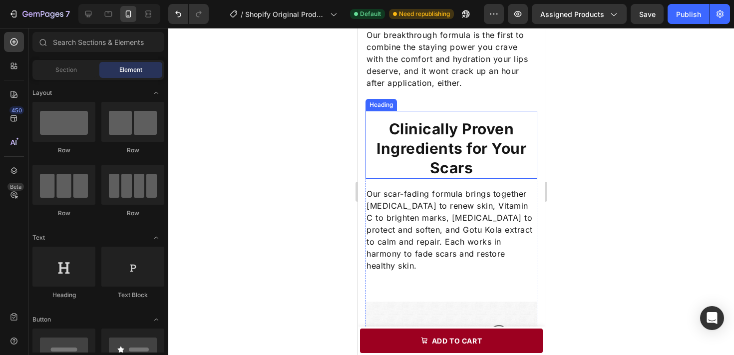
click at [447, 154] on h2 "Clinically Proven Ingredients for Your Scars" at bounding box center [451, 148] width 172 height 60
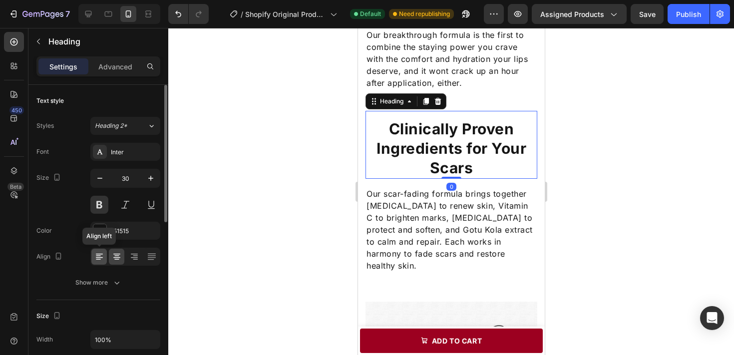
click at [97, 258] on icon at bounding box center [99, 257] width 10 height 10
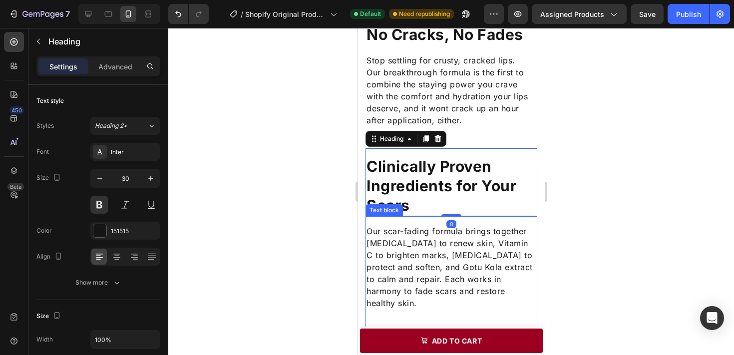
scroll to position [786, 0]
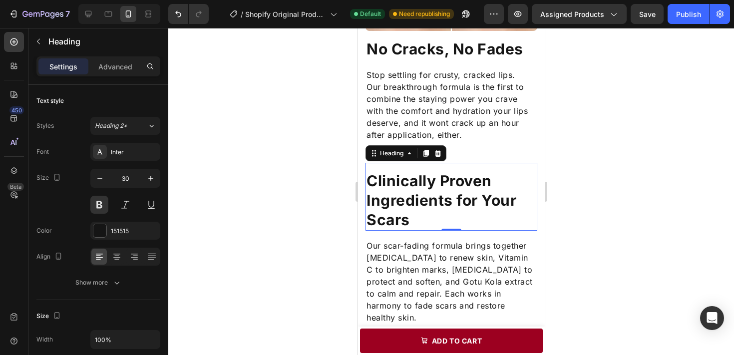
click at [616, 181] on div at bounding box center [451, 191] width 566 height 327
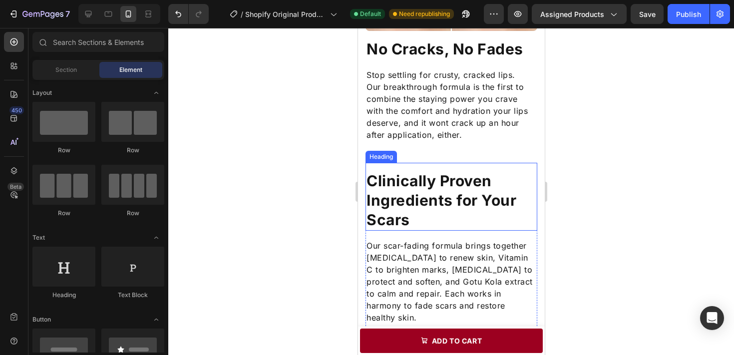
click at [489, 203] on h2 "Clinically Proven Ingredients for Your Scars" at bounding box center [451, 200] width 172 height 60
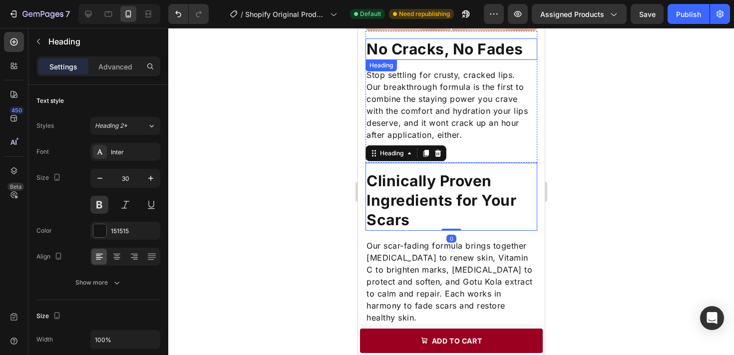
click at [448, 49] on p "No Cracks, No Fades" at bounding box center [451, 48] width 170 height 19
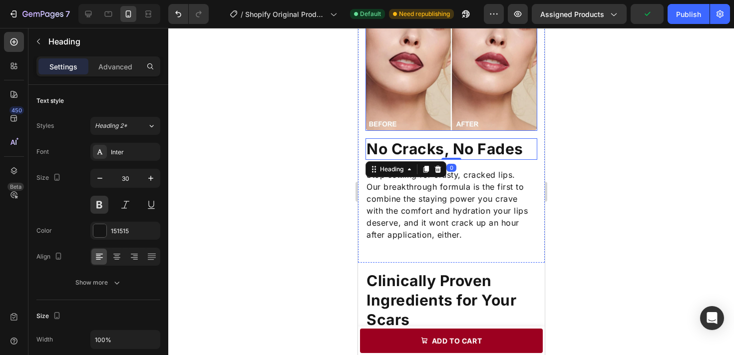
scroll to position [599, 0]
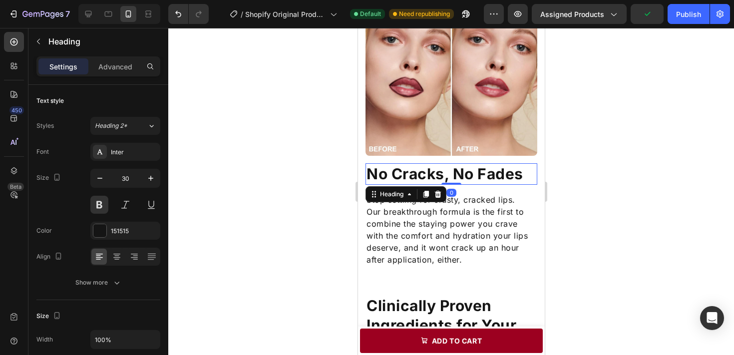
click at [598, 165] on div at bounding box center [451, 191] width 566 height 327
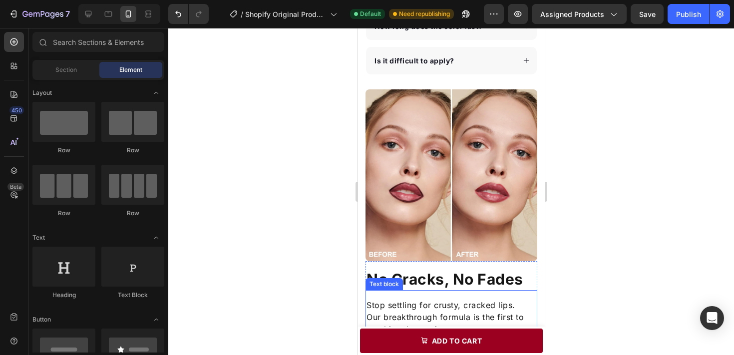
scroll to position [637, 0]
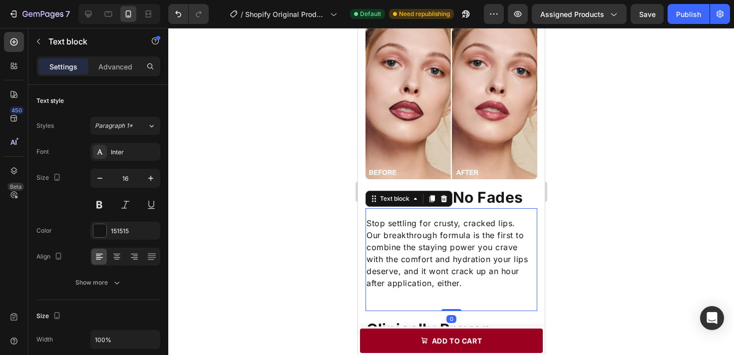
click at [489, 277] on p "Our breakthrough formula is the first to combine the staying power you crave wi…" at bounding box center [451, 259] width 170 height 60
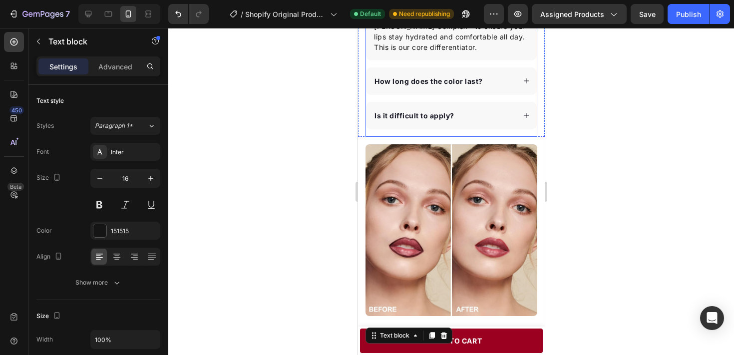
scroll to position [495, 0]
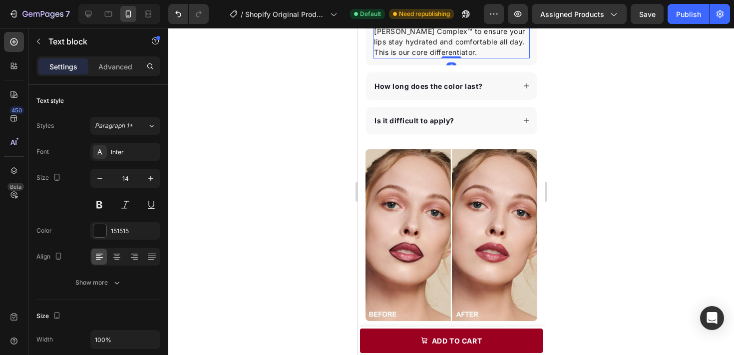
click at [463, 44] on p "No. Our formula is infused with [MEDICAL_DATA] and a Hydra-[PERSON_NAME] Comple…" at bounding box center [451, 31] width 155 height 52
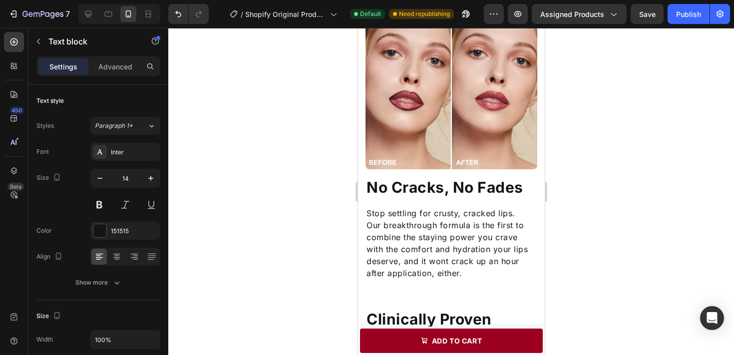
scroll to position [680, 0]
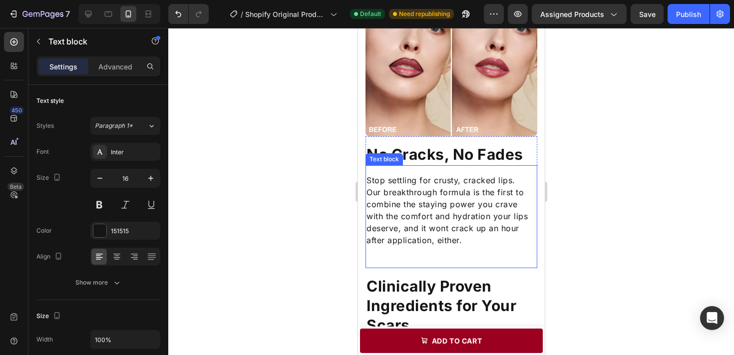
click at [466, 175] on p "Stop settling for crusty, cracked lips." at bounding box center [451, 180] width 170 height 12
click at [635, 184] on div at bounding box center [451, 191] width 566 height 327
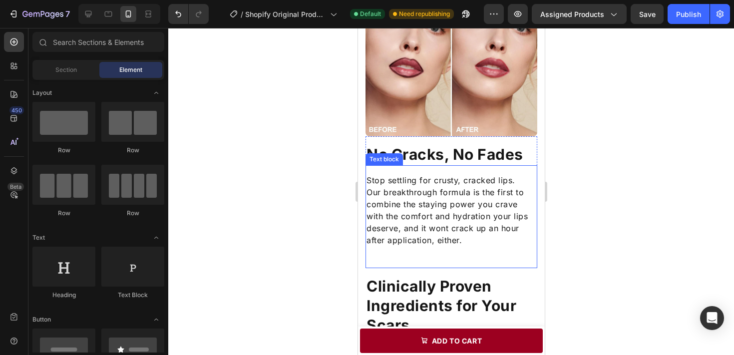
click at [493, 210] on p "Our breakthrough formula is the first to combine the staying power you crave wi…" at bounding box center [451, 216] width 170 height 60
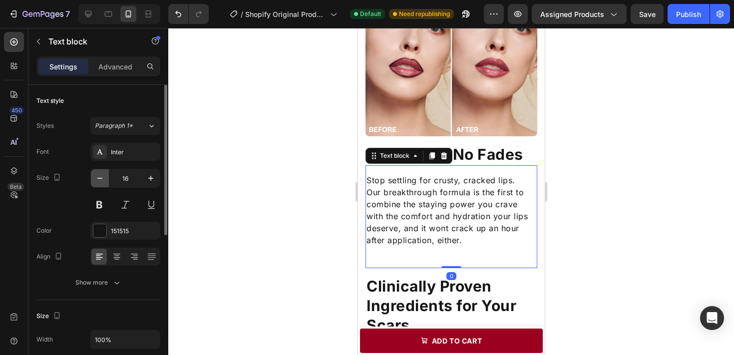
click at [96, 175] on icon "button" at bounding box center [100, 178] width 10 height 10
type input "15"
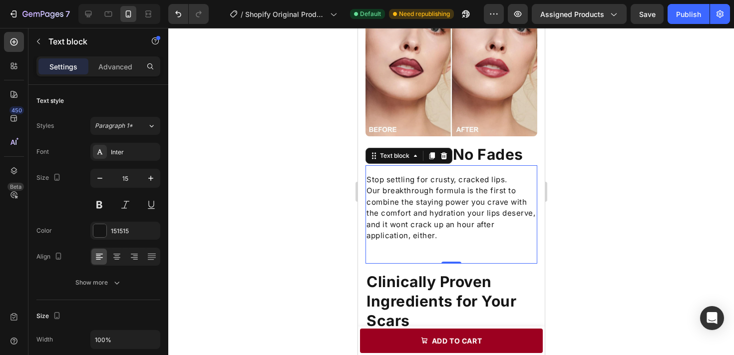
click at [606, 236] on div at bounding box center [451, 191] width 566 height 327
click at [409, 189] on p "Our breakthrough formula is the first to combine the staying power you crave wi…" at bounding box center [451, 213] width 170 height 56
click at [150, 174] on icon "button" at bounding box center [151, 178] width 10 height 10
type input "16"
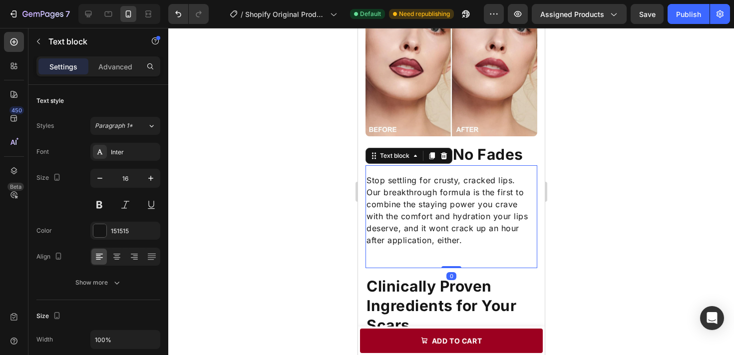
click at [266, 171] on div at bounding box center [451, 191] width 566 height 327
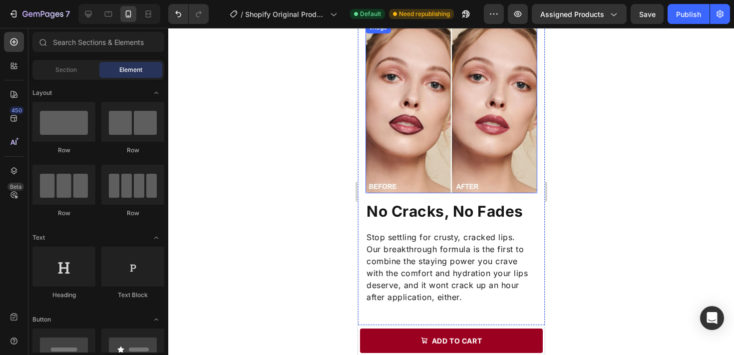
scroll to position [620, 0]
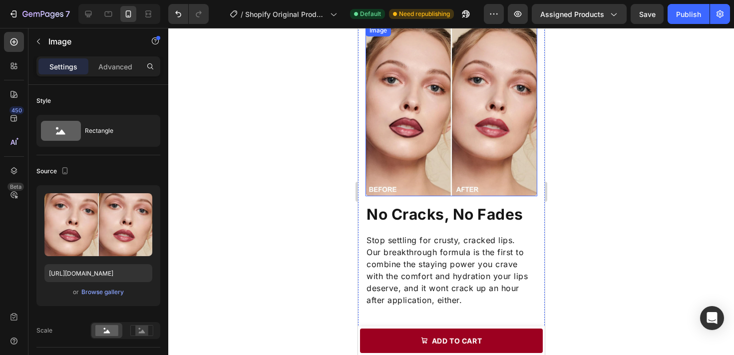
click at [433, 107] on img at bounding box center [451, 110] width 172 height 172
